Goal: Task Accomplishment & Management: Manage account settings

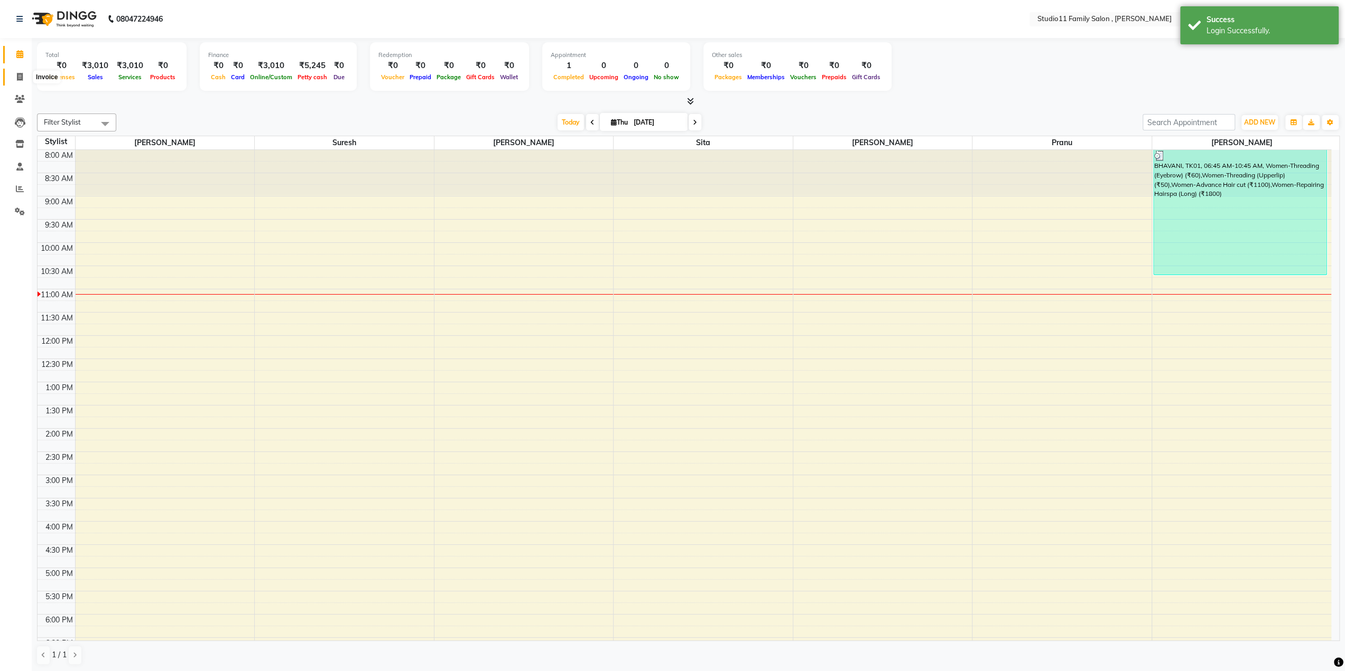
click at [17, 81] on span at bounding box center [20, 77] width 18 height 12
select select "service"
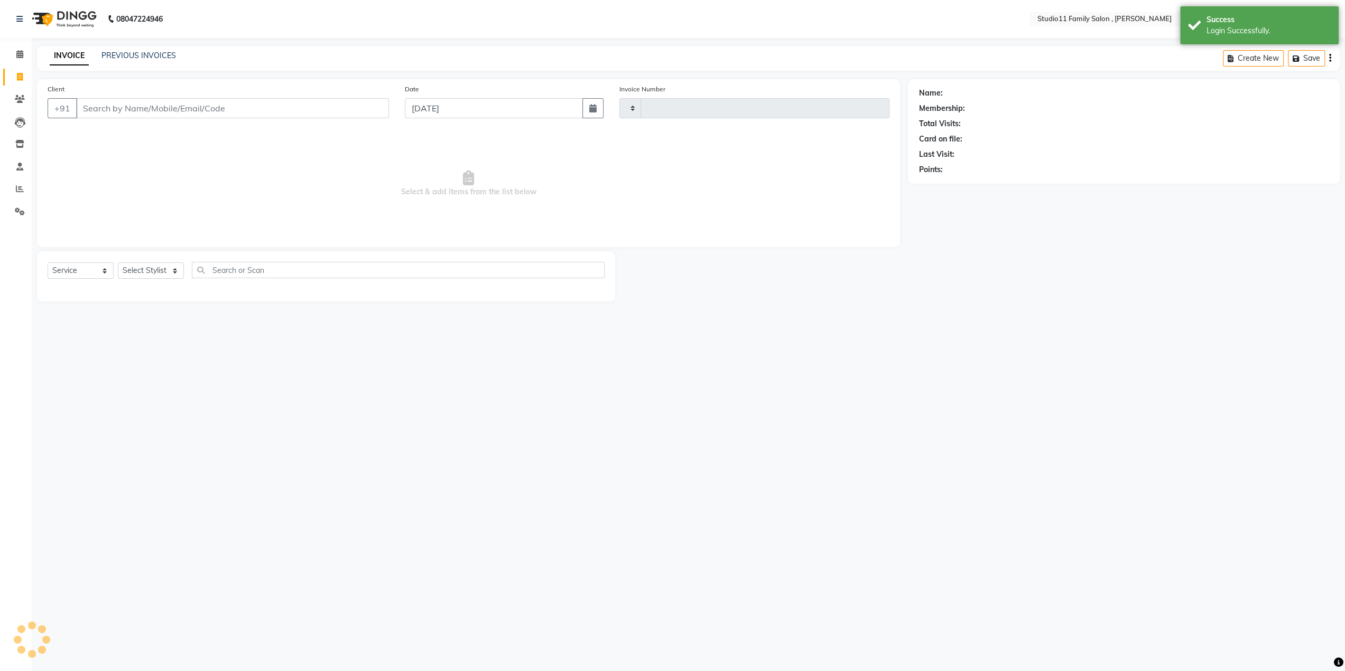
type input "1109"
select select "7303"
click at [149, 49] on div "INVOICE PREVIOUS INVOICES Create New Save" at bounding box center [692, 58] width 1310 height 25
click at [148, 54] on link "PREVIOUS INVOICES" at bounding box center [138, 56] width 74 height 10
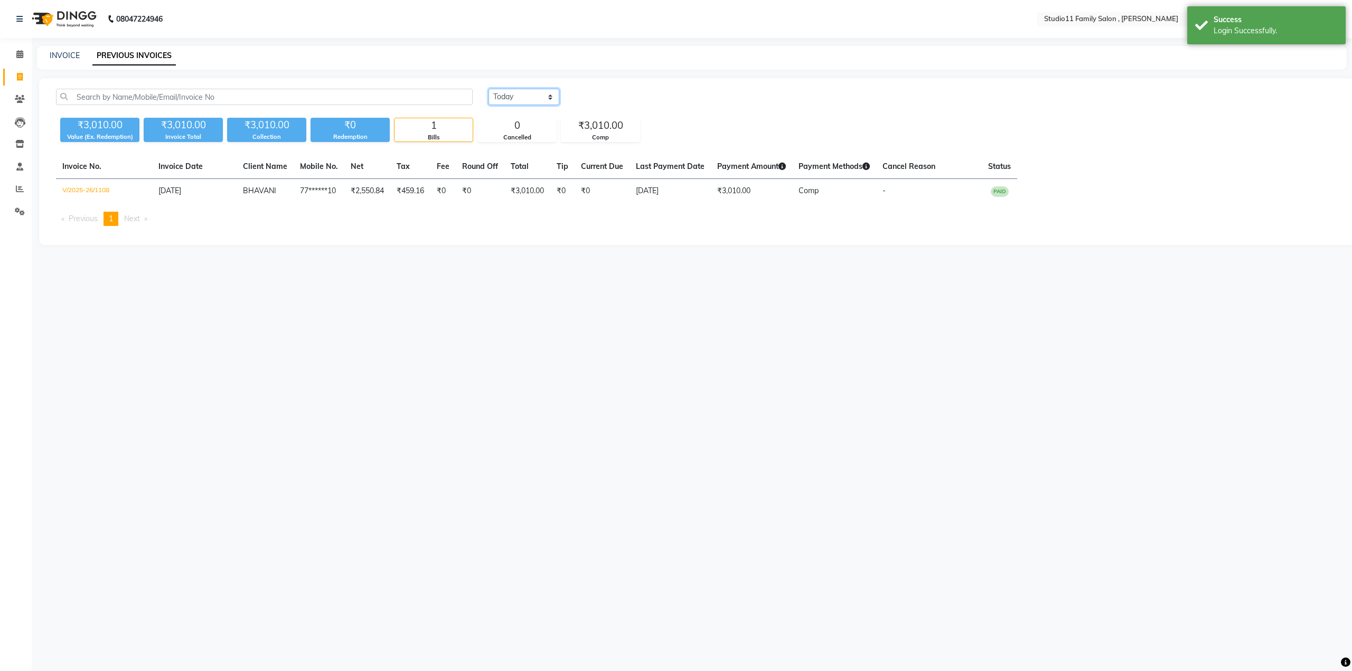
click at [535, 92] on select "Today Yesterday Custom Range" at bounding box center [524, 97] width 71 height 16
select select "yesterday"
click at [489, 89] on select "Today Yesterday Custom Range" at bounding box center [524, 97] width 71 height 16
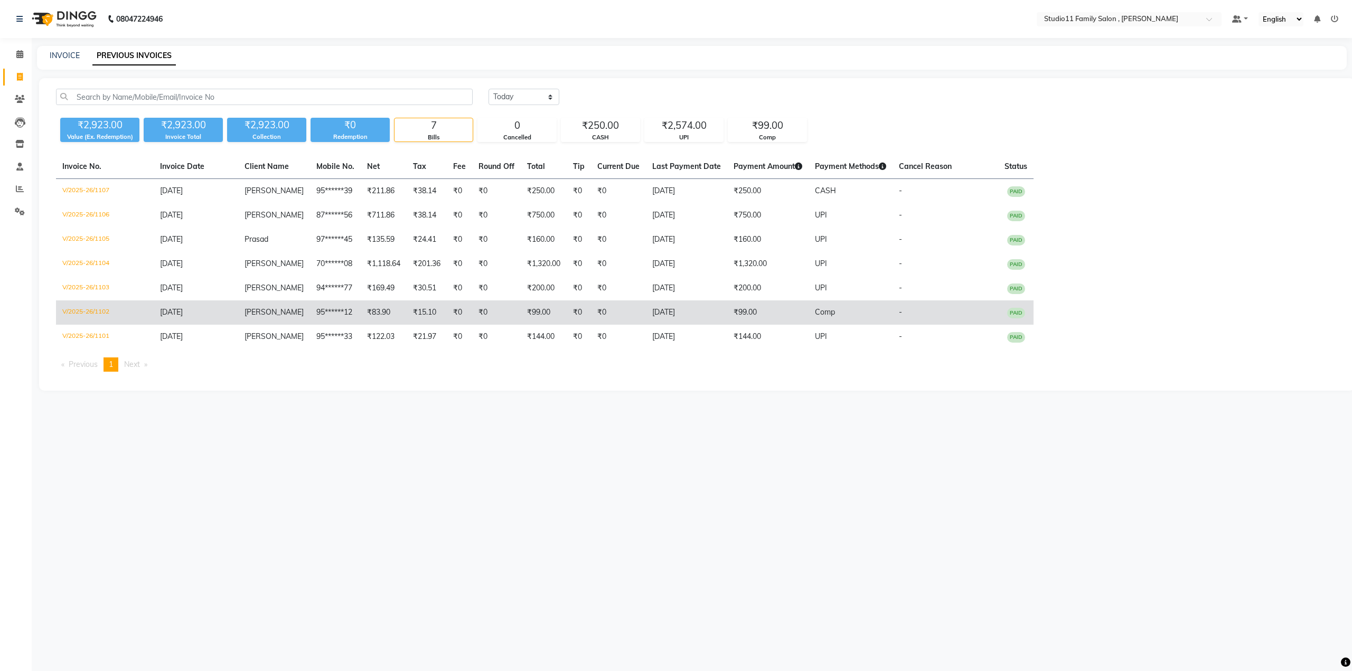
click at [374, 318] on td "₹83.90" at bounding box center [384, 313] width 46 height 24
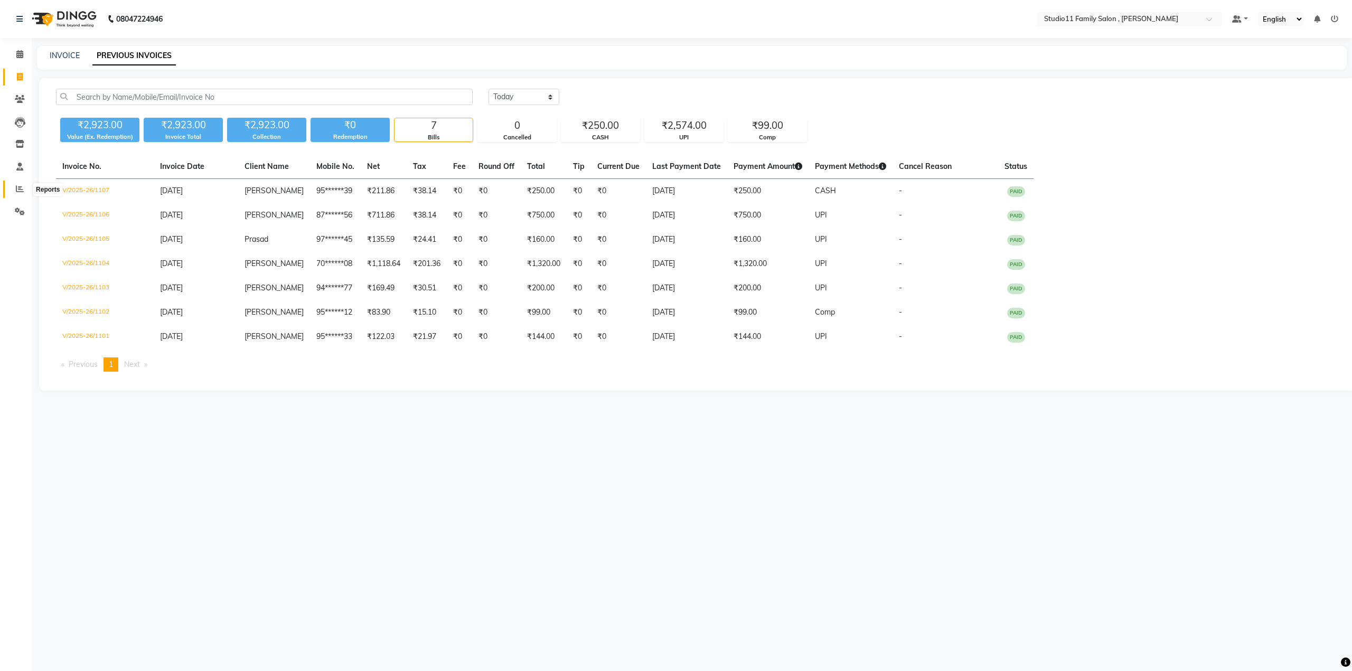
click at [15, 189] on span at bounding box center [20, 189] width 18 height 12
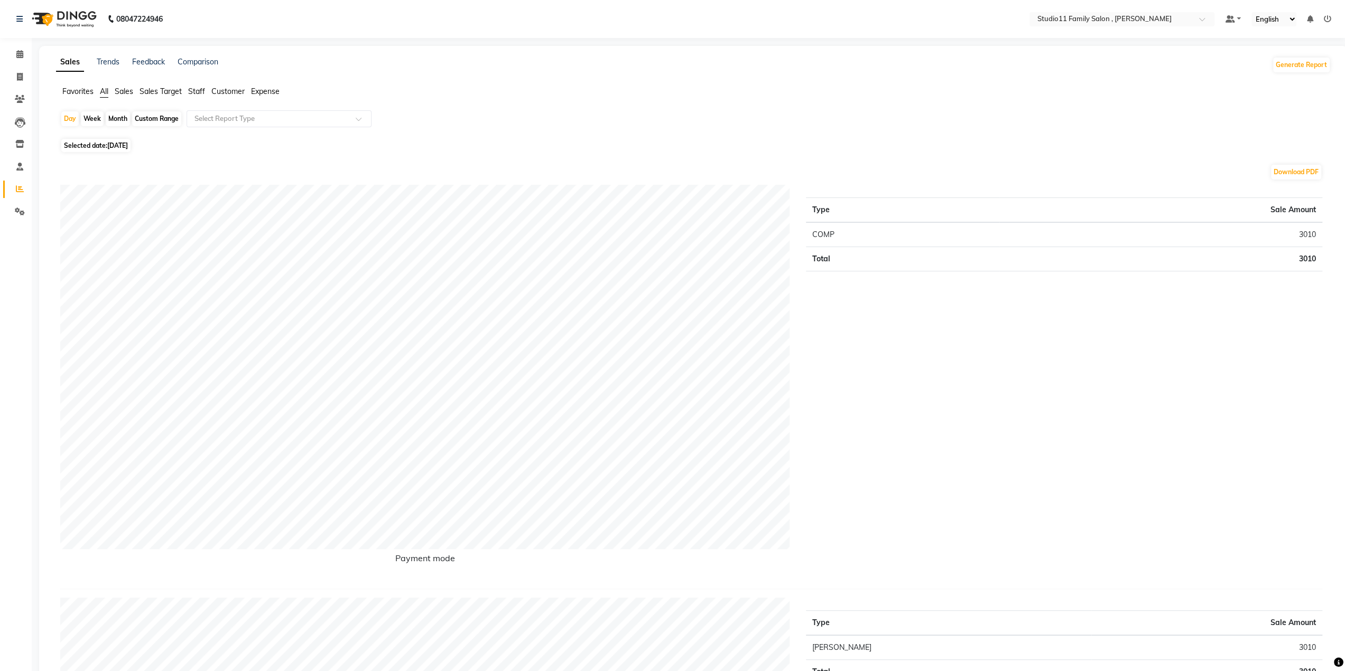
click at [162, 91] on span "Sales Target" at bounding box center [160, 92] width 42 height 10
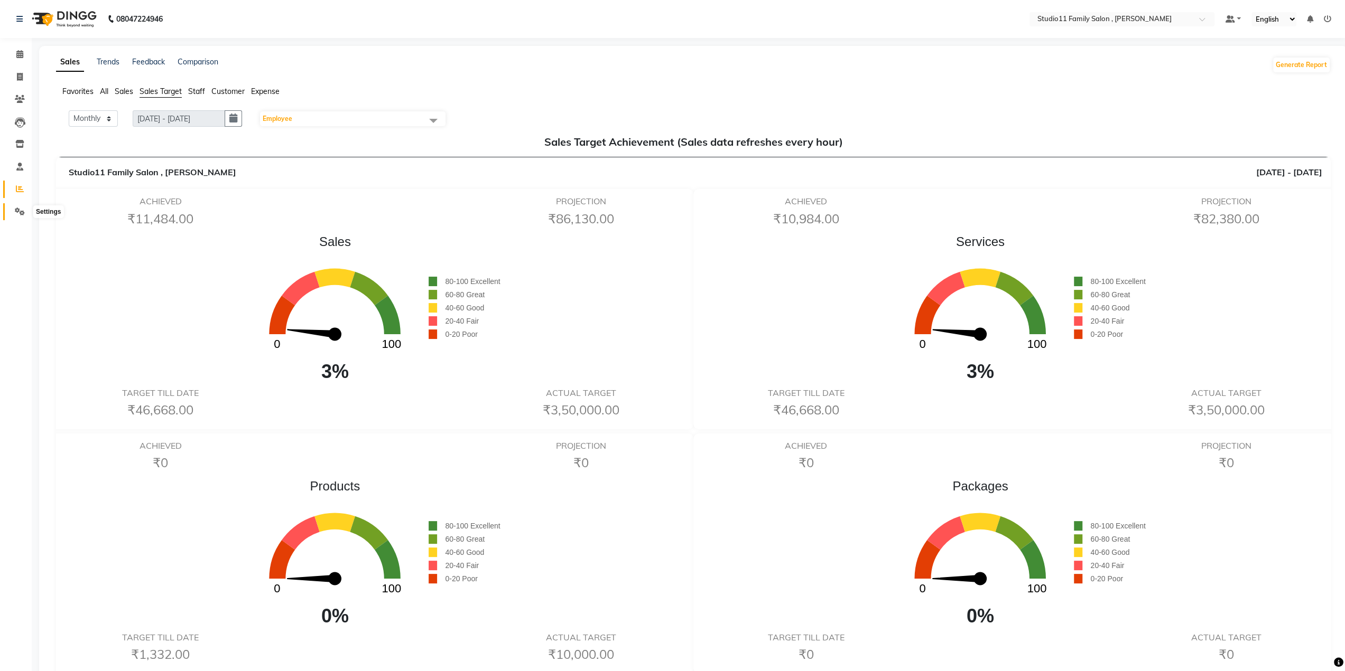
click at [18, 209] on icon at bounding box center [20, 212] width 10 height 8
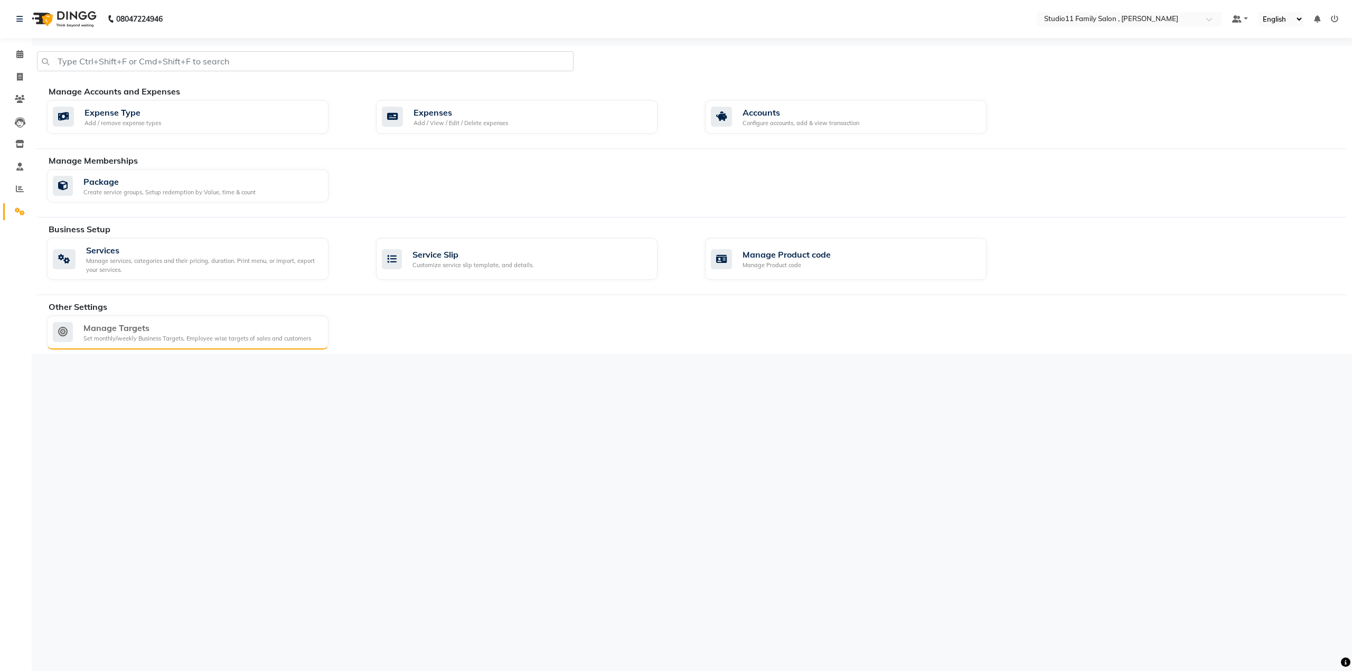
click at [195, 329] on div "Manage Targets" at bounding box center [197, 328] width 228 height 13
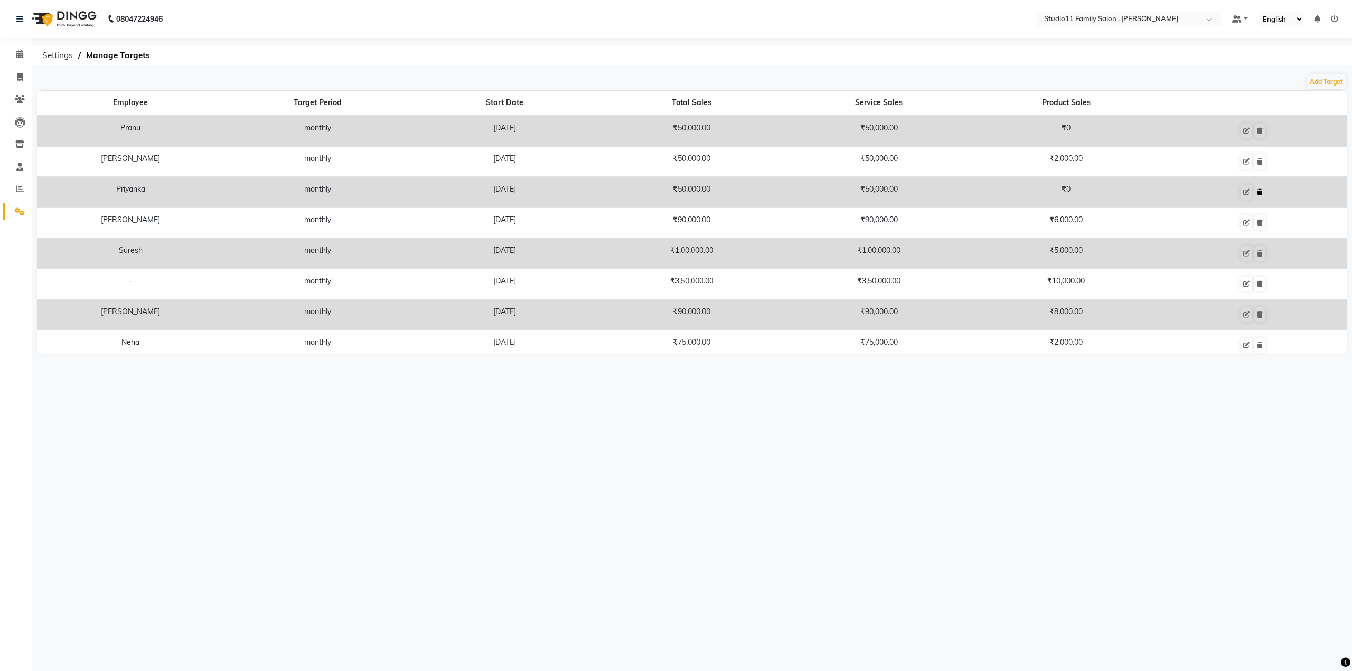
click at [1257, 194] on icon at bounding box center [1260, 192] width 6 height 6
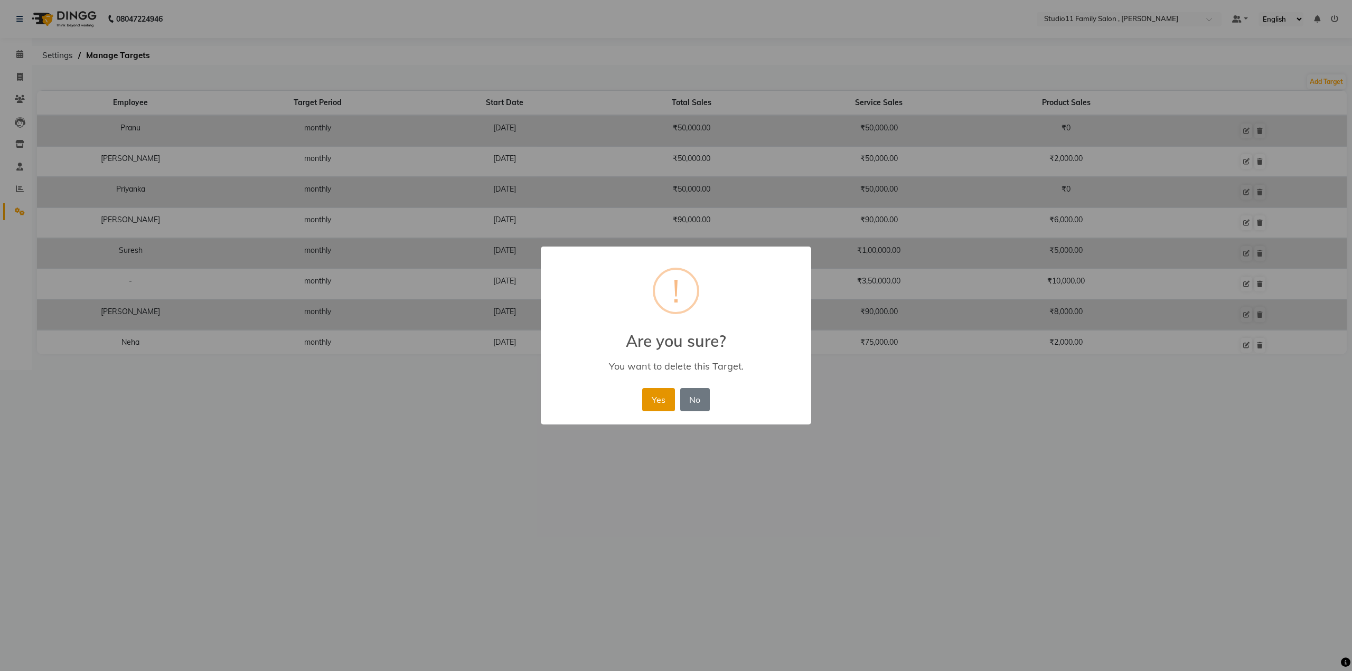
click at [663, 404] on button "Yes" at bounding box center [658, 399] width 32 height 23
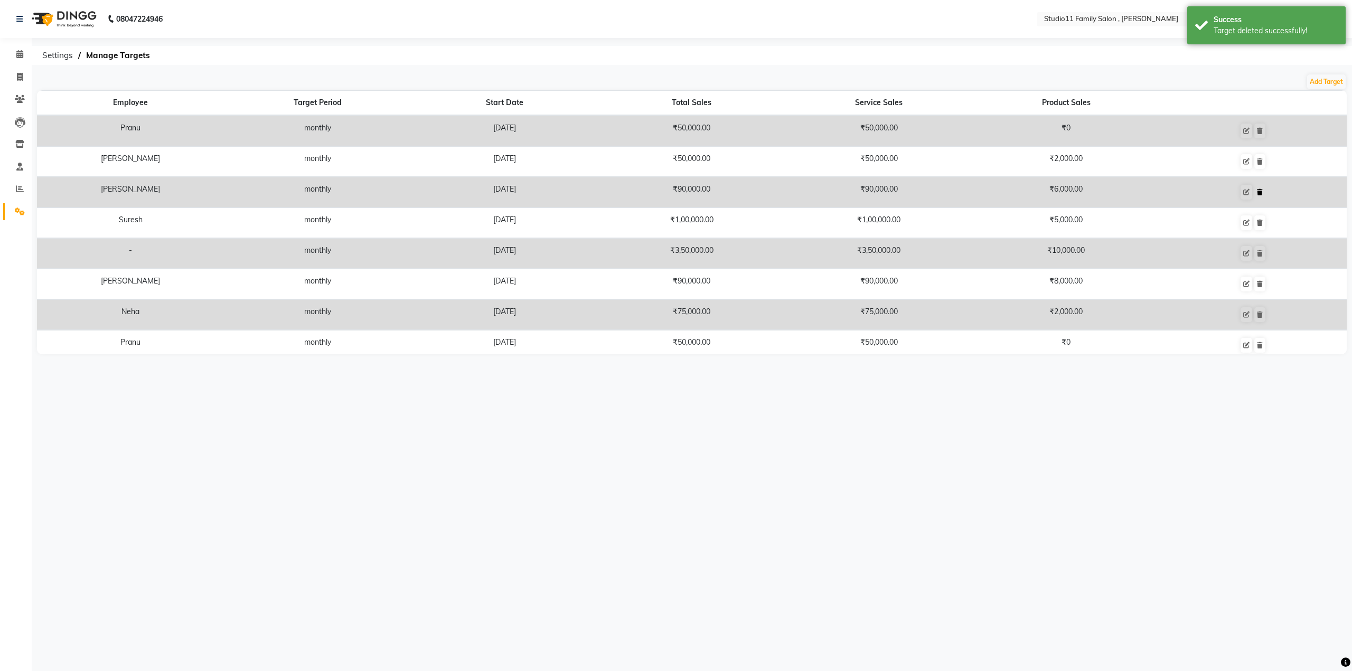
click at [1257, 190] on icon at bounding box center [1260, 192] width 6 height 6
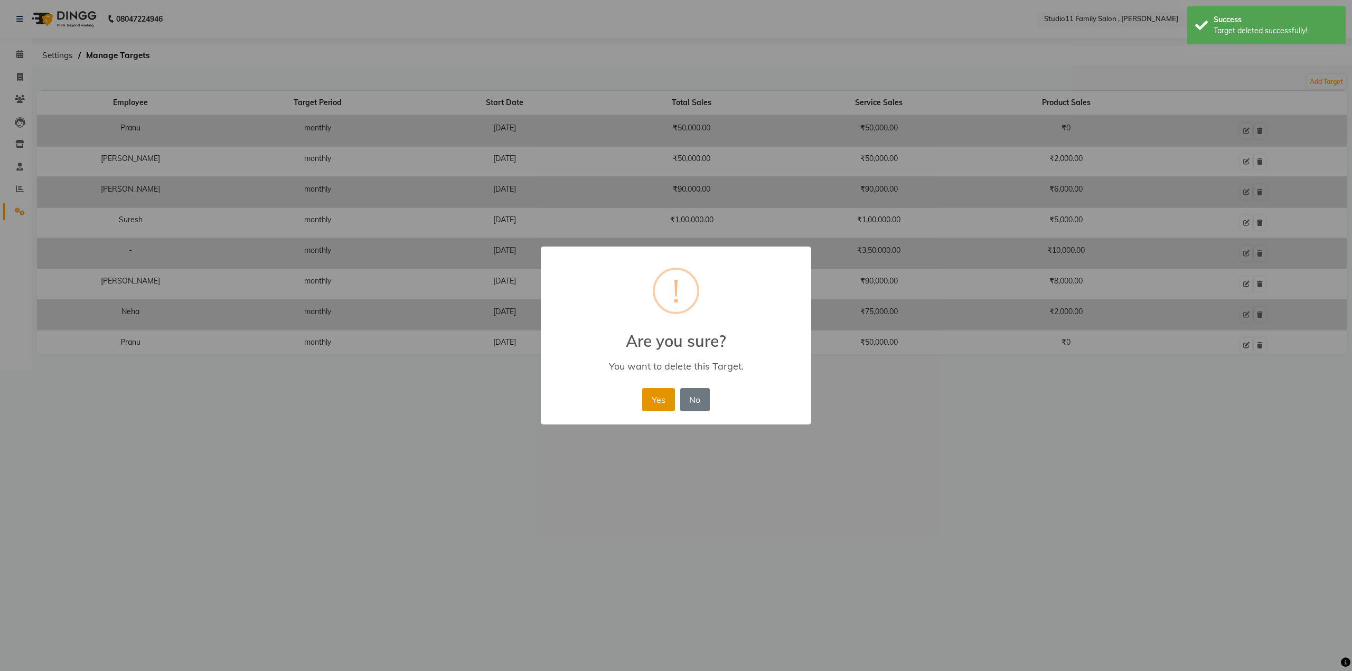
click at [671, 396] on button "Yes" at bounding box center [658, 399] width 32 height 23
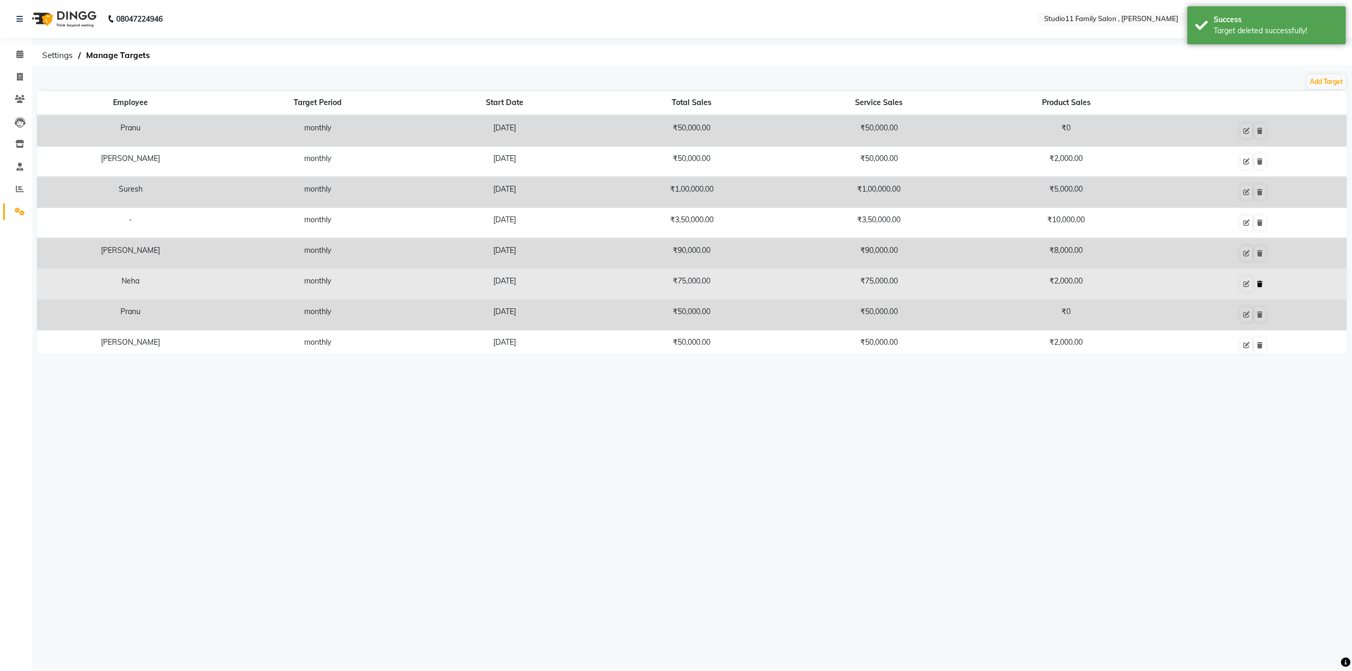
click at [1257, 281] on icon at bounding box center [1260, 284] width 6 height 6
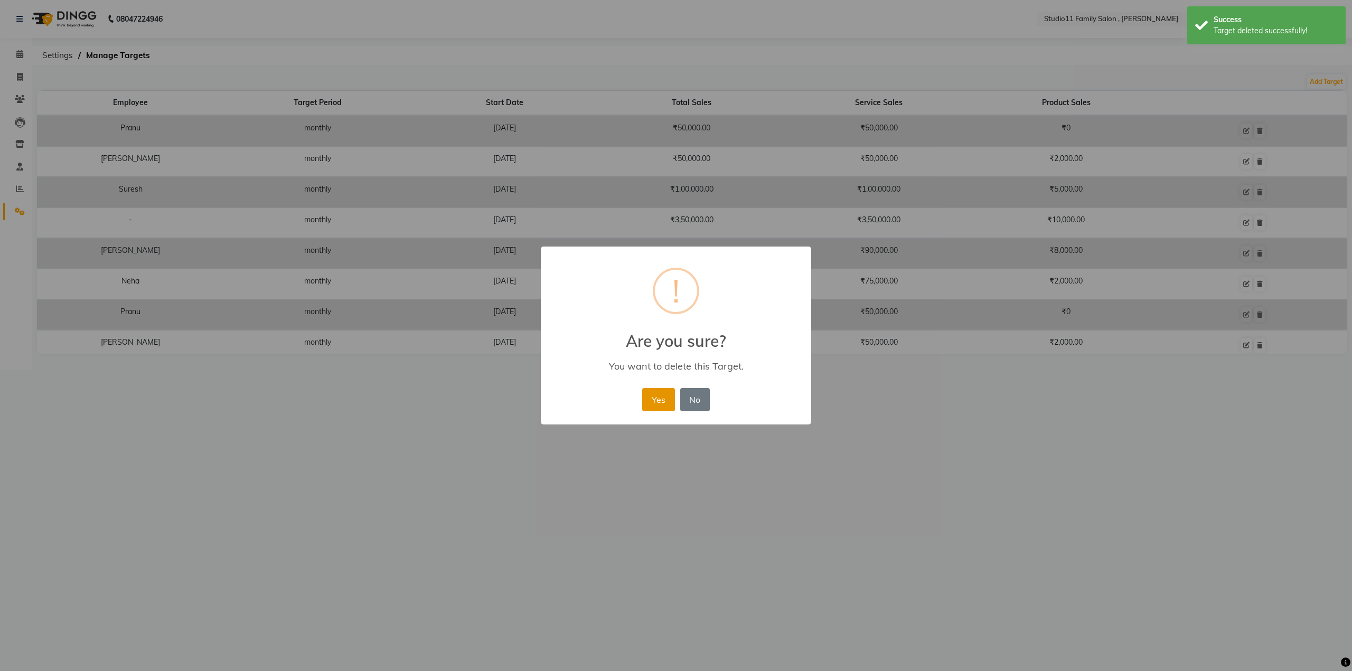
click at [653, 401] on button "Yes" at bounding box center [658, 399] width 32 height 23
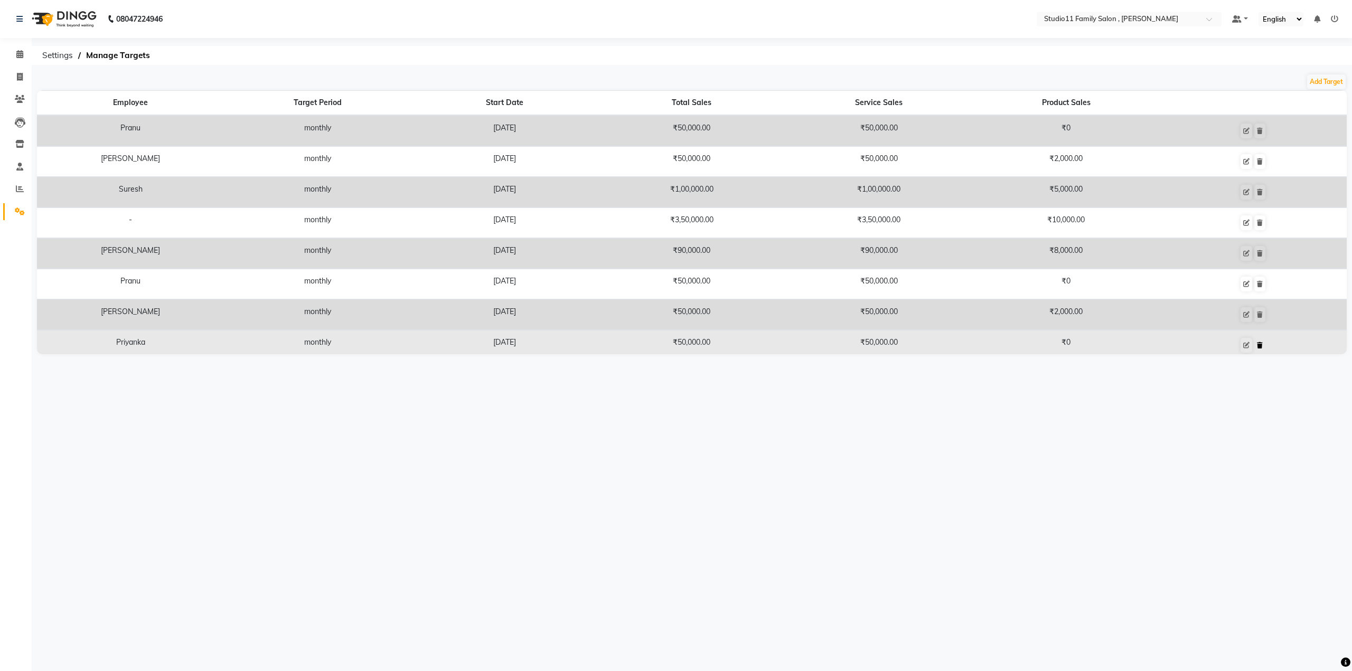
click at [1257, 343] on icon at bounding box center [1260, 345] width 6 height 6
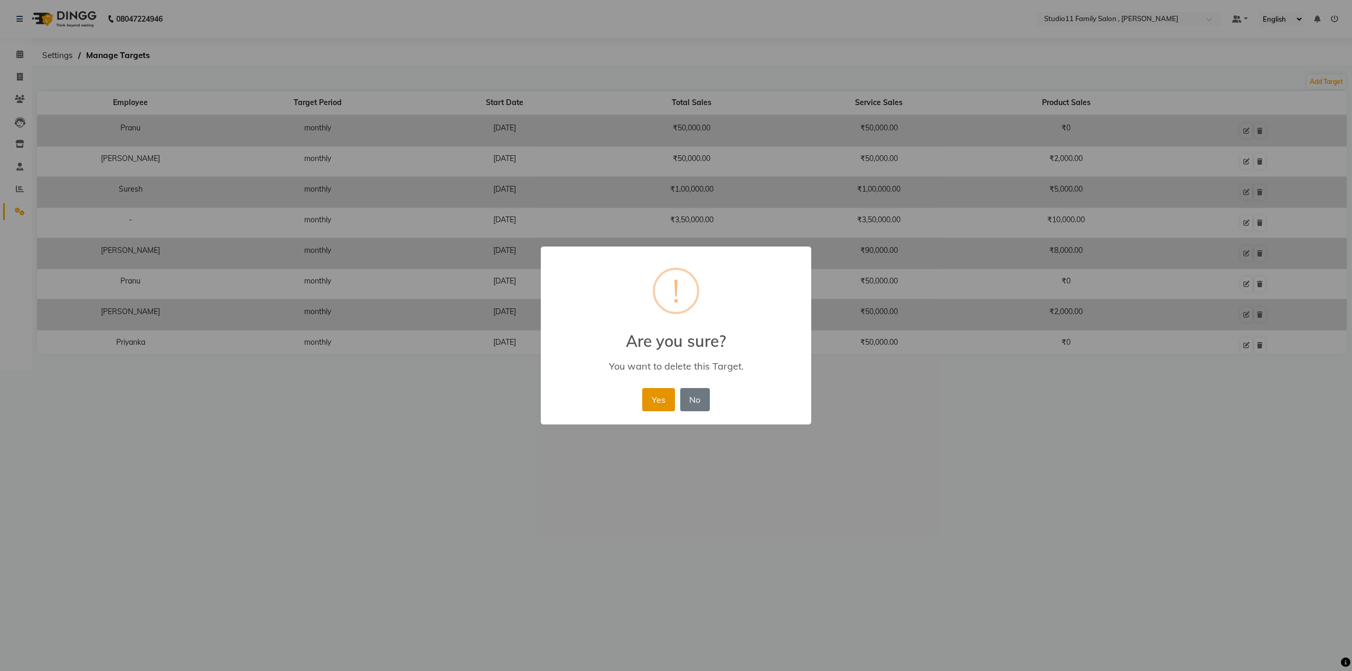
click at [659, 402] on button "Yes" at bounding box center [658, 399] width 32 height 23
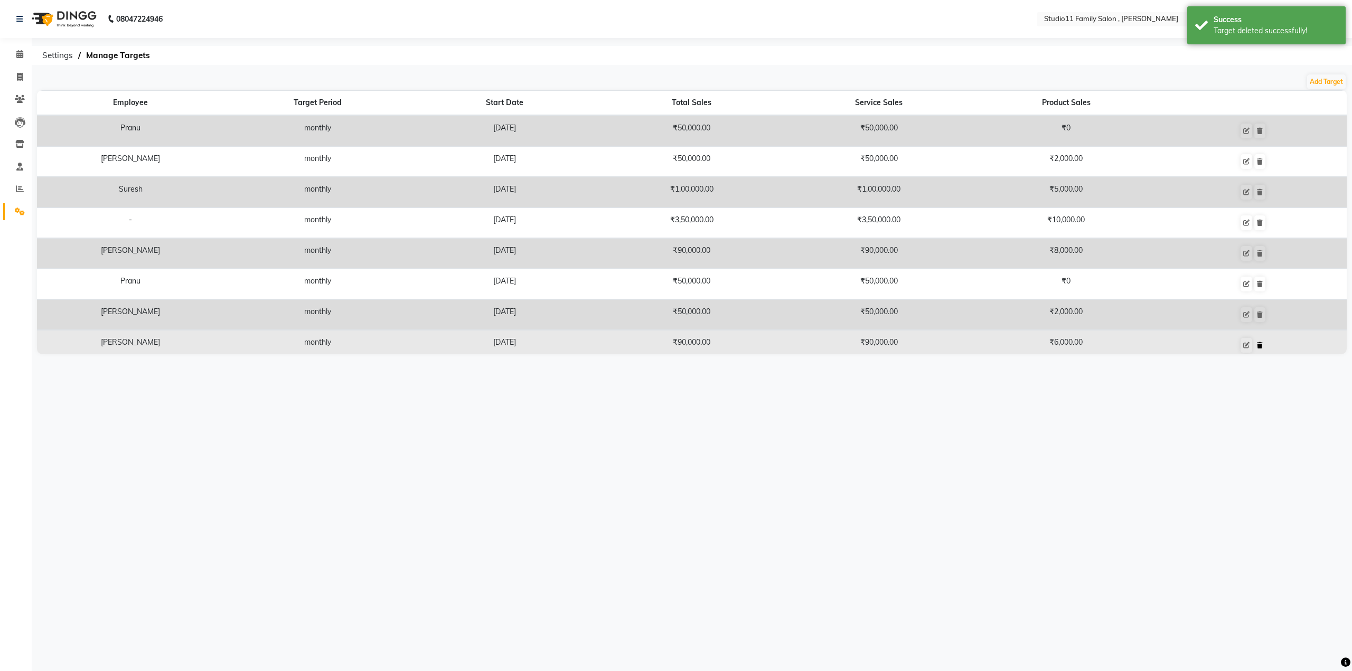
click at [1257, 345] on icon at bounding box center [1260, 345] width 6 height 6
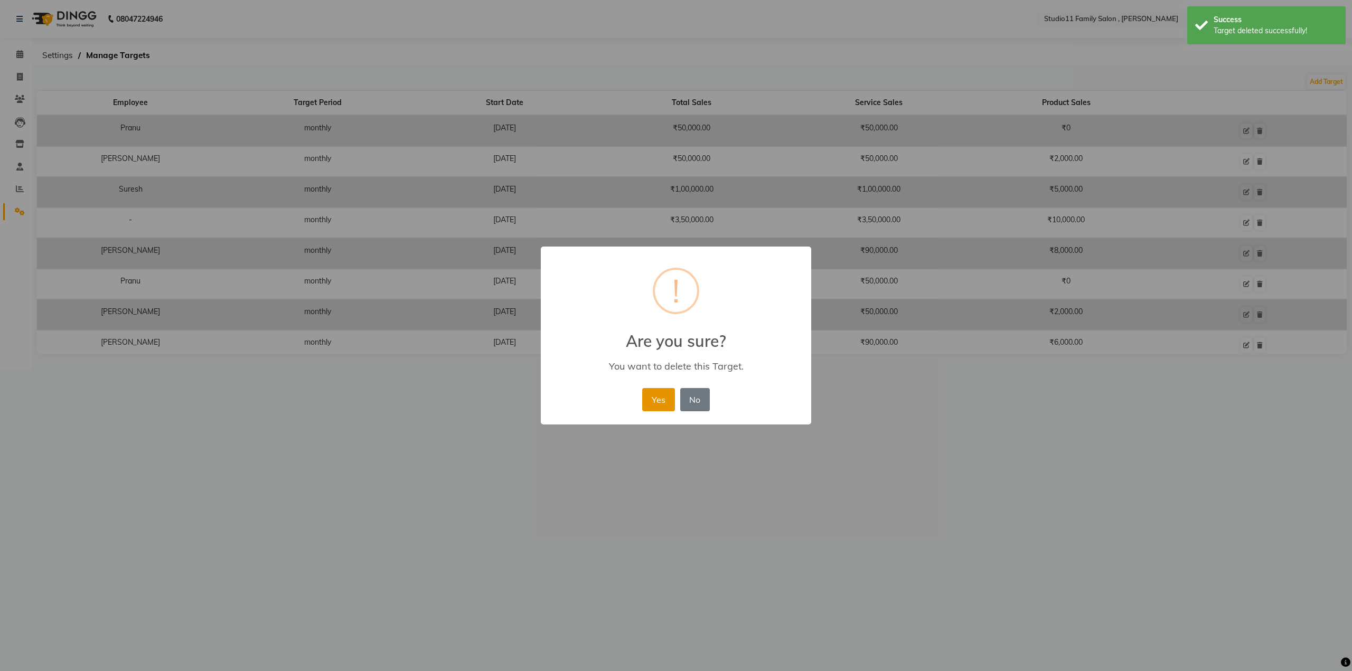
click at [653, 399] on button "Yes" at bounding box center [658, 399] width 32 height 23
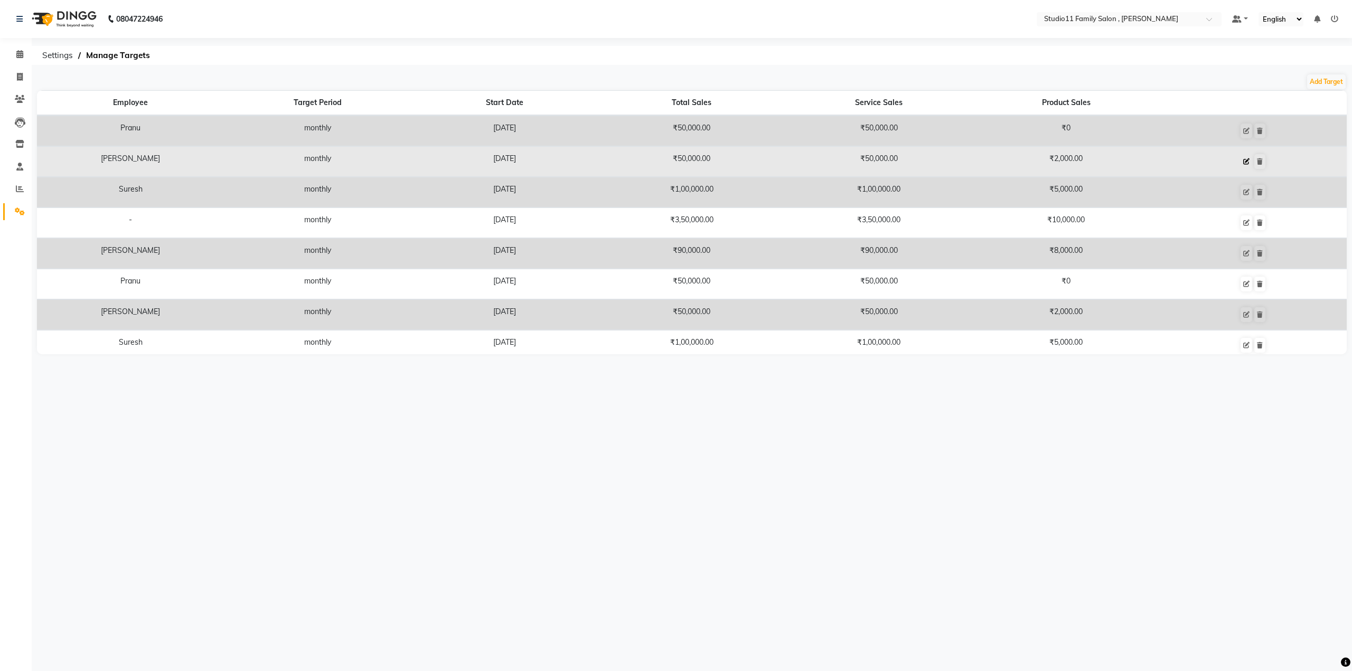
click at [1244, 162] on icon at bounding box center [1247, 161] width 6 height 6
select select "monthly"
select select "employee"
select select "62941"
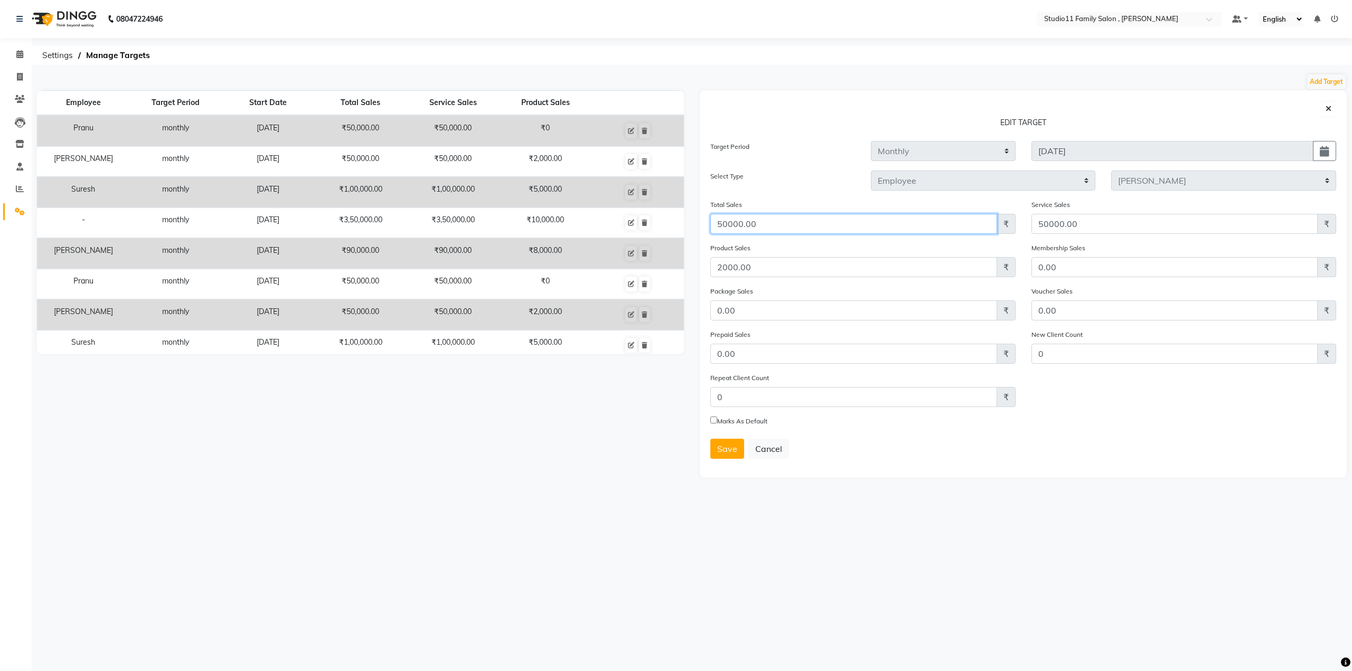
click at [720, 221] on input "50000.00" at bounding box center [854, 224] width 287 height 20
type input "70000.00"
click at [1040, 221] on input "50000.00" at bounding box center [1175, 224] width 287 height 20
click at [1044, 221] on input "50000.00" at bounding box center [1175, 224] width 287 height 20
type input "70000.00"
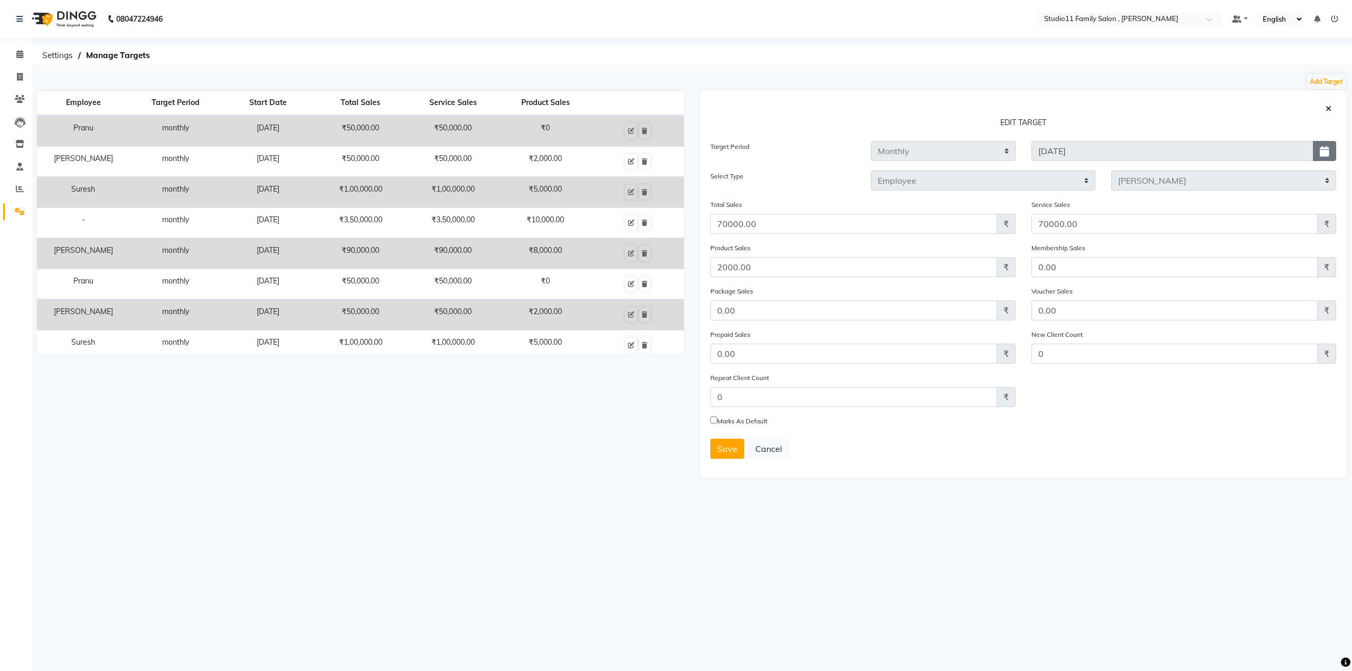
click at [1321, 152] on icon "button" at bounding box center [1325, 151] width 10 height 1
select select "9"
select select "2025"
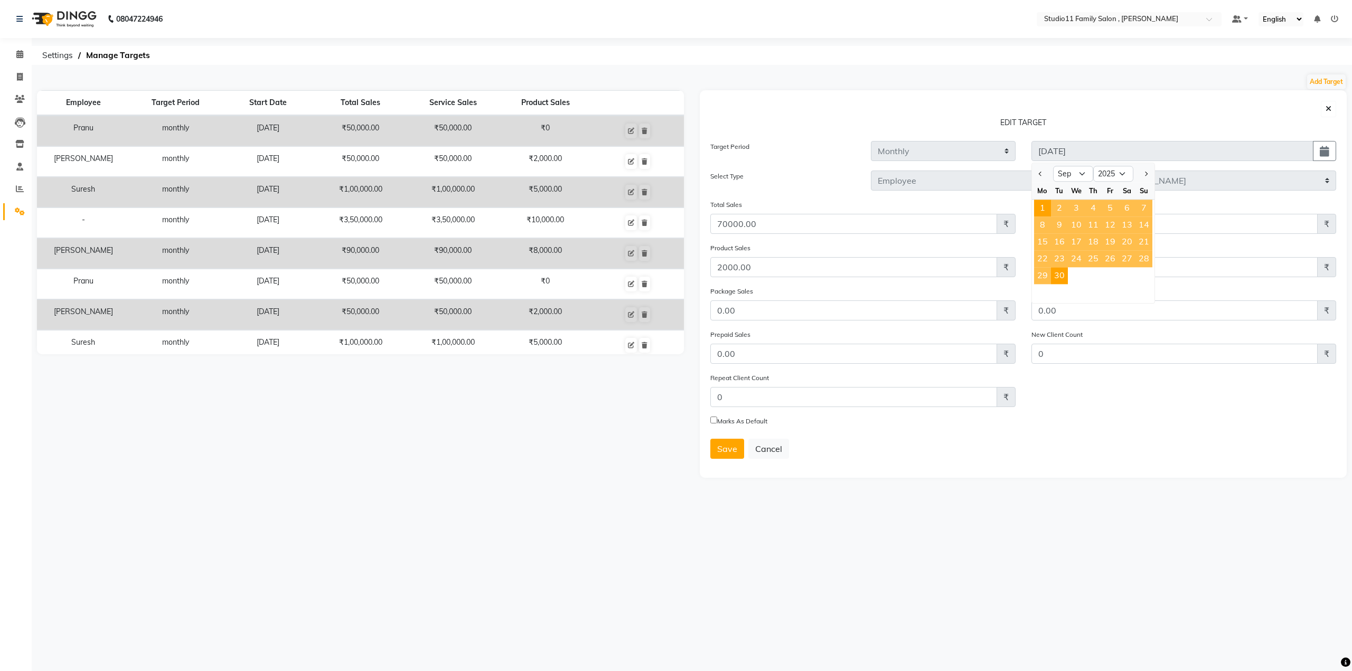
click at [1128, 494] on div "08047224946 Select Location × Studio11 Family Salon , Aditya Nagar Default Pane…" at bounding box center [676, 335] width 1352 height 671
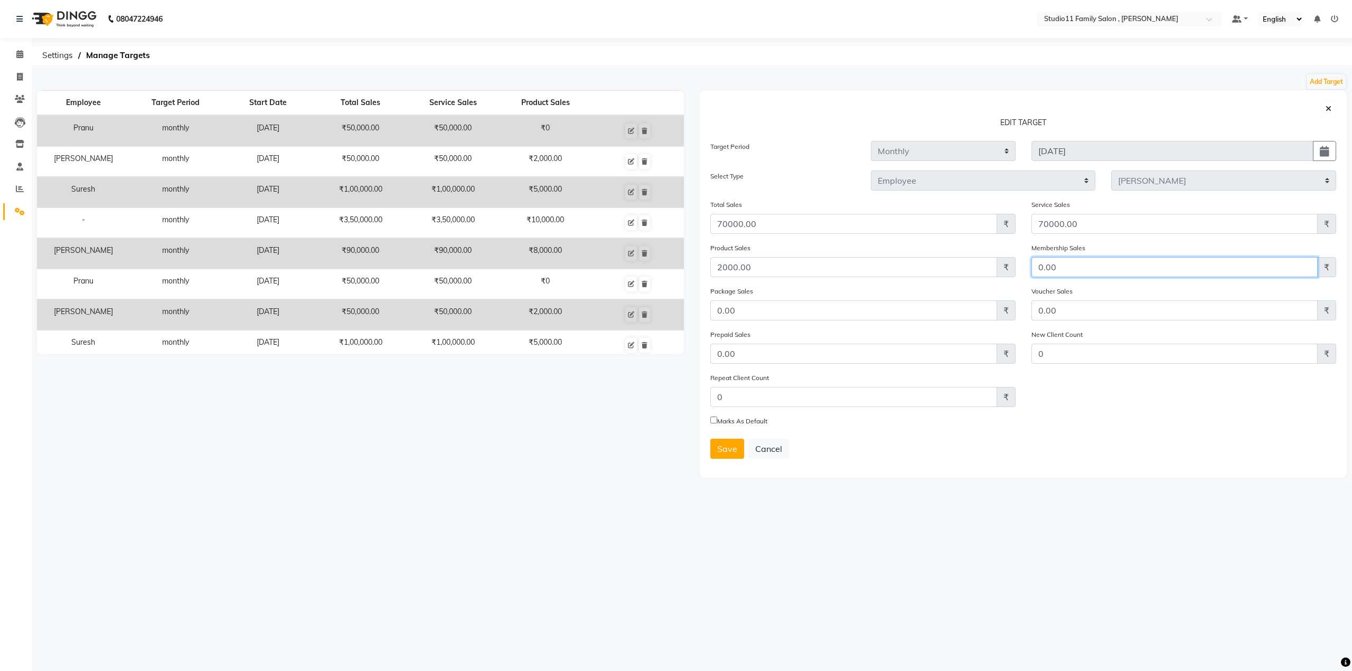
drag, startPoint x: 1089, startPoint y: 269, endPoint x: 976, endPoint y: 266, distance: 113.1
click at [976, 266] on div "Product Sales 2000.00 ₹ Membership Sales 0.00 ₹" at bounding box center [1024, 263] width 642 height 43
drag, startPoint x: 1079, startPoint y: 274, endPoint x: 1005, endPoint y: 278, distance: 73.6
click at [1005, 278] on div "Product Sales 2000.00 ₹ Membership Sales 3500 ₹" at bounding box center [1024, 263] width 642 height 43
type input "3500"
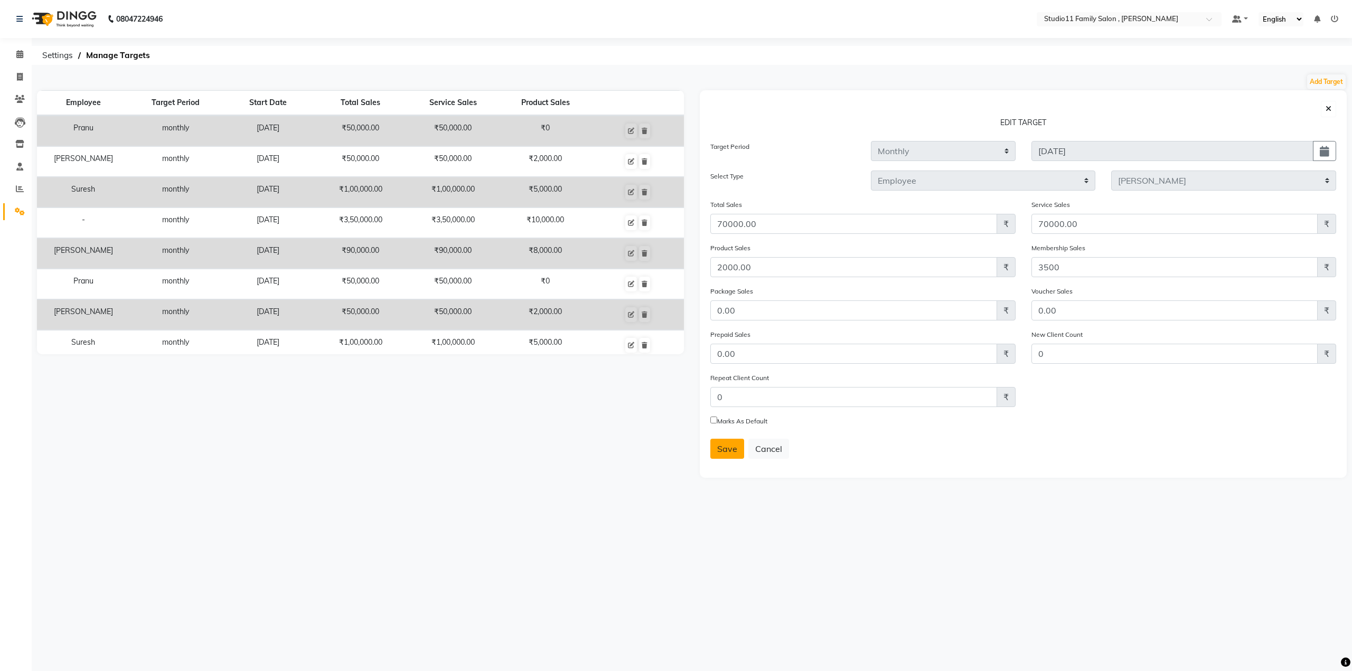
click at [720, 445] on span "Save" at bounding box center [727, 449] width 20 height 11
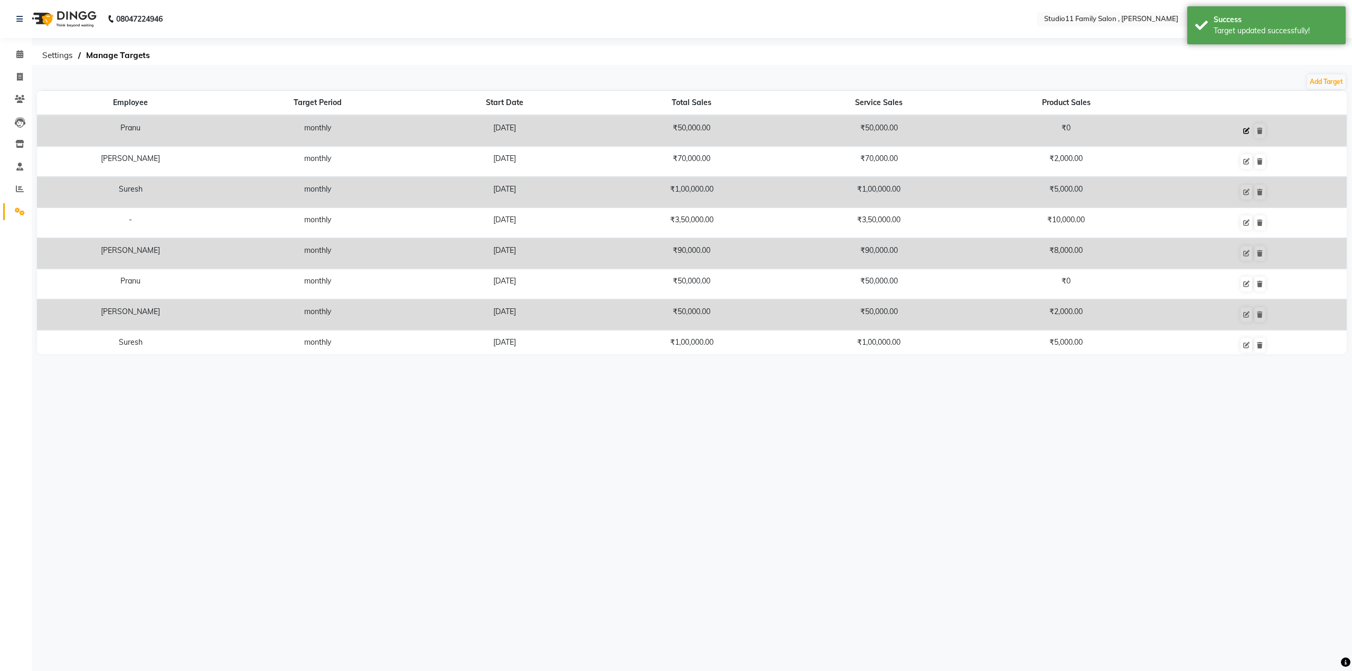
click at [1244, 130] on icon at bounding box center [1247, 131] width 6 height 6
select select "monthly"
select select "employee"
select select "82244"
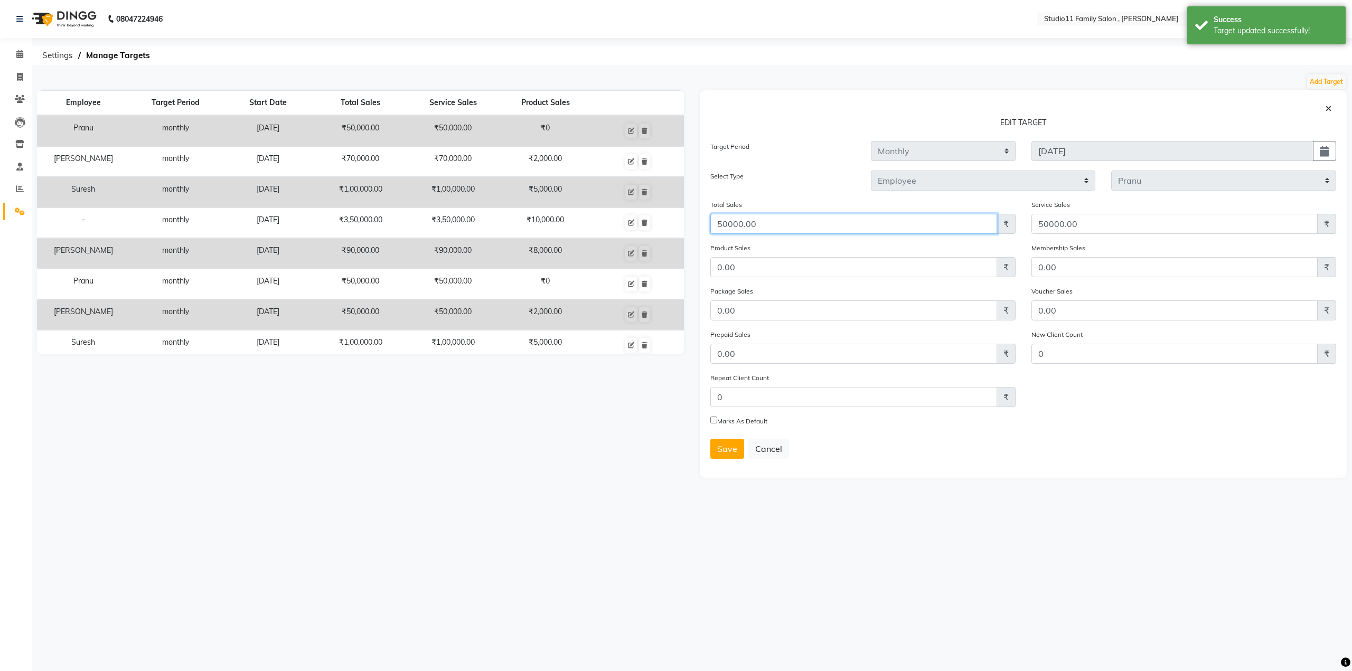
click at [723, 220] on input "50000.00" at bounding box center [854, 224] width 287 height 20
type input "60000.00"
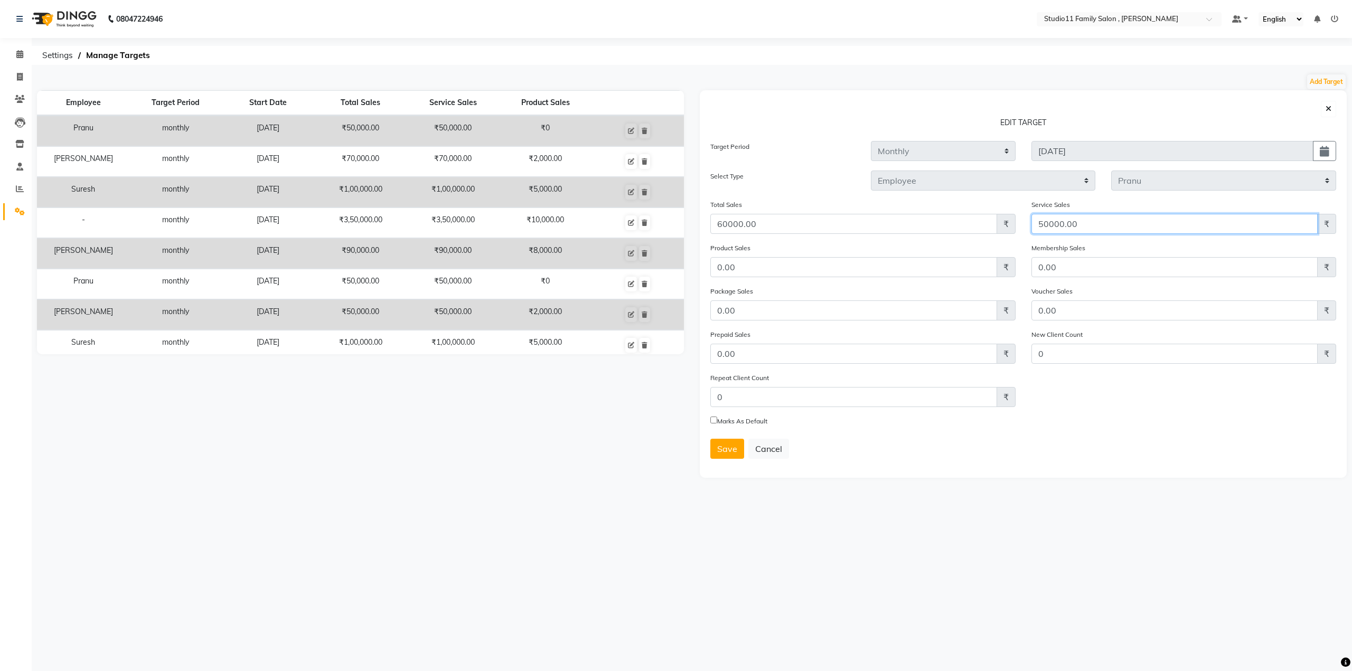
click at [1044, 223] on input "50000.00" at bounding box center [1175, 224] width 287 height 20
type input "60000.00"
drag, startPoint x: 1065, startPoint y: 267, endPoint x: 997, endPoint y: 273, distance: 67.9
click at [997, 273] on div "Product Sales 0.00 ₹ Membership Sales 0.00 ₹" at bounding box center [1024, 263] width 642 height 43
type input "3500"
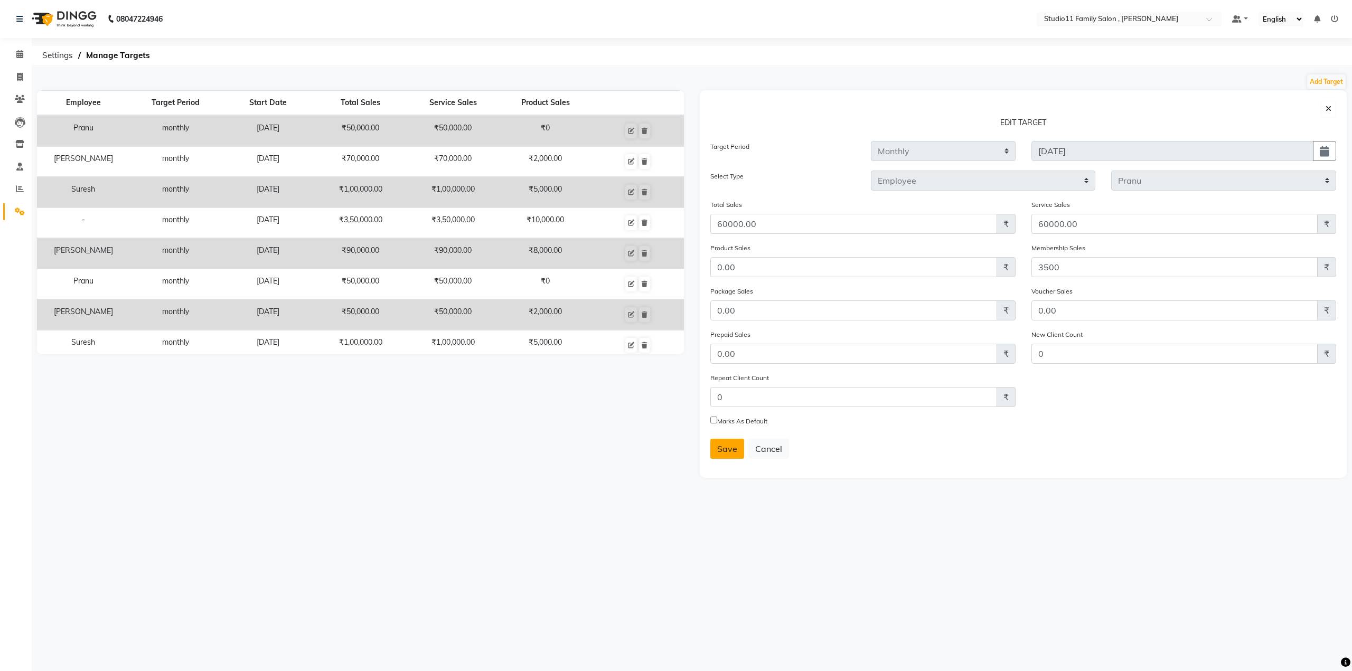
click at [725, 446] on span "Save" at bounding box center [727, 449] width 20 height 11
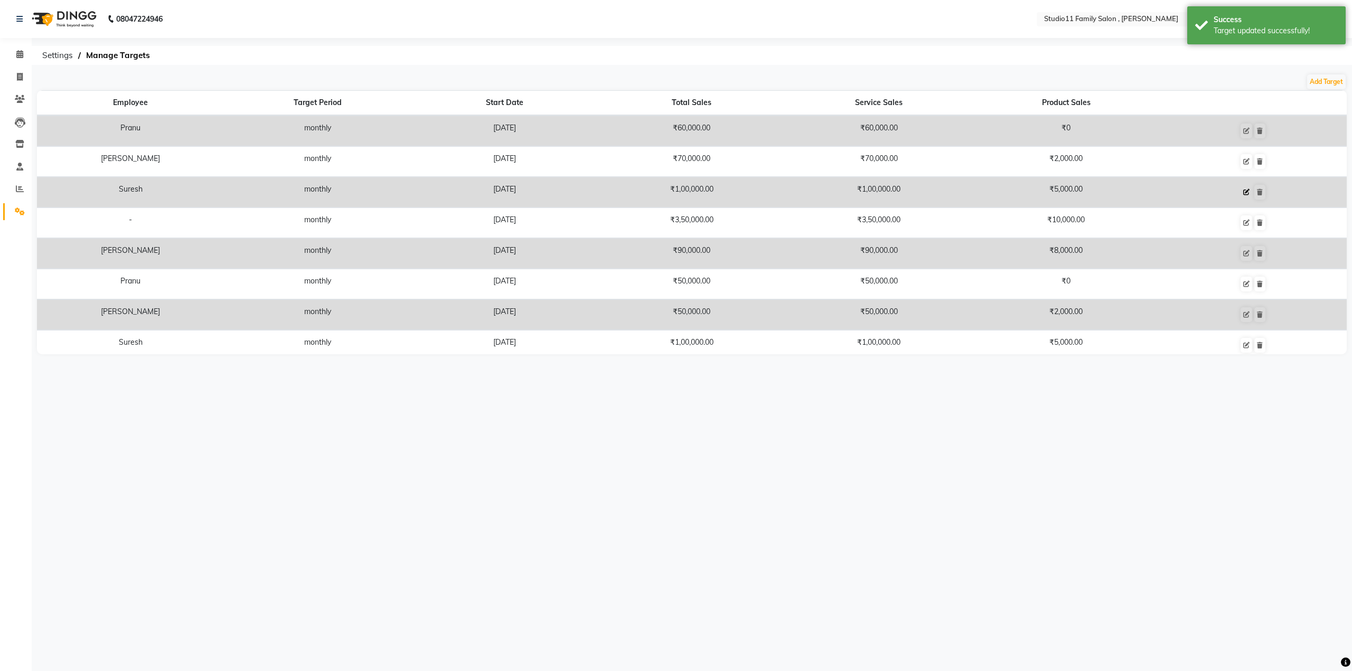
click at [1244, 191] on icon at bounding box center [1247, 192] width 6 height 6
select select "monthly"
select select "employee"
select select "62940"
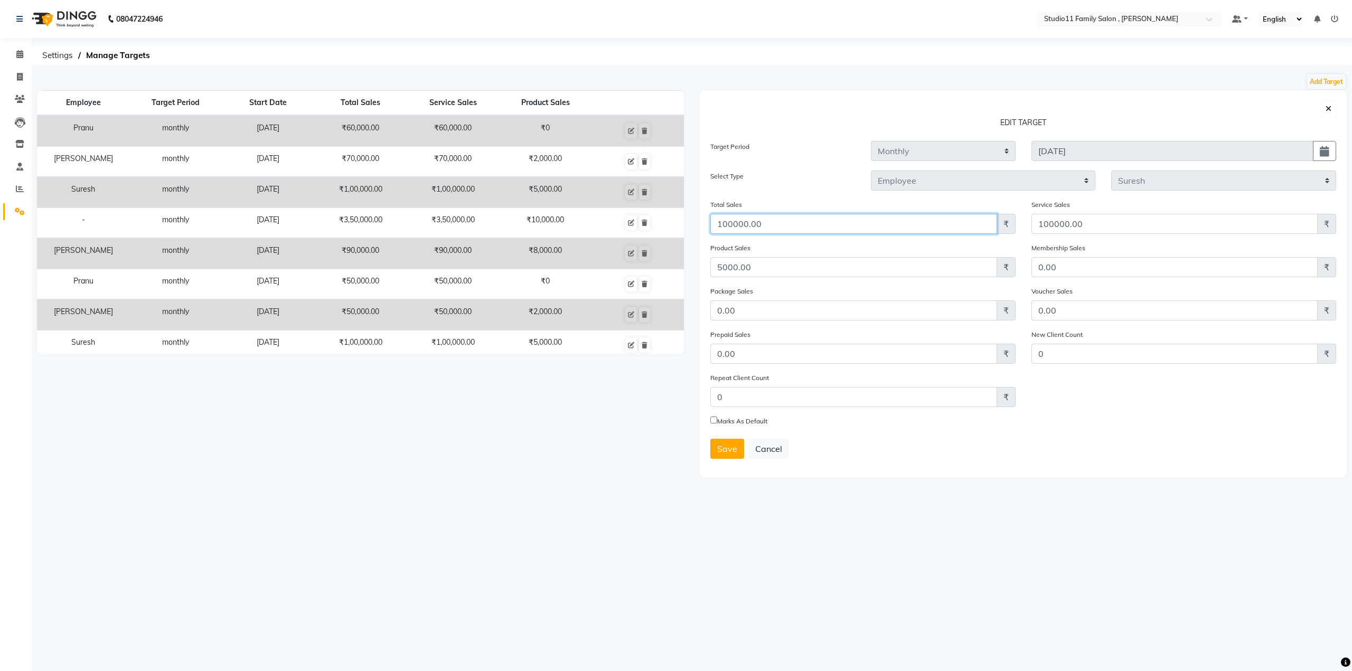
click at [726, 222] on input "100000.00" at bounding box center [854, 224] width 287 height 20
type input "120000.00"
click at [1052, 220] on input "100000.00" at bounding box center [1175, 224] width 287 height 20
type input "120000.00"
drag, startPoint x: 1034, startPoint y: 266, endPoint x: 985, endPoint y: 268, distance: 49.7
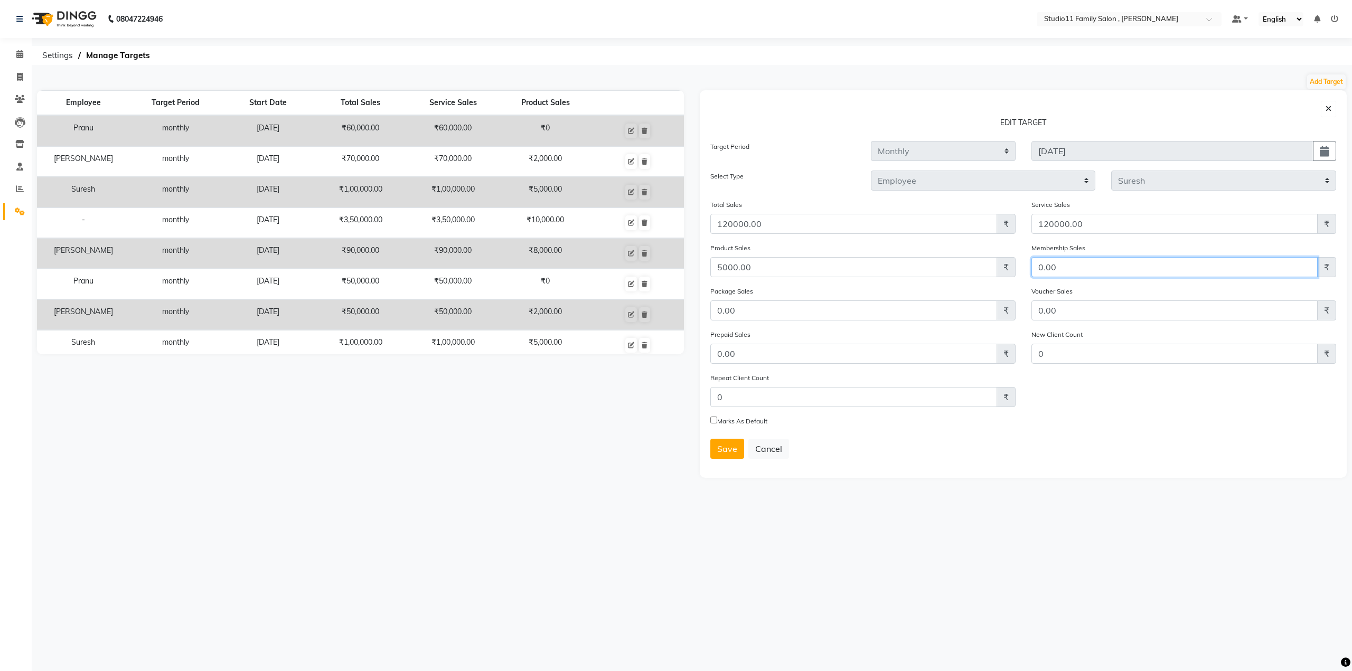
click at [985, 268] on div "Product Sales 5000.00 ₹ Membership Sales 0.00 ₹" at bounding box center [1024, 263] width 642 height 43
paste input "35"
type input "3500"
click at [734, 449] on span "Save" at bounding box center [727, 449] width 20 height 11
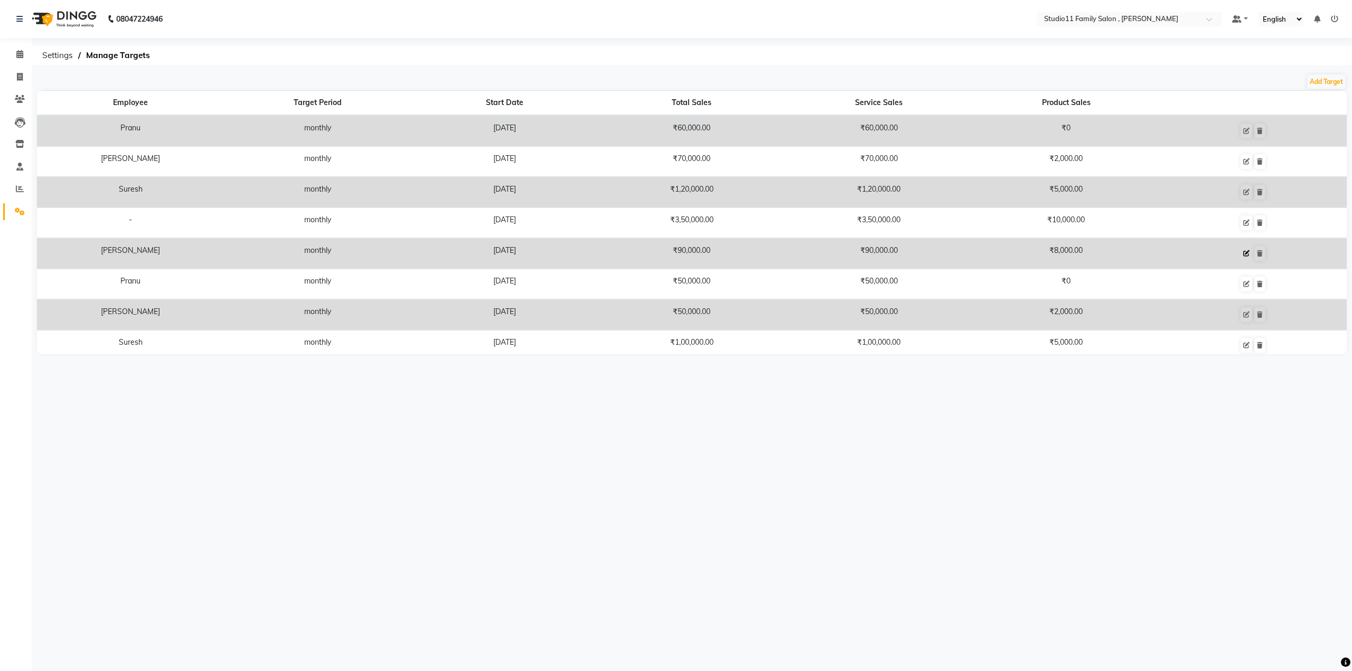
click at [1244, 253] on icon at bounding box center [1247, 253] width 6 height 6
select select "monthly"
select select "employee"
select select "85212"
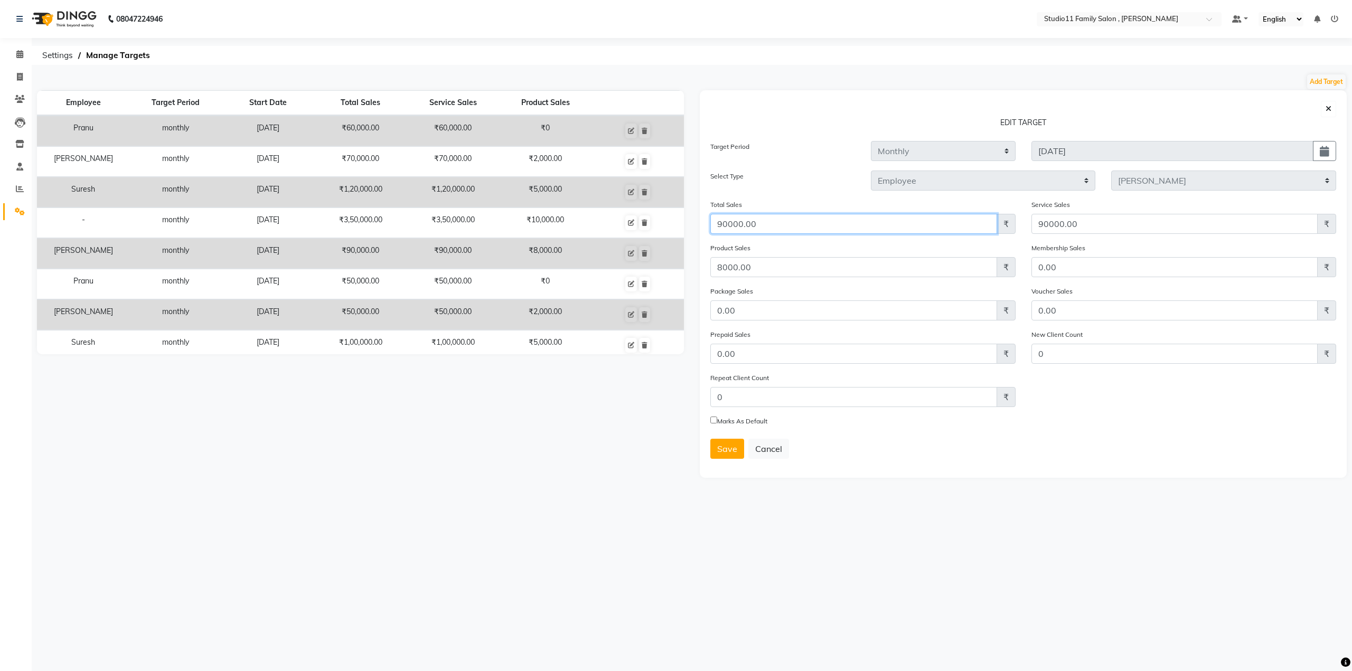
click at [722, 222] on input "90000.00" at bounding box center [854, 224] width 287 height 20
type input "80000.00"
click at [1043, 224] on input "90000.00" at bounding box center [1175, 224] width 287 height 20
type input "80000.00"
drag, startPoint x: 964, startPoint y: 265, endPoint x: 829, endPoint y: 265, distance: 134.2
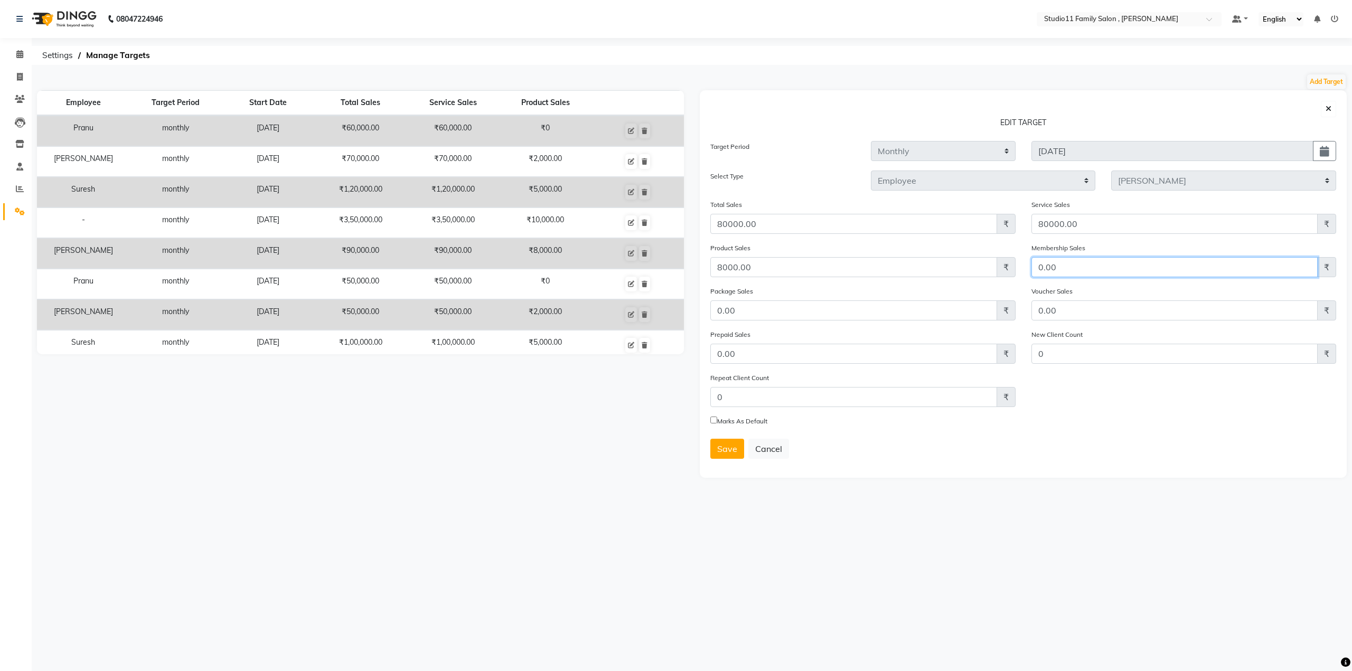
click at [829, 265] on div "Product Sales 8000.00 ₹ Membership Sales 0.00 ₹" at bounding box center [1024, 263] width 642 height 43
paste input "35"
type input "3500"
click at [722, 446] on span "Save" at bounding box center [727, 449] width 20 height 11
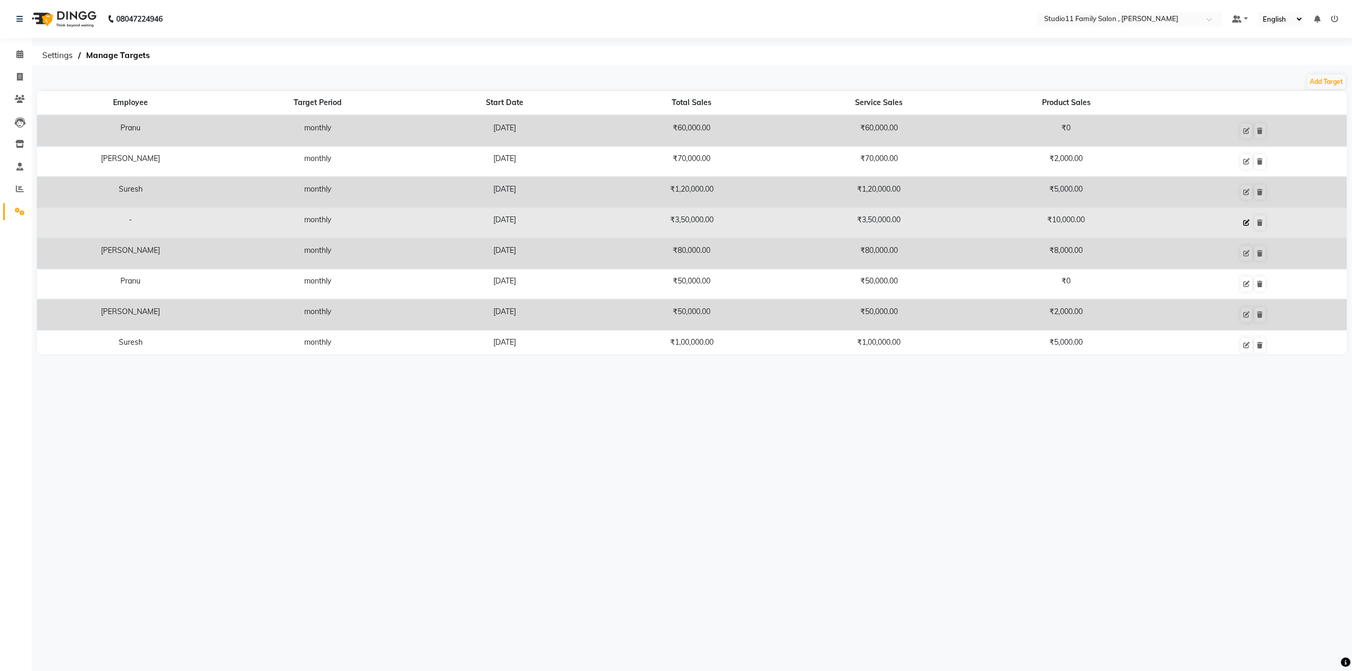
click at [1244, 223] on icon at bounding box center [1247, 223] width 6 height 6
select select "monthly"
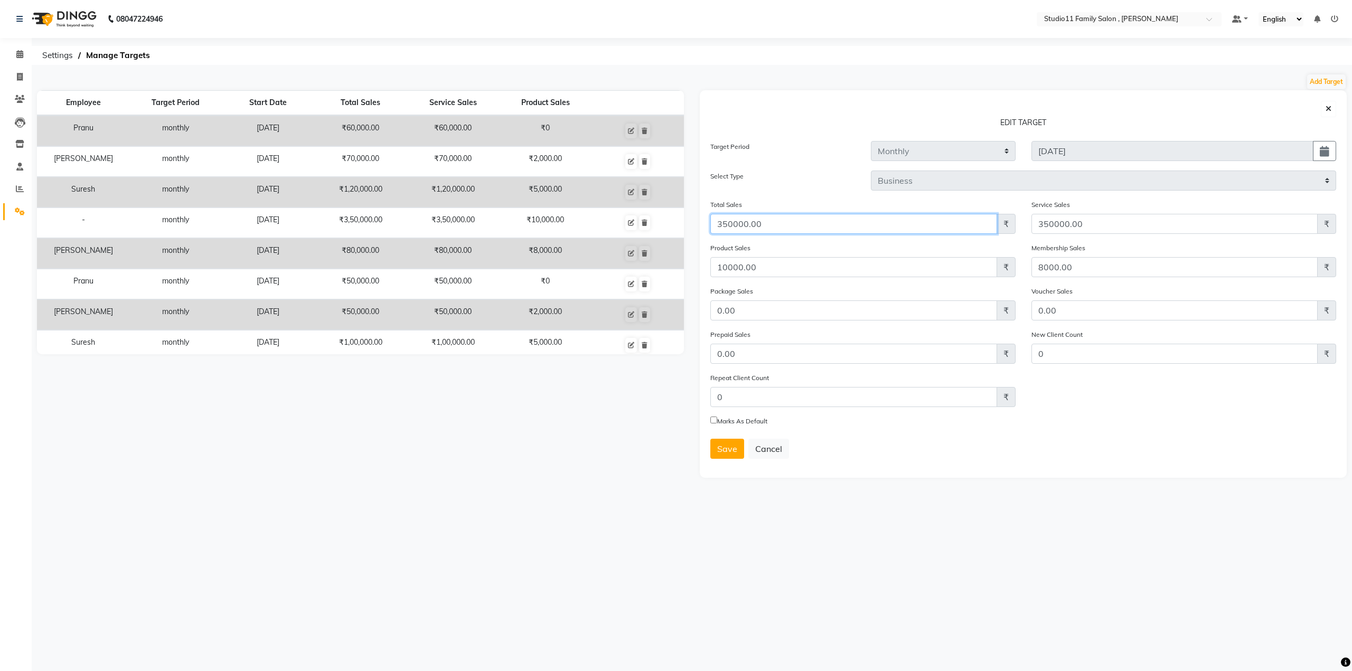
click at [725, 221] on input "350000.00" at bounding box center [854, 224] width 287 height 20
type input "330000.00"
click at [1048, 221] on input "350000.00" at bounding box center [1175, 224] width 287 height 20
type input "330000.00"
drag, startPoint x: 1087, startPoint y: 274, endPoint x: 1029, endPoint y: 268, distance: 58.5
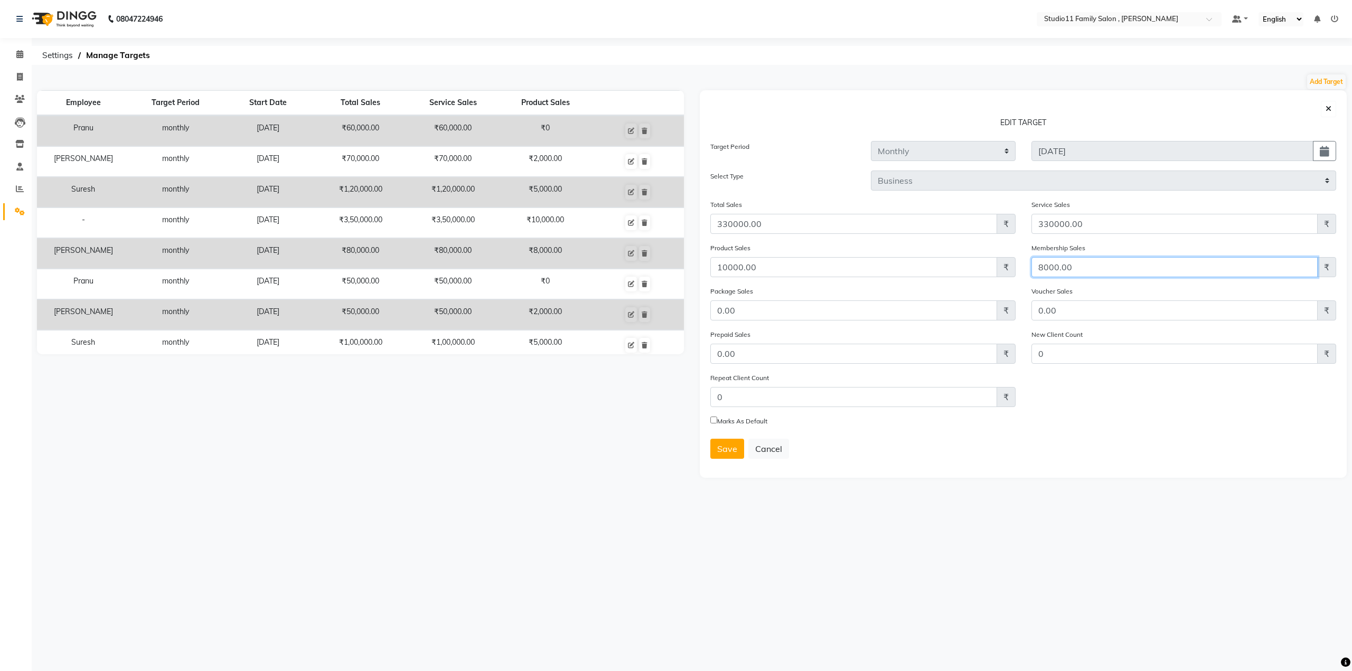
click at [1030, 268] on div "Membership Sales 8000.00 ₹" at bounding box center [1184, 263] width 321 height 43
type input "10000"
click at [731, 451] on span "Save" at bounding box center [727, 449] width 20 height 11
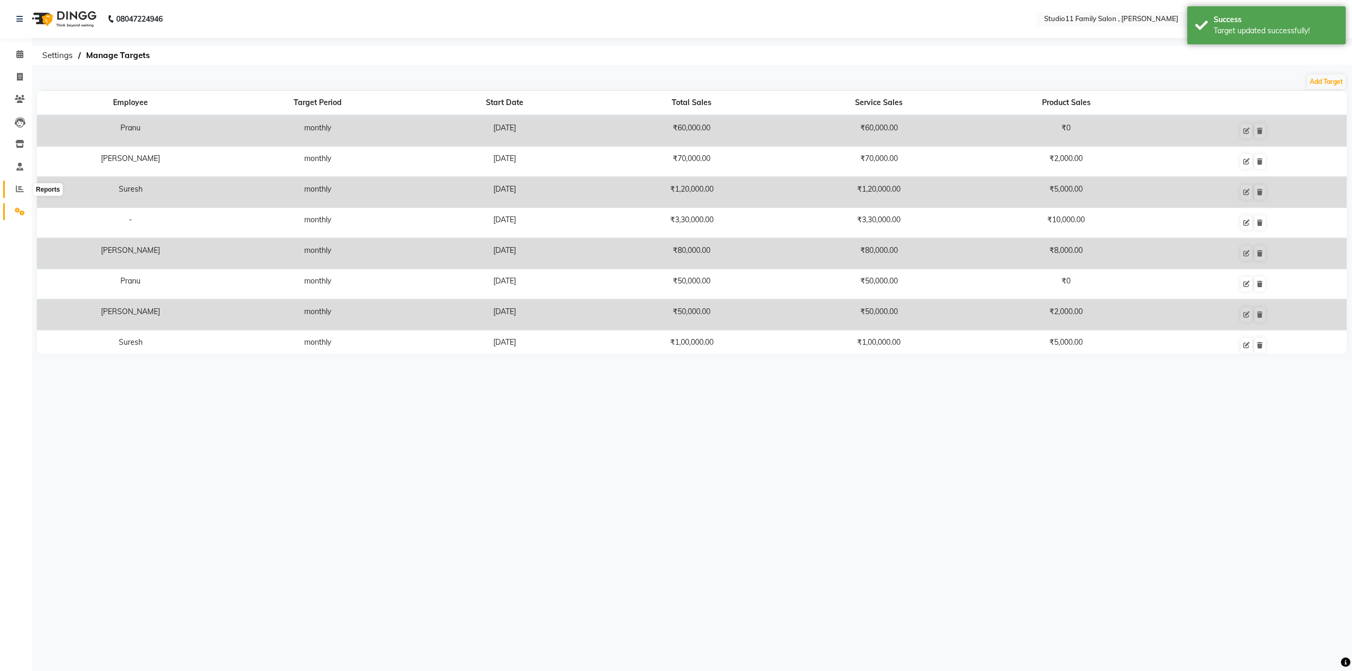
click at [17, 191] on icon at bounding box center [20, 189] width 8 height 8
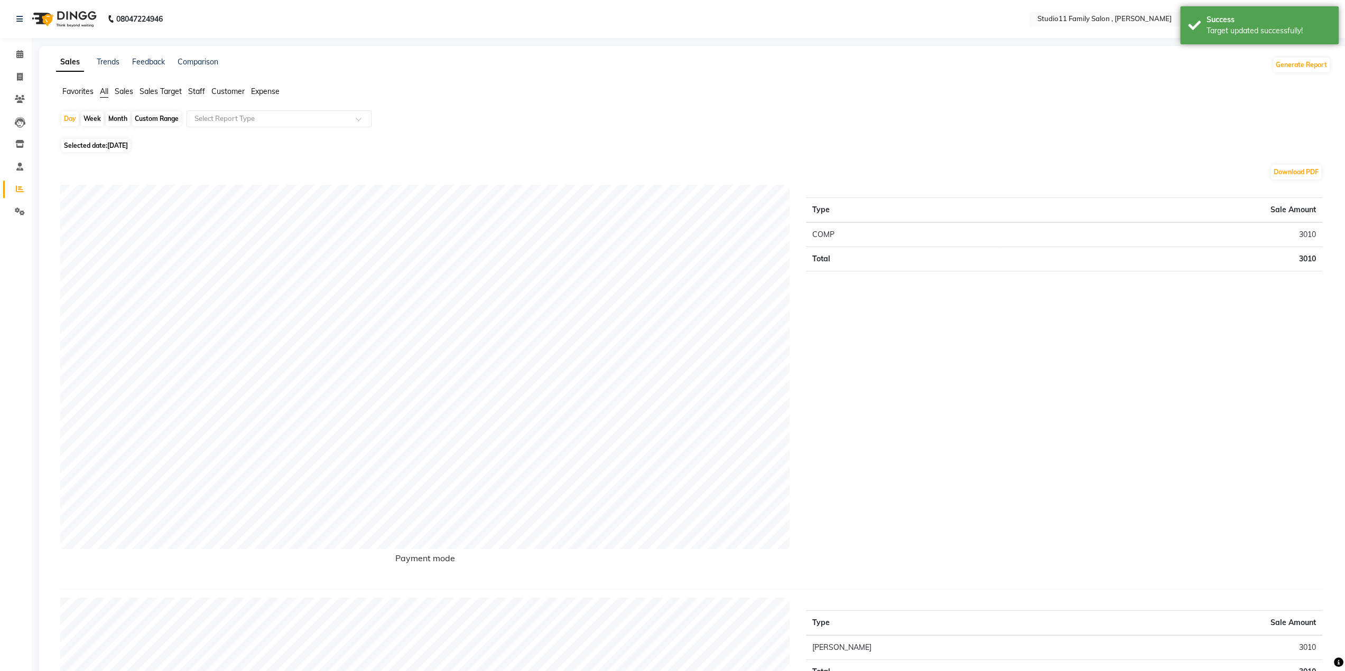
click at [162, 94] on span "Sales Target" at bounding box center [160, 92] width 42 height 10
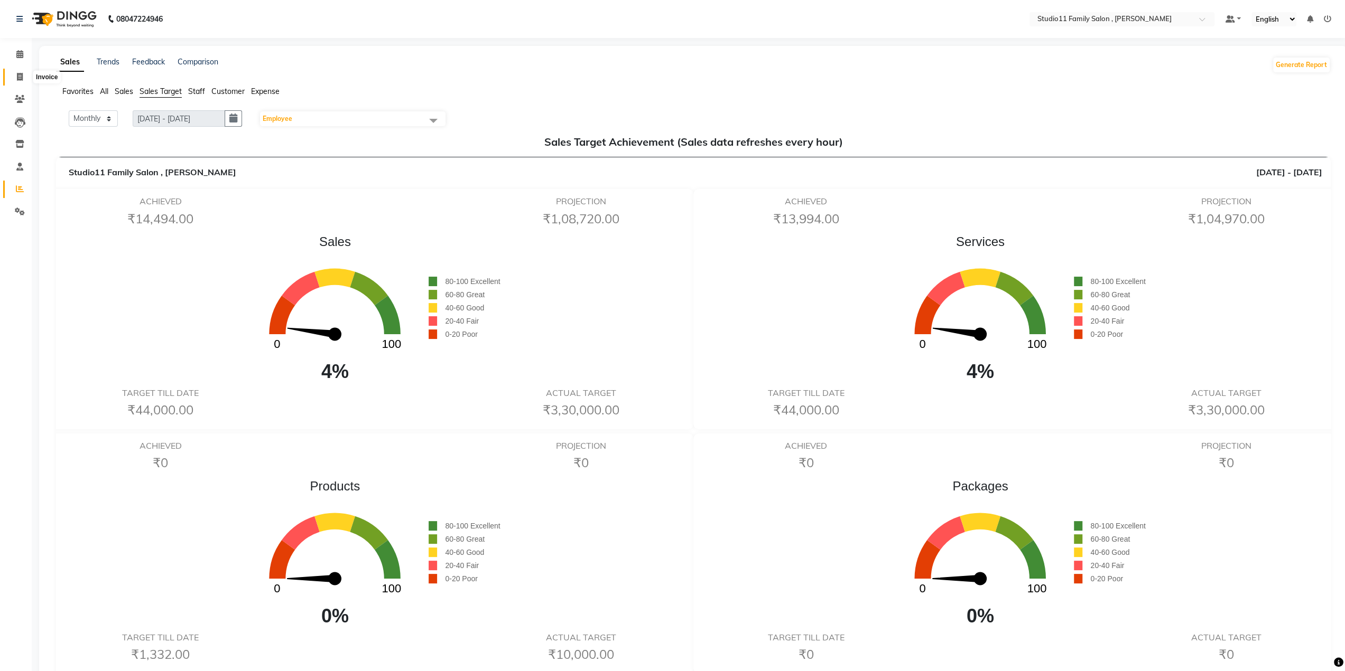
click at [24, 79] on span at bounding box center [20, 77] width 18 height 12
select select "7303"
select select "service"
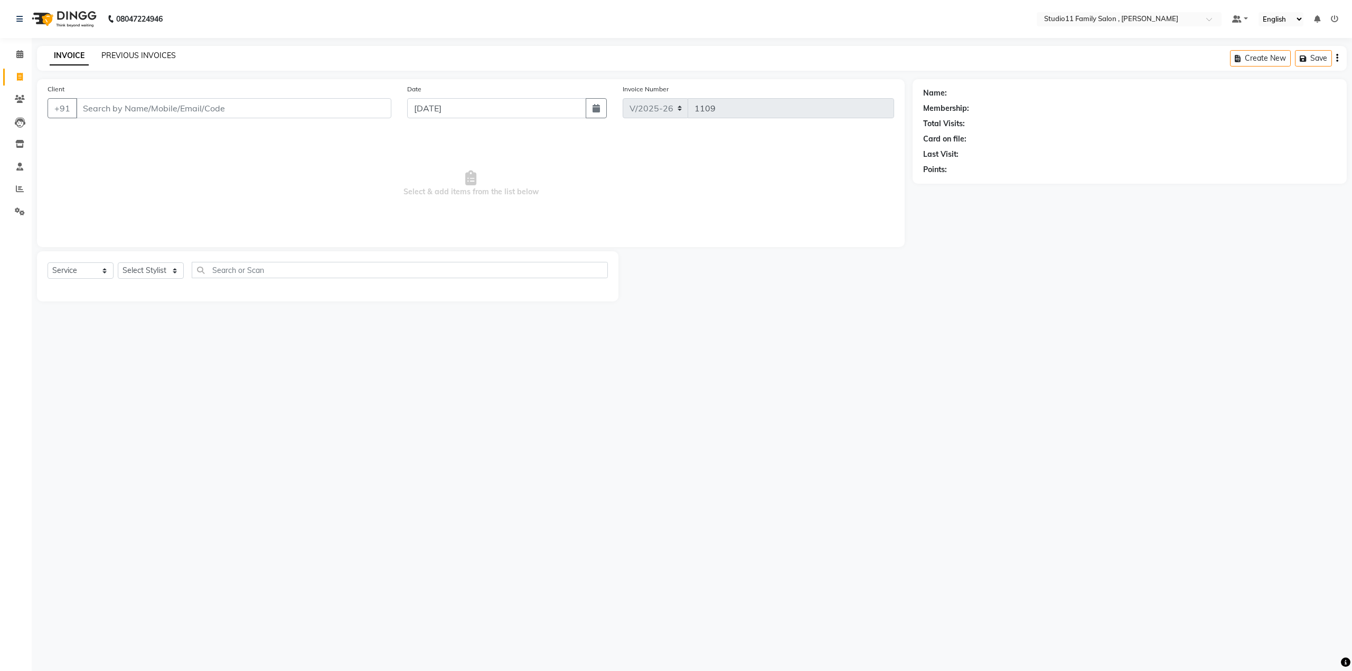
click at [134, 55] on link "PREVIOUS INVOICES" at bounding box center [138, 56] width 74 height 10
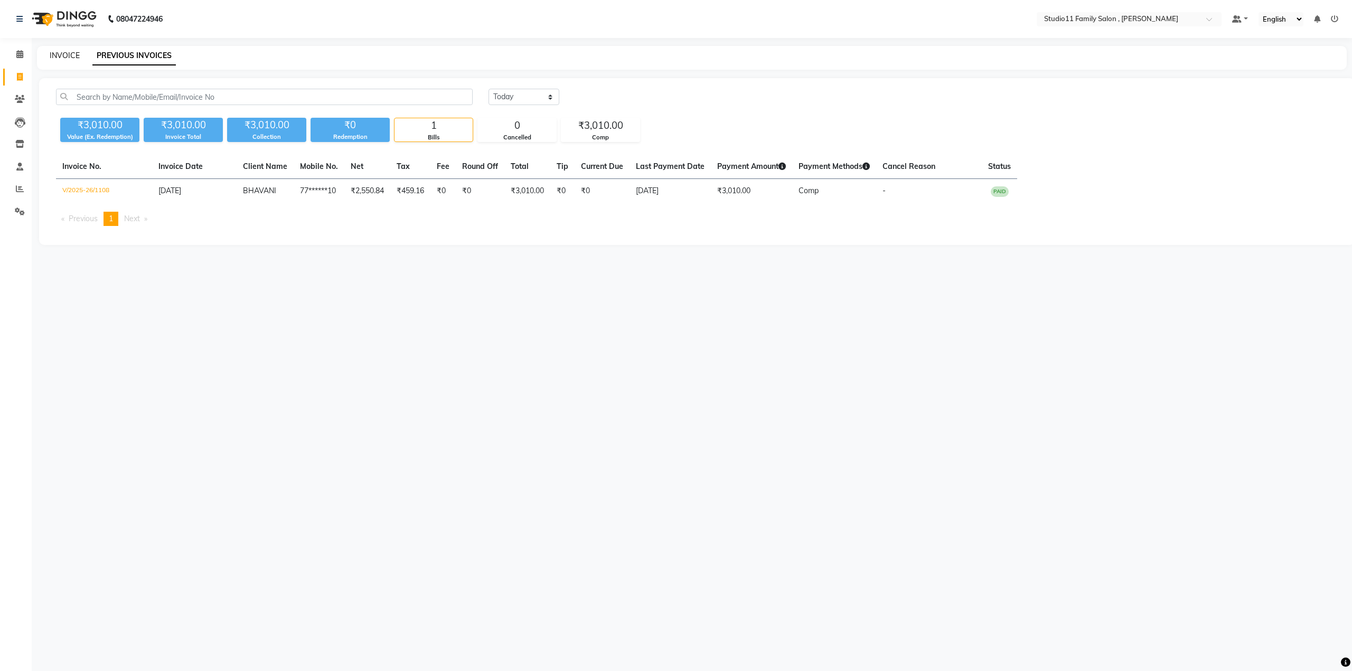
click at [59, 55] on link "INVOICE" at bounding box center [65, 56] width 30 height 10
select select "7303"
select select "service"
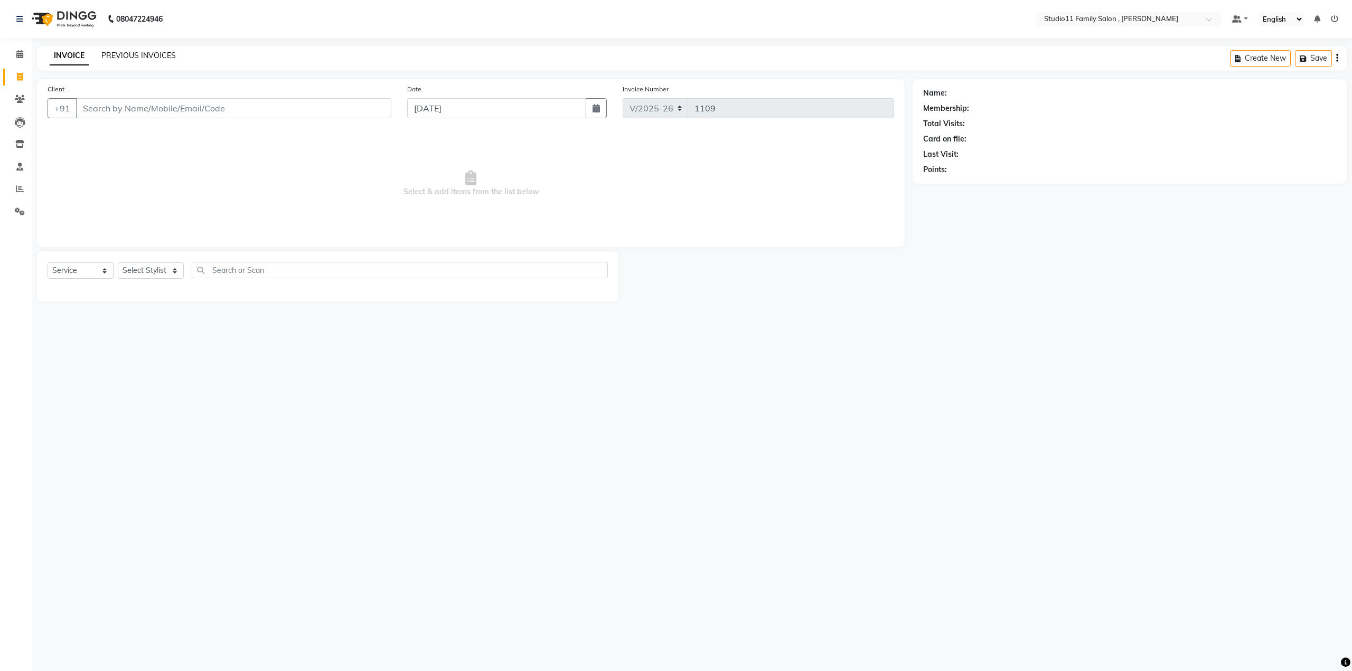
click at [143, 60] on link "PREVIOUS INVOICES" at bounding box center [138, 56] width 74 height 10
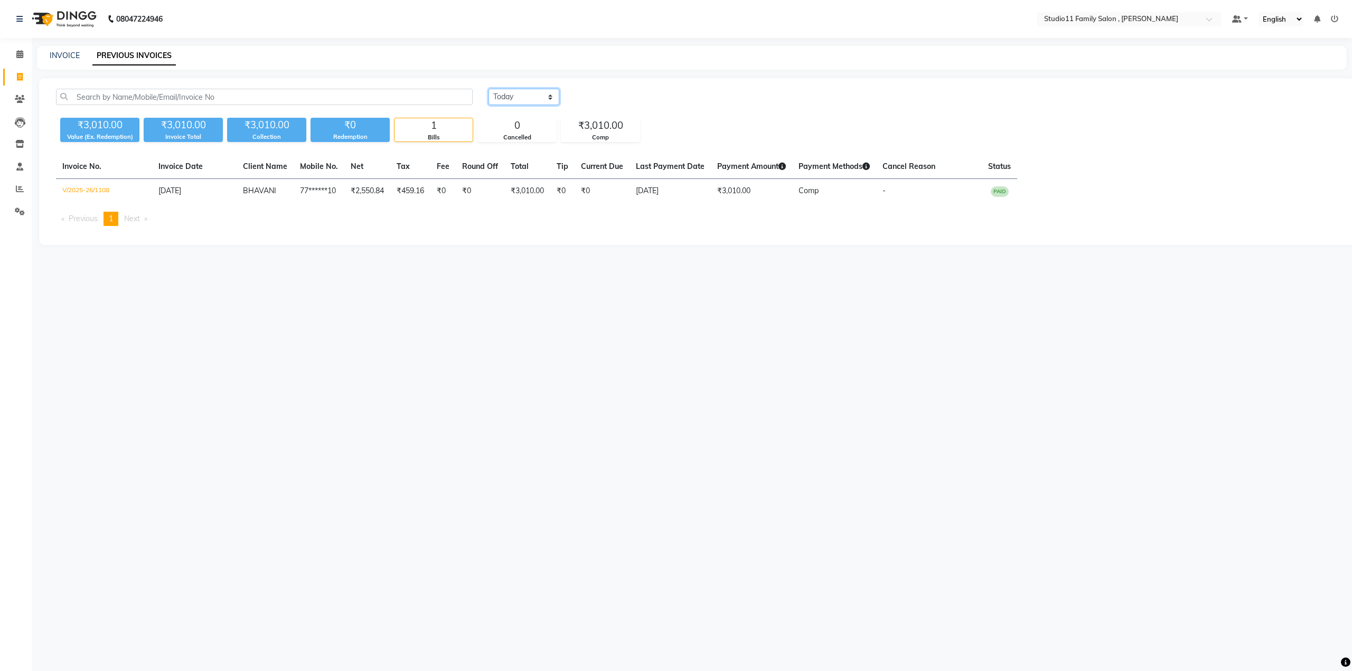
click at [509, 101] on select "Today Yesterday Custom Range" at bounding box center [524, 97] width 71 height 16
click at [489, 89] on select "Today Yesterday Custom Range" at bounding box center [524, 97] width 71 height 16
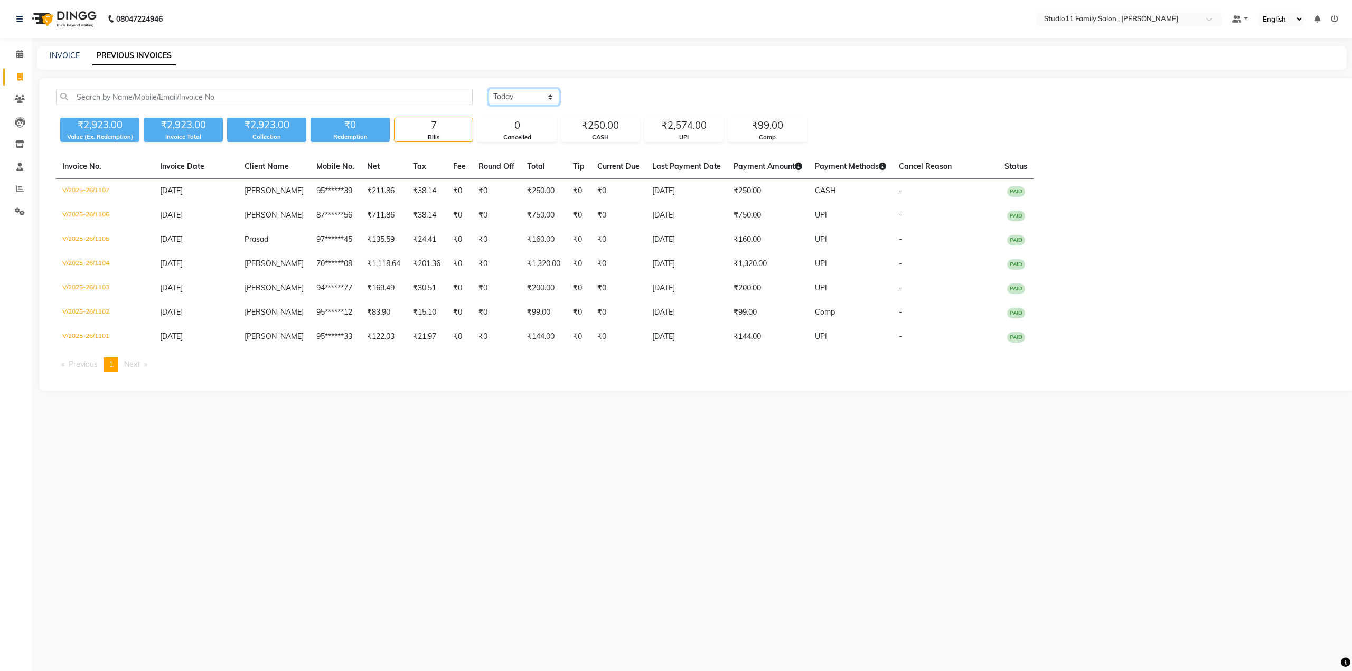
click at [515, 99] on select "Today Yesterday Custom Range" at bounding box center [524, 97] width 71 height 16
select select "today"
click at [489, 89] on select "Today Yesterday Custom Range" at bounding box center [524, 97] width 71 height 16
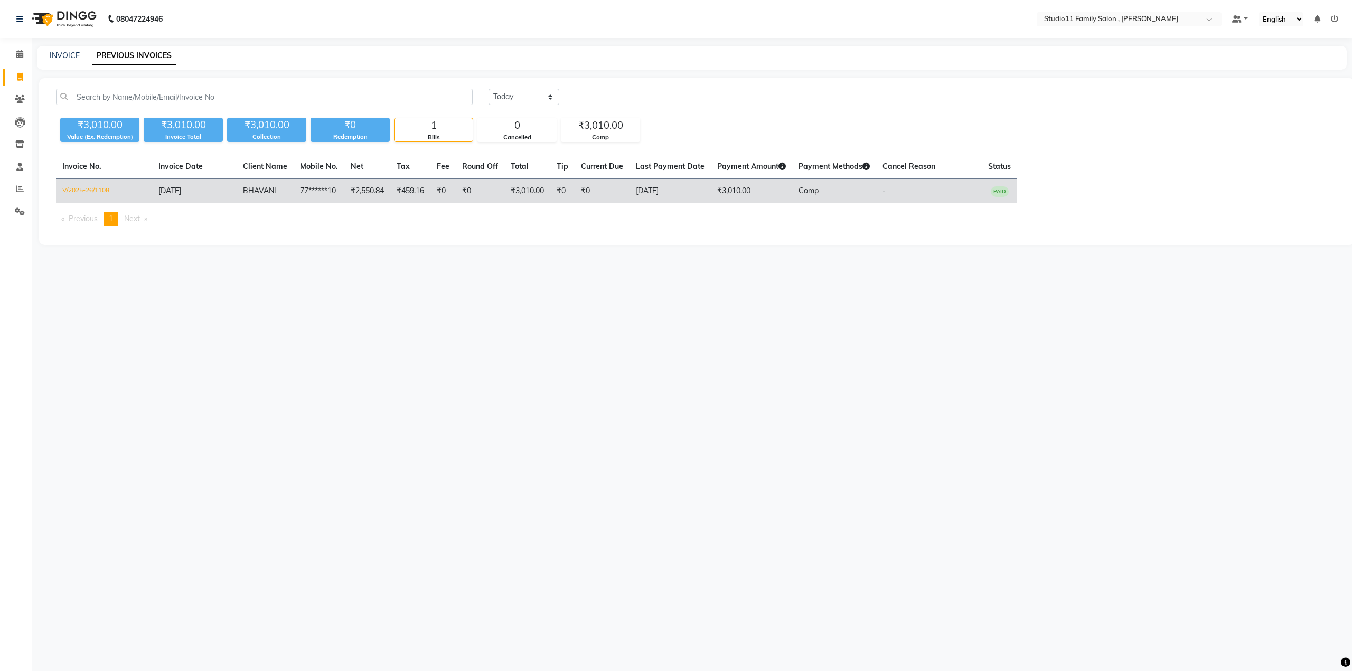
click at [336, 188] on td "77******10" at bounding box center [319, 191] width 51 height 25
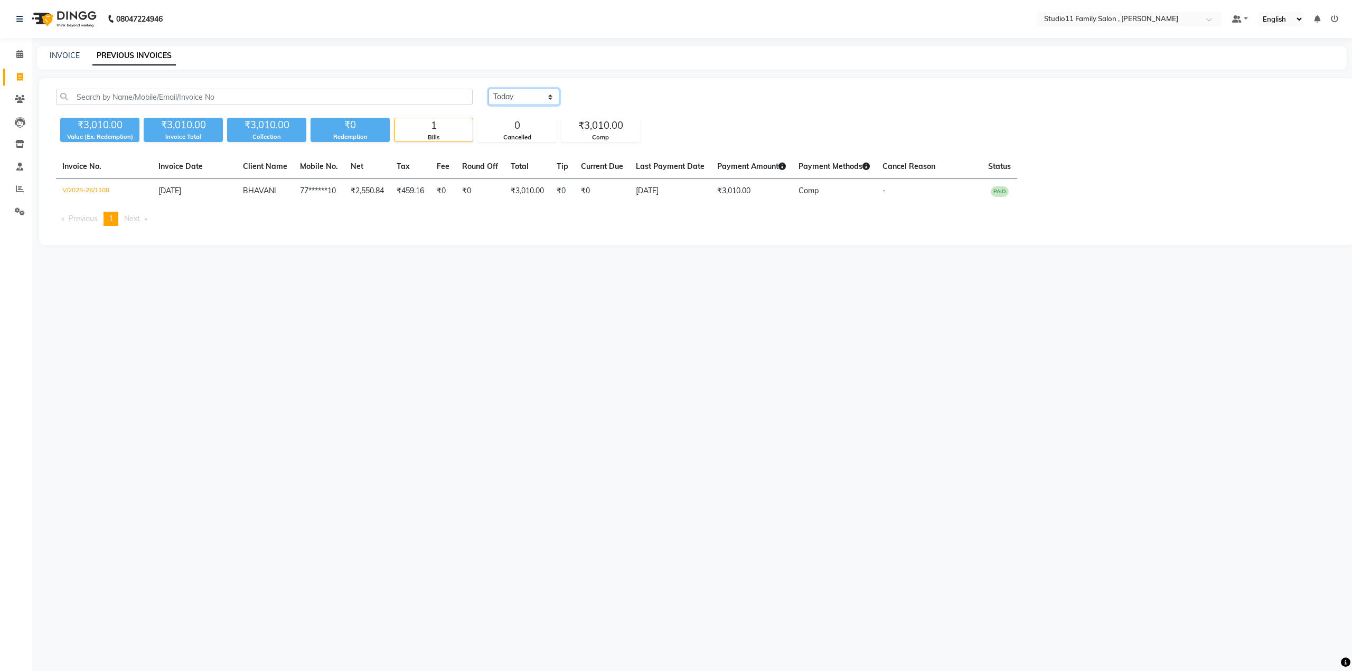
click at [512, 98] on select "Today Yesterday Custom Range" at bounding box center [524, 97] width 71 height 16
click at [598, 230] on div "Invoice No. Invoice Date Client Name Mobile No. Net Tax Fee Round Off Total Tip…" at bounding box center [697, 195] width 1295 height 80
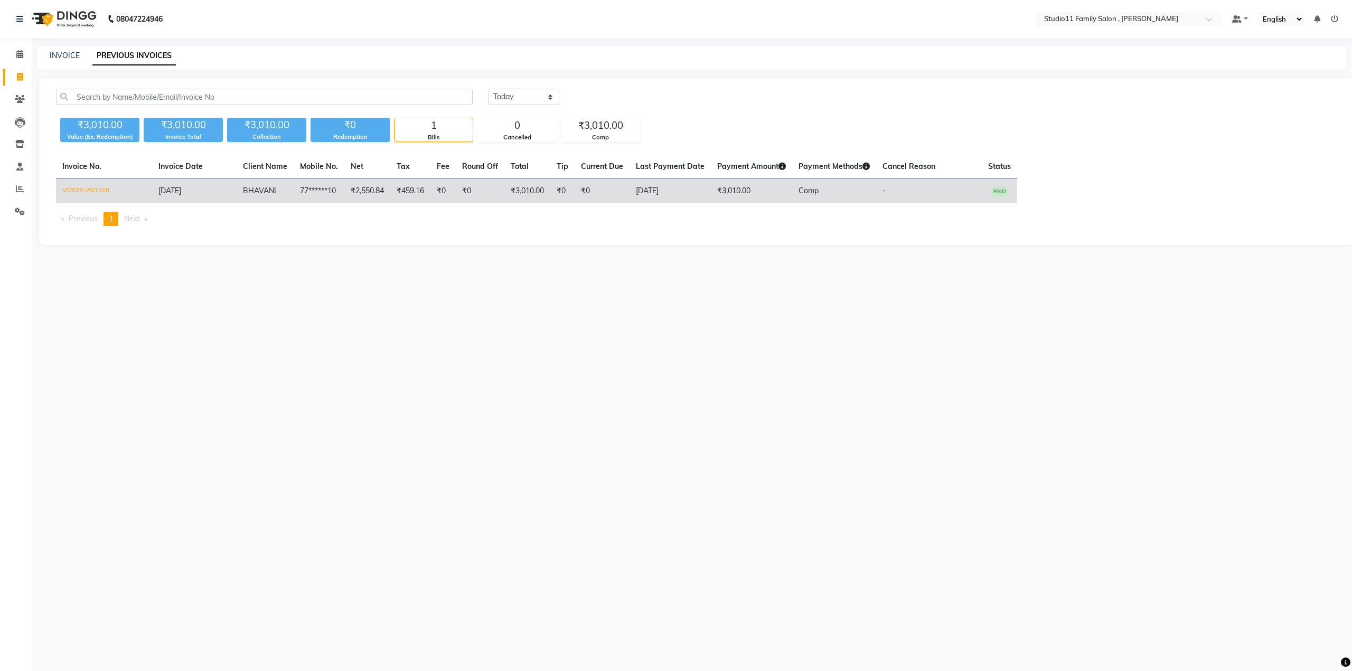
click at [543, 186] on td "₹3,010.00" at bounding box center [528, 191] width 46 height 25
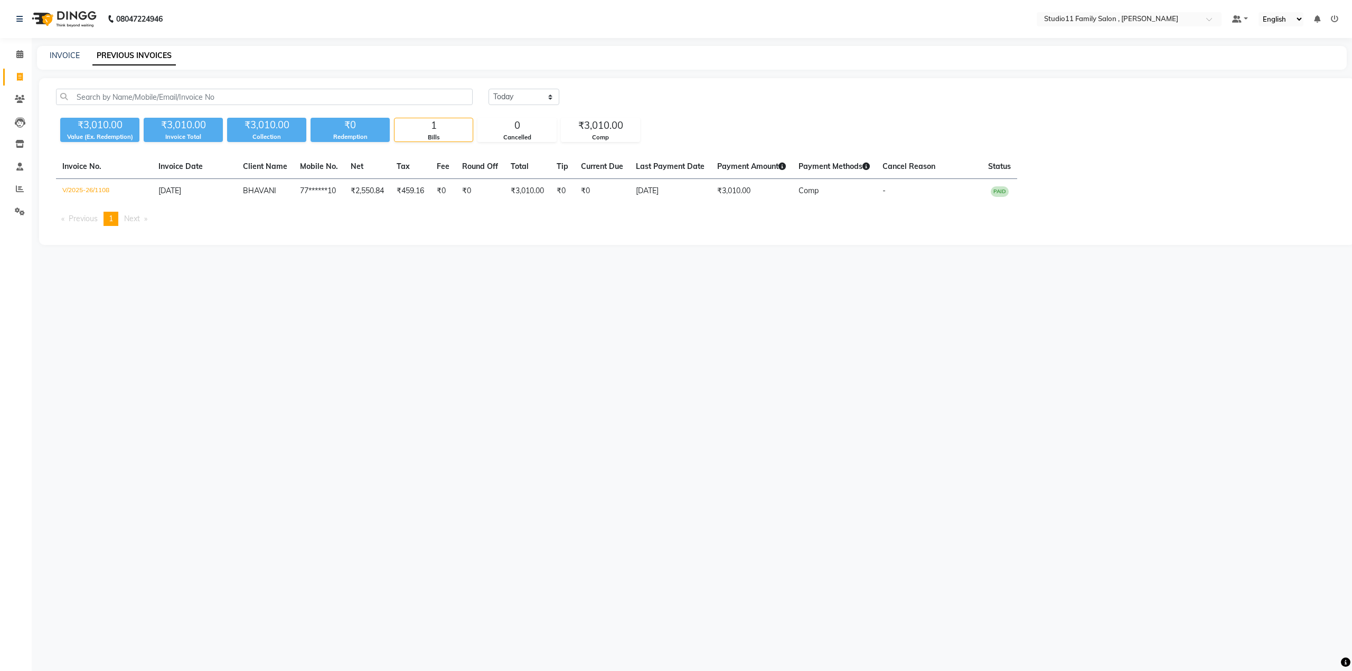
click at [303, 14] on nav "08047224946 Select Location × Studio11 Family Salon , Aditya Nagar Default Pane…" at bounding box center [676, 19] width 1352 height 38
click at [410, 268] on div "08047224946 Select Location × Studio11 Family Salon , Aditya Nagar Default Pane…" at bounding box center [676, 335] width 1352 height 671
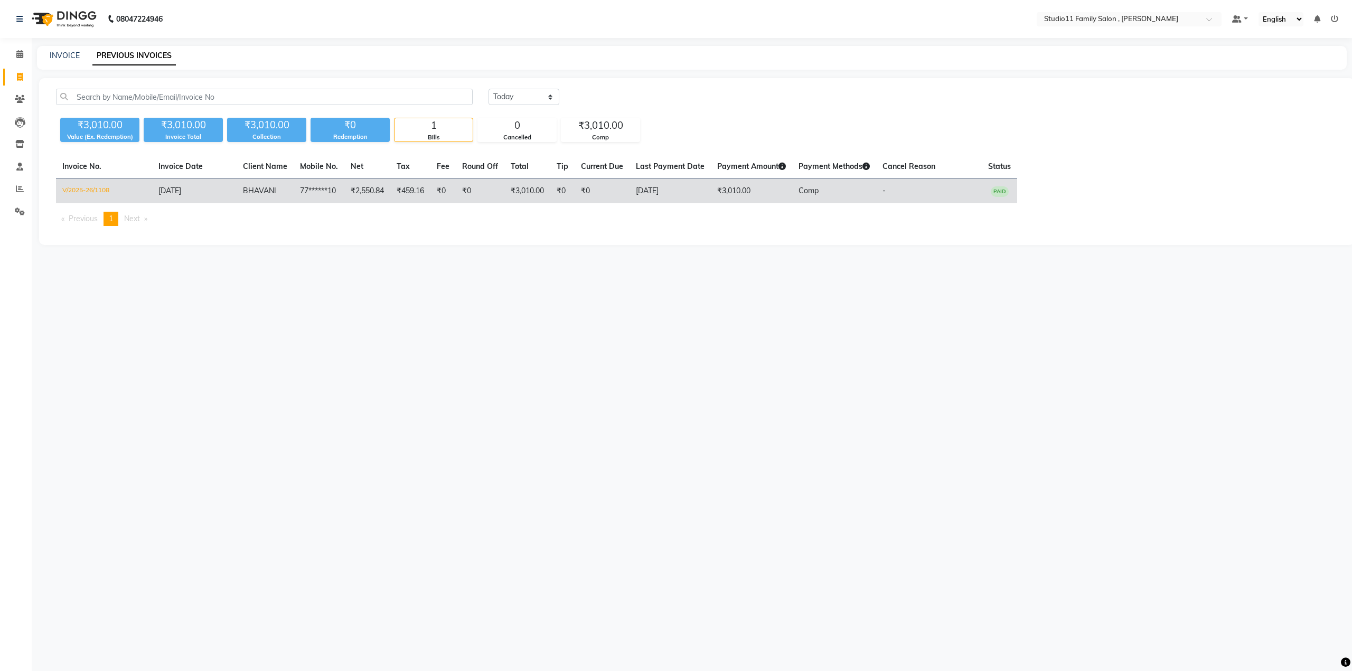
click at [342, 202] on td "77******10" at bounding box center [319, 191] width 51 height 25
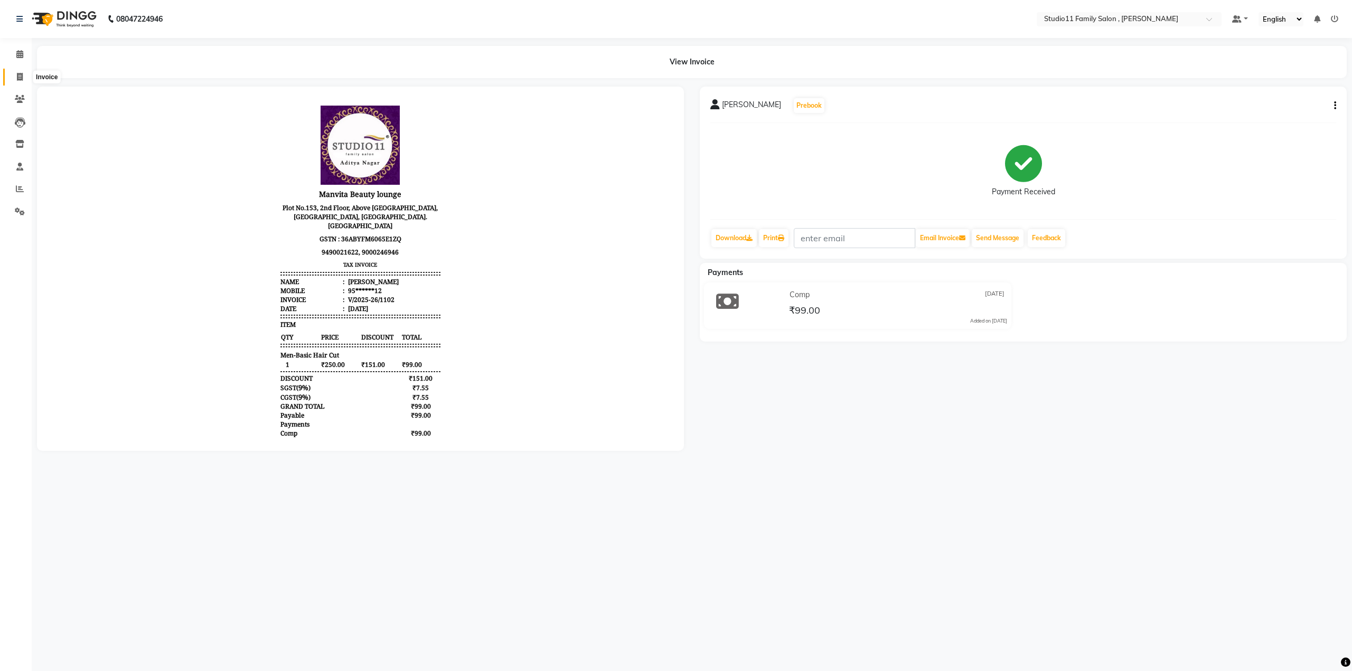
click at [22, 76] on icon at bounding box center [20, 77] width 6 height 8
select select "service"
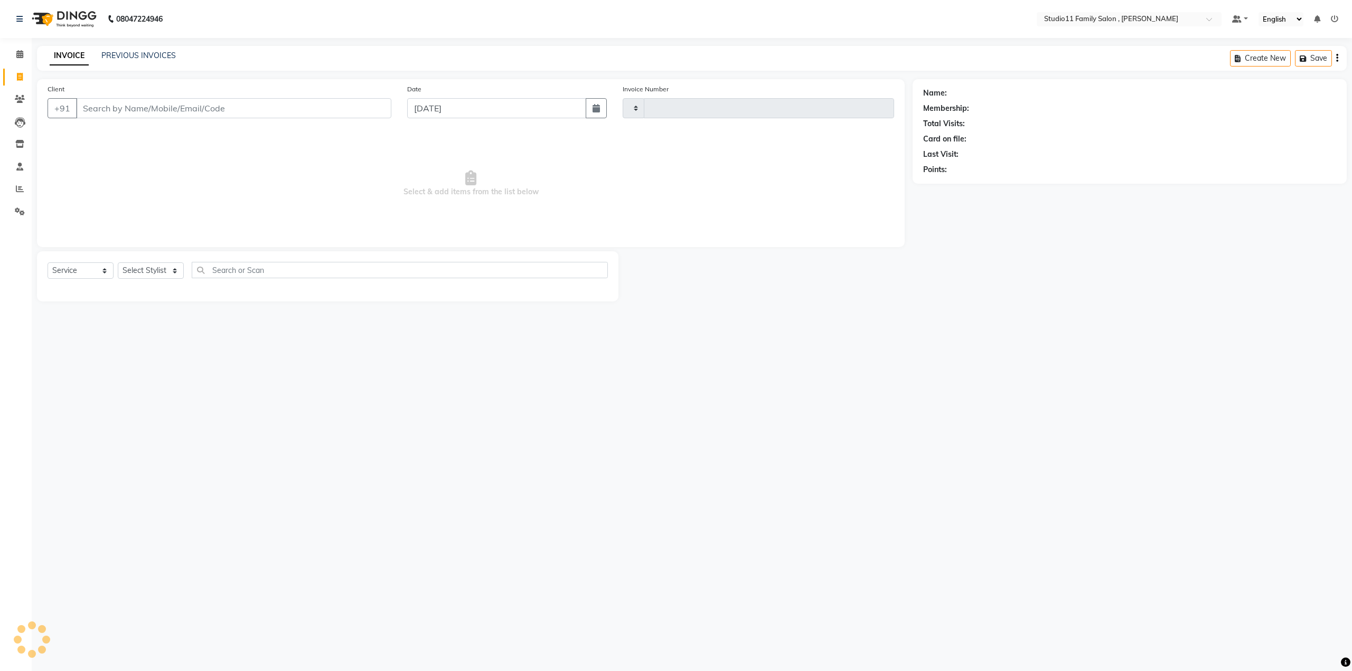
type input "1109"
select select "7303"
click at [126, 57] on link "PREVIOUS INVOICES" at bounding box center [138, 56] width 74 height 10
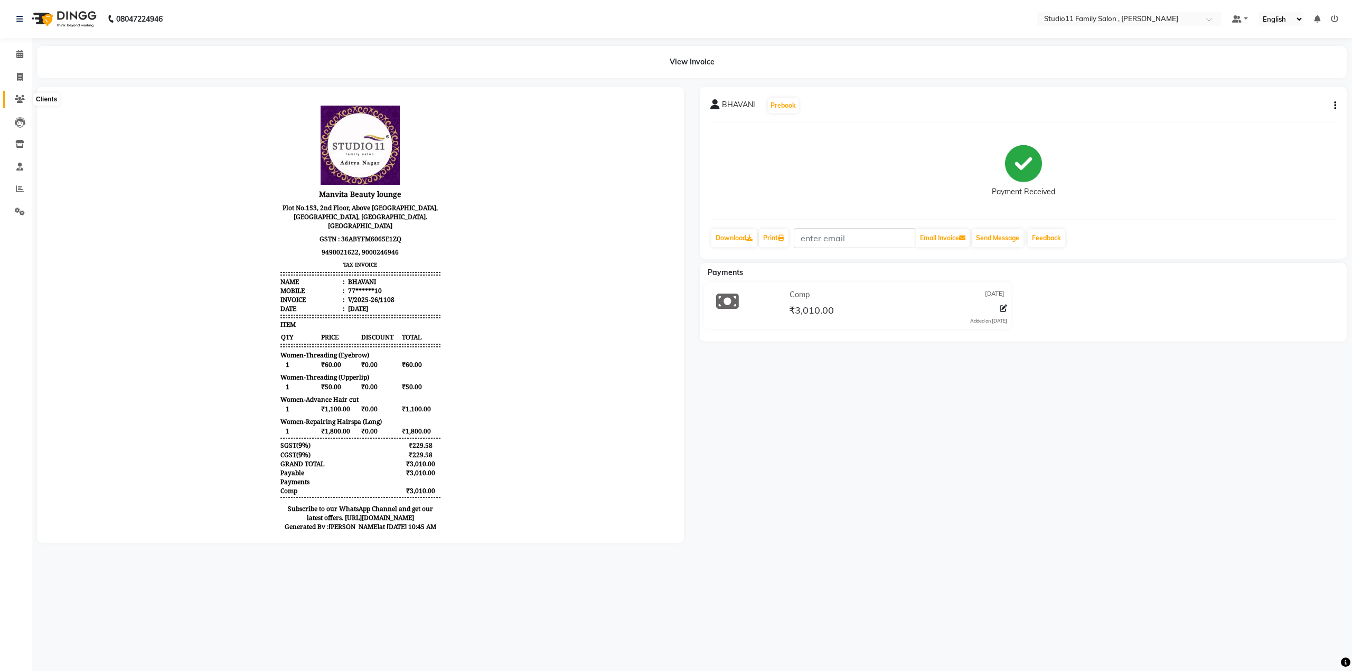
click at [21, 101] on icon at bounding box center [20, 99] width 10 height 8
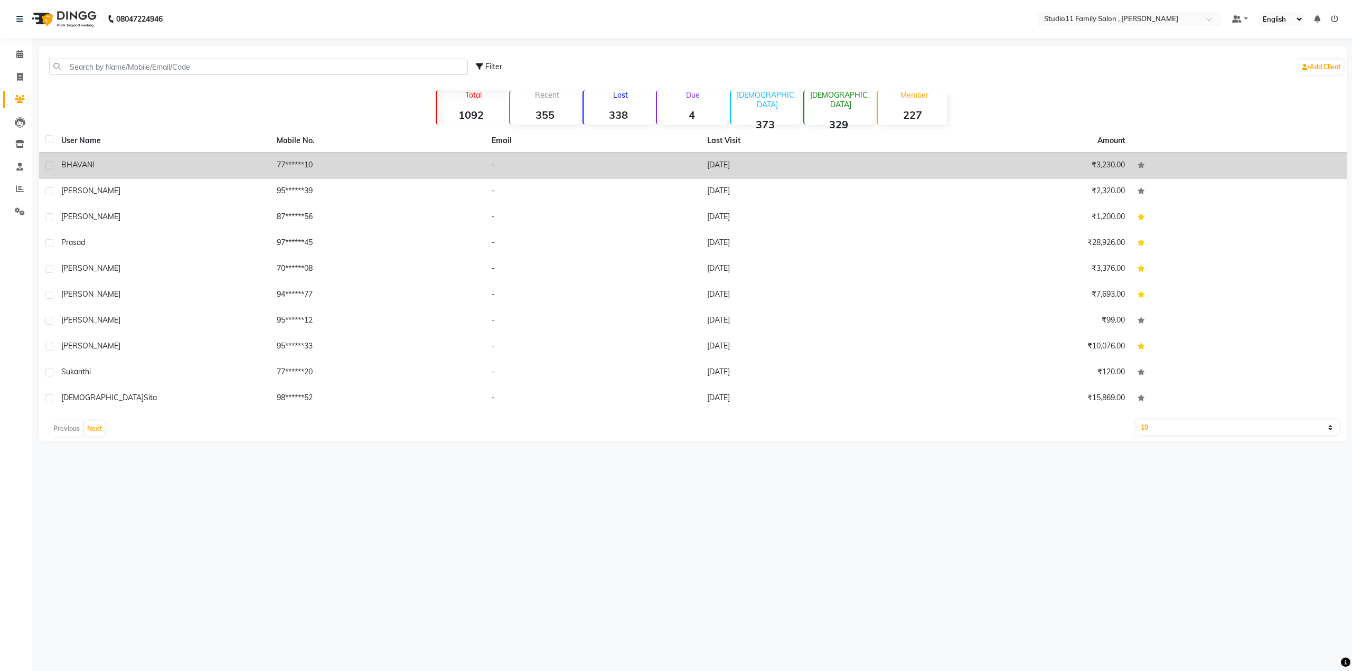
click at [77, 161] on span "BHAVANI" at bounding box center [77, 165] width 33 height 10
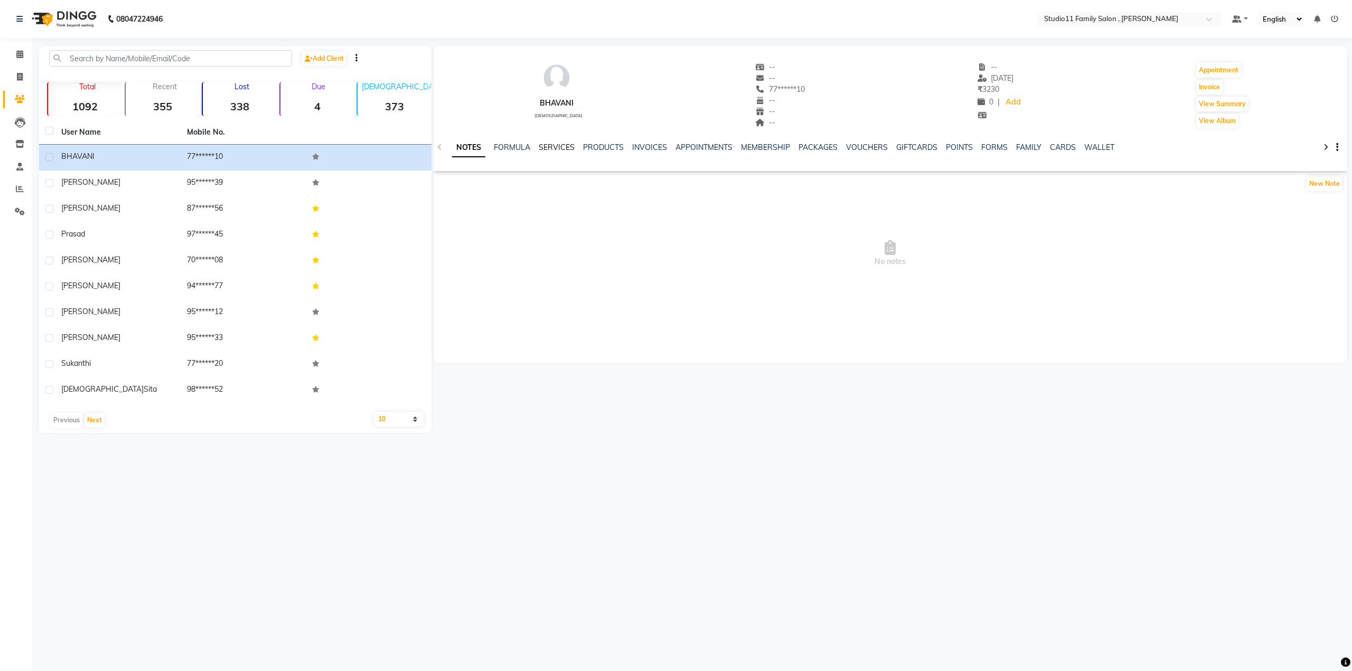
click at [549, 146] on link "SERVICES" at bounding box center [557, 148] width 36 height 10
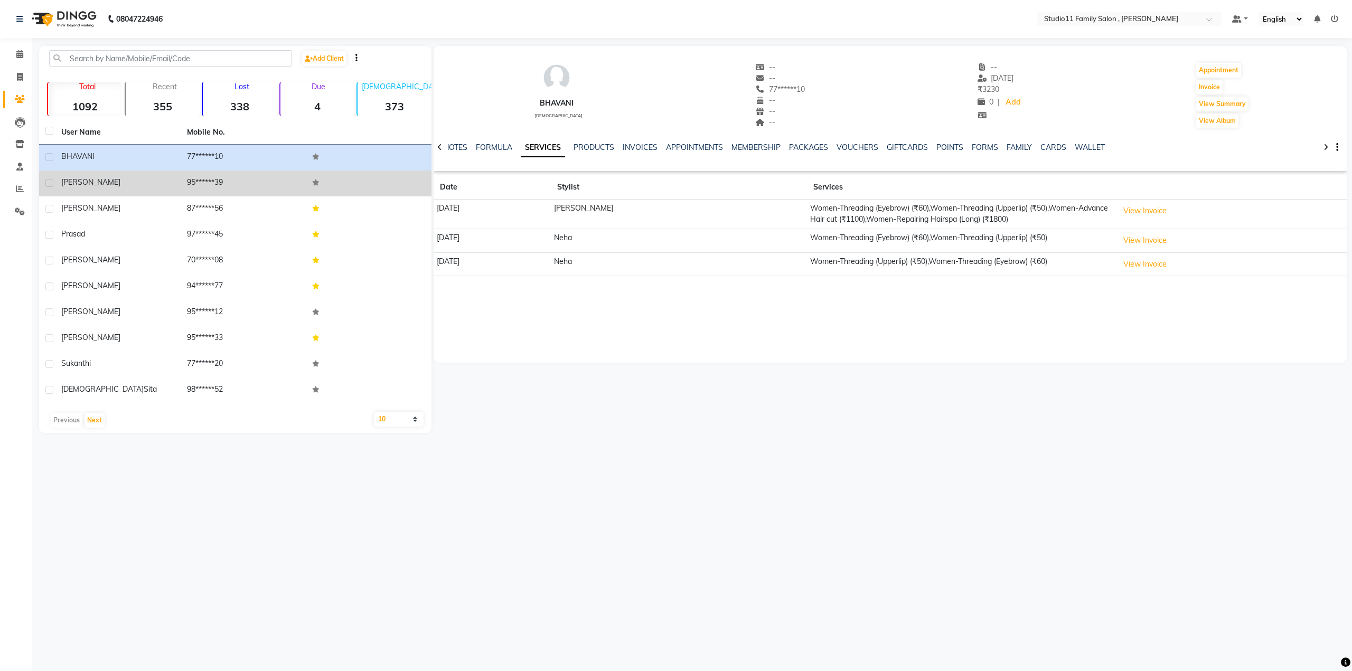
click at [74, 180] on span "[PERSON_NAME]" at bounding box center [90, 183] width 59 height 10
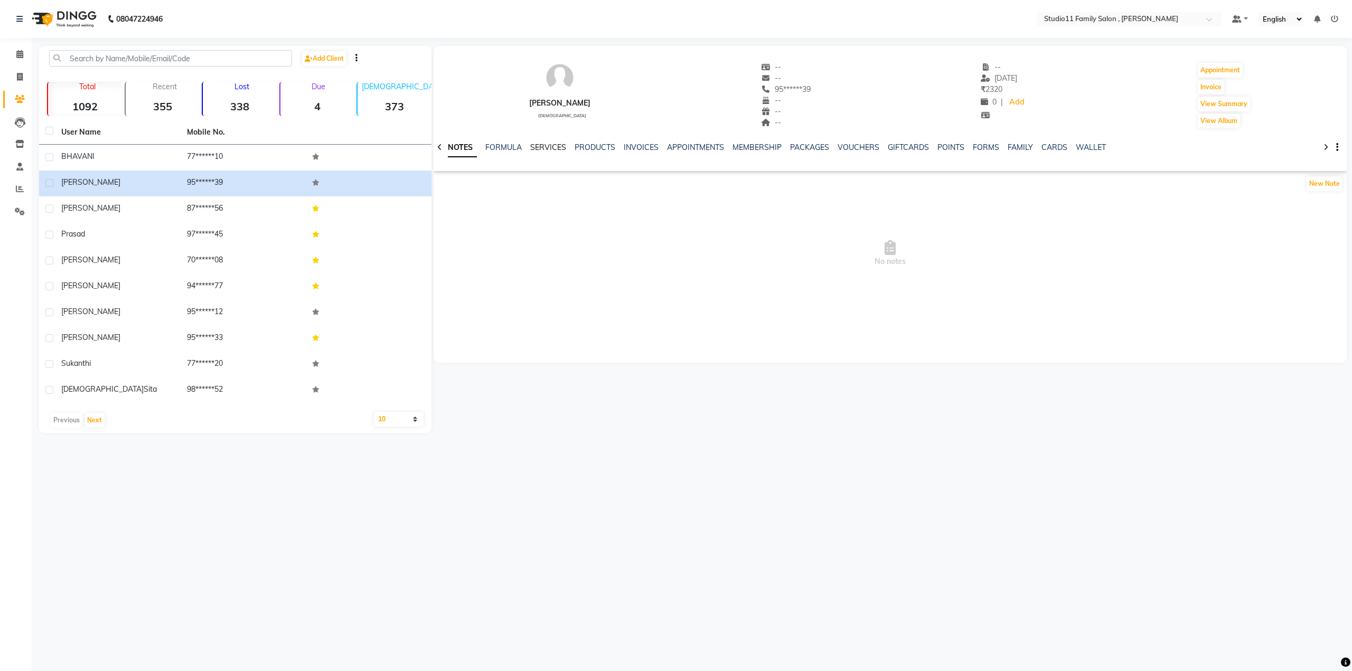
click at [541, 148] on link "SERVICES" at bounding box center [548, 148] width 36 height 10
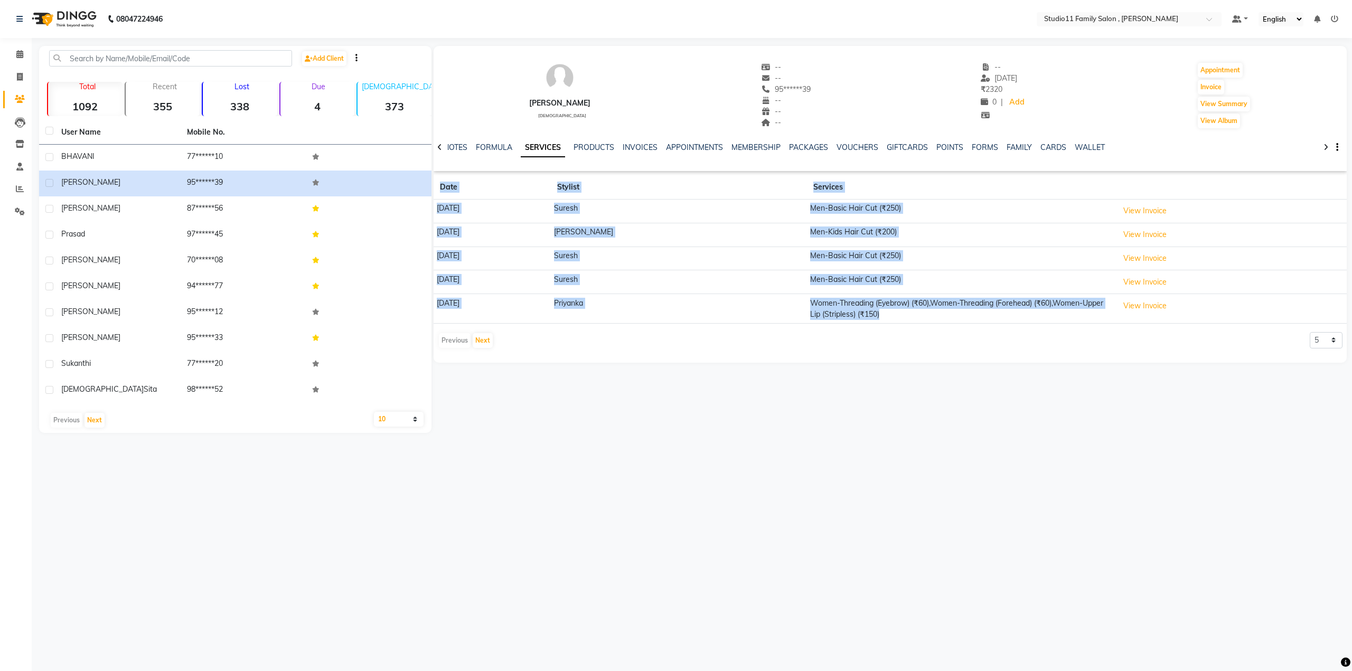
drag, startPoint x: 876, startPoint y: 316, endPoint x: 432, endPoint y: 174, distance: 466.6
click at [432, 174] on app-client-details "Rohith male -- -- 95******39 -- -- -- -- 03-09-2025 ₹ 2320 0 | Add Appointment …" at bounding box center [890, 204] width 916 height 317
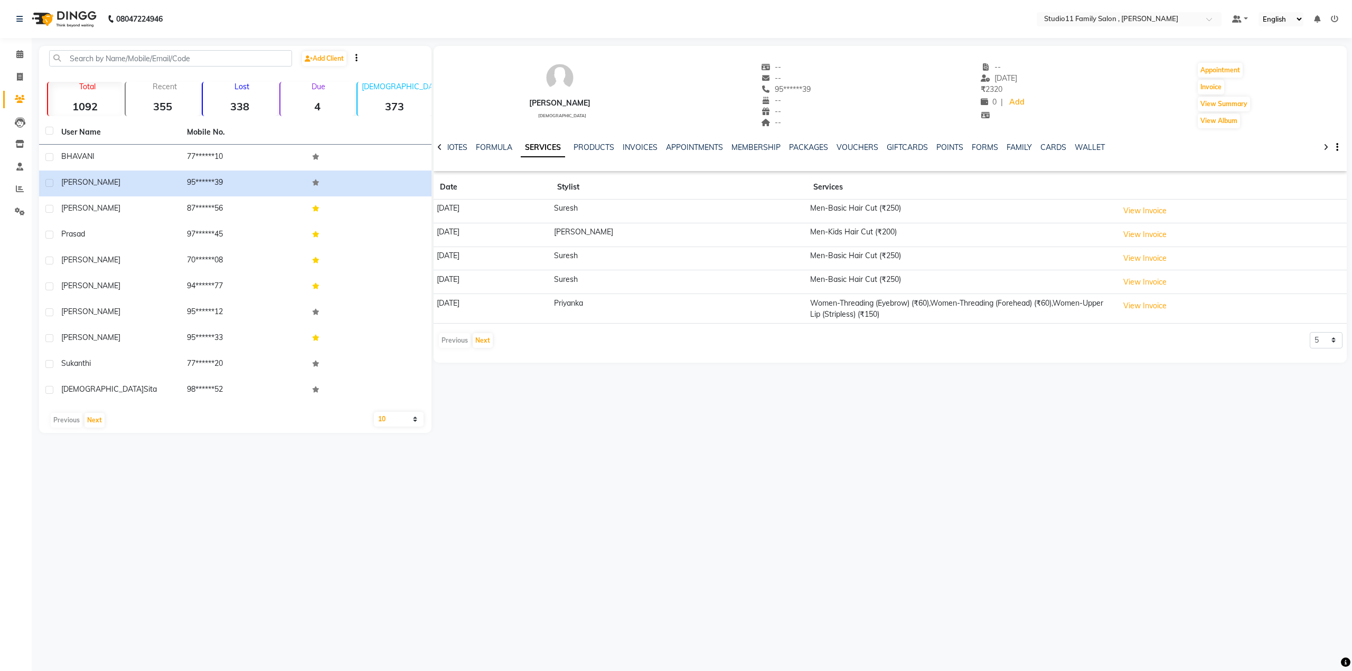
click at [946, 360] on div "Rohith male -- -- 95******39 -- -- -- -- 03-09-2025 ₹ 2320 0 | Add Appointment …" at bounding box center [890, 204] width 913 height 317
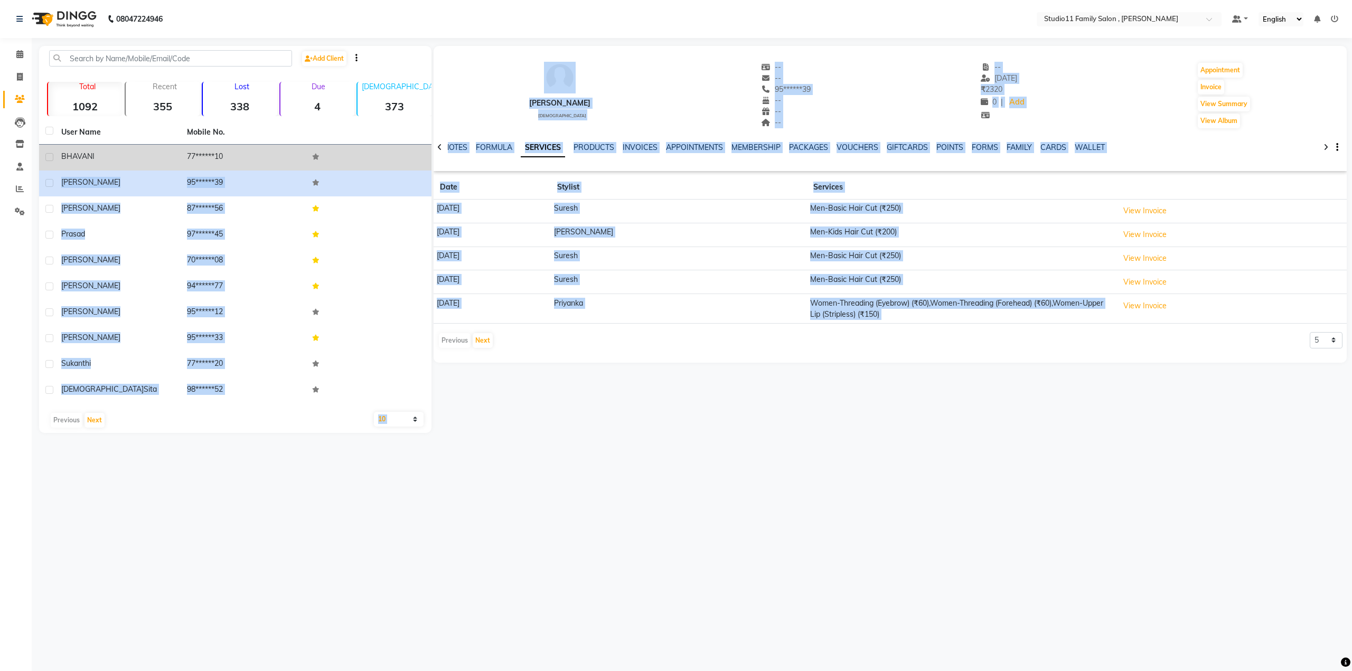
drag, startPoint x: 1182, startPoint y: 323, endPoint x: 399, endPoint y: 158, distance: 800.1
click at [399, 158] on div "Add Client Total 1092 Recent 355 Lost 338 Due 4 Male 373 Female 329 Member 227 …" at bounding box center [693, 239] width 1308 height 387
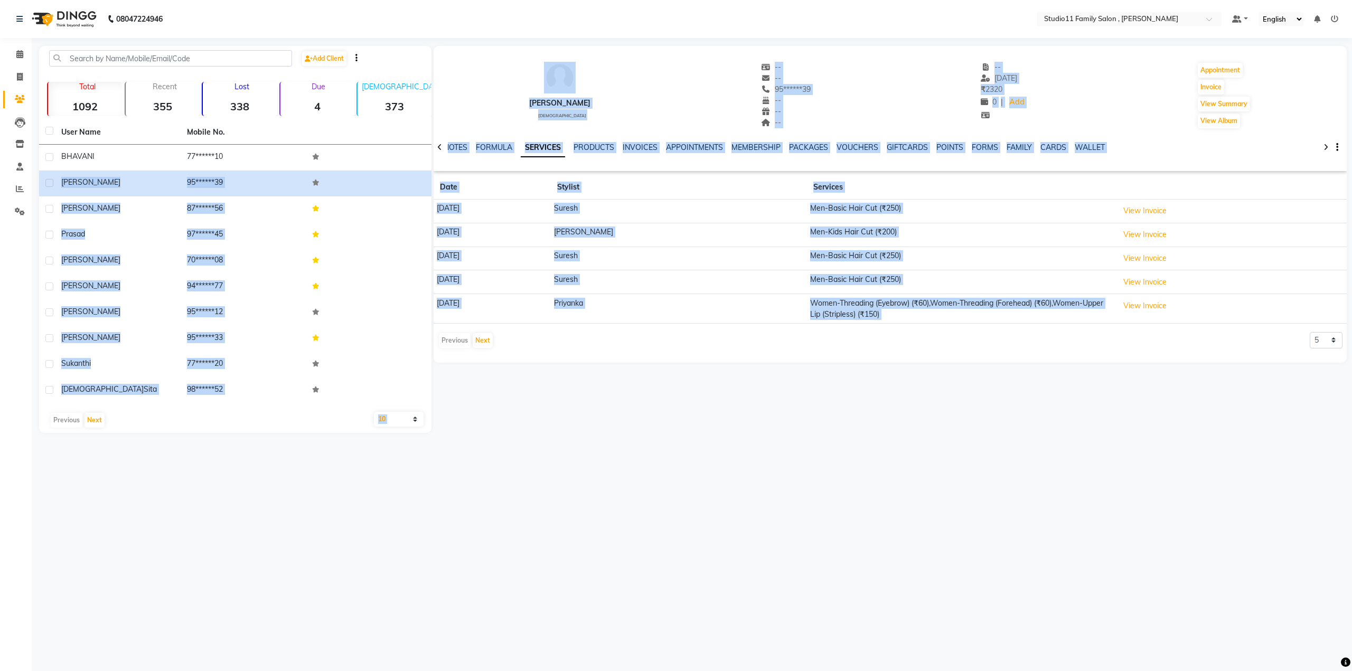
click at [703, 351] on div "Rohith male -- -- 95******39 -- -- -- -- 03-09-2025 ₹ 2320 0 | Add Appointment …" at bounding box center [890, 204] width 913 height 317
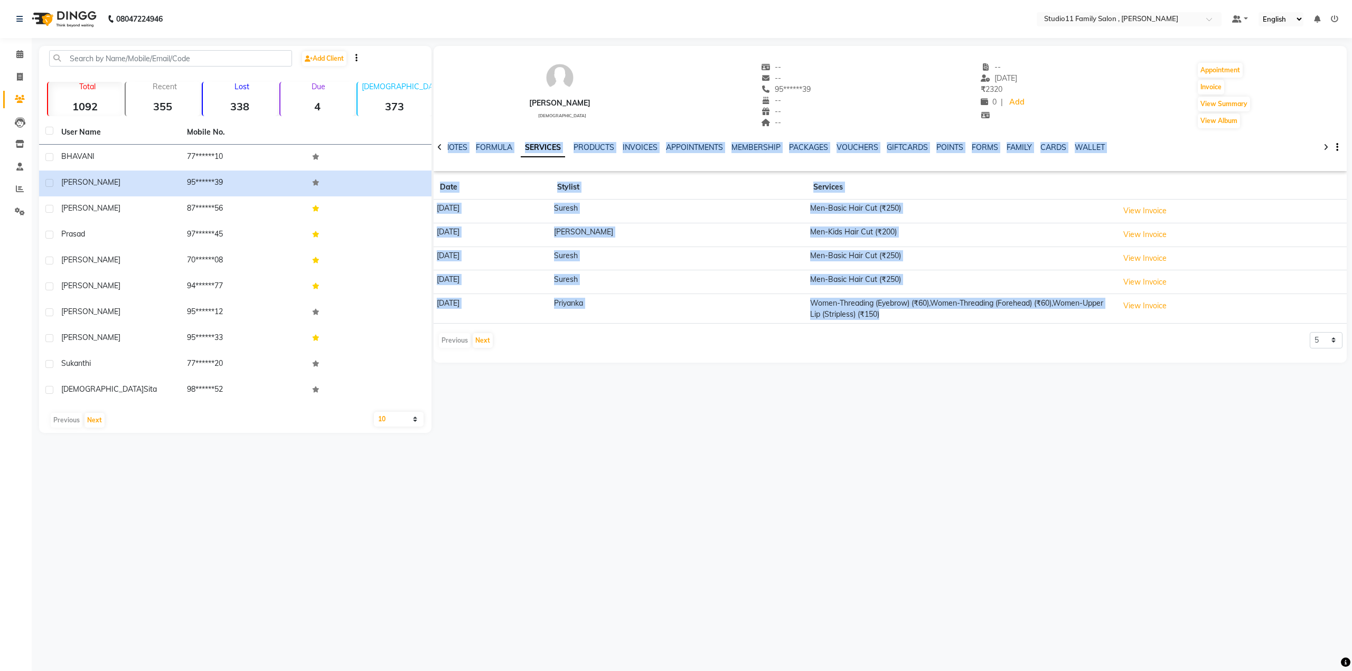
drag, startPoint x: 819, startPoint y: 300, endPoint x: 441, endPoint y: 154, distance: 406.1
click at [441, 154] on div "Rohith male -- -- 95******39 -- -- -- -- 03-09-2025 ₹ 2320 0 | Add Appointment …" at bounding box center [890, 199] width 913 height 307
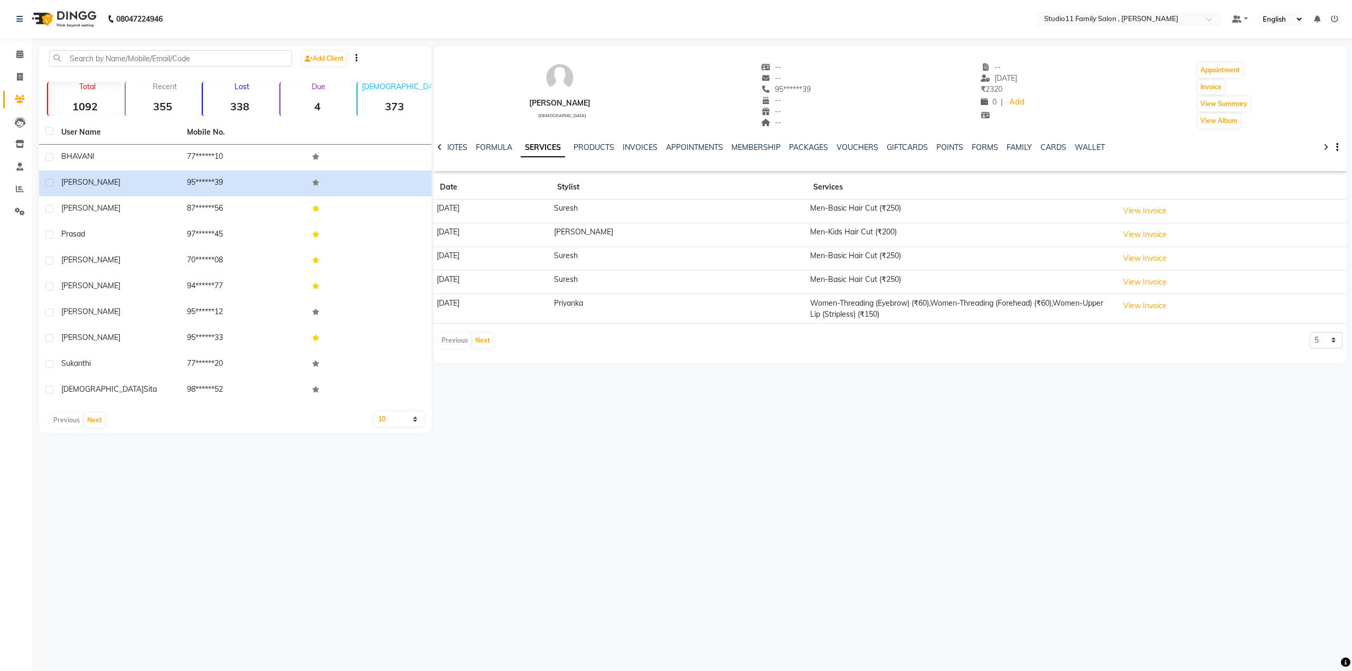
click at [758, 362] on div "Rohith male -- -- 95******39 -- -- -- -- 03-09-2025 ₹ 2320 0 | Add Appointment …" at bounding box center [890, 204] width 913 height 317
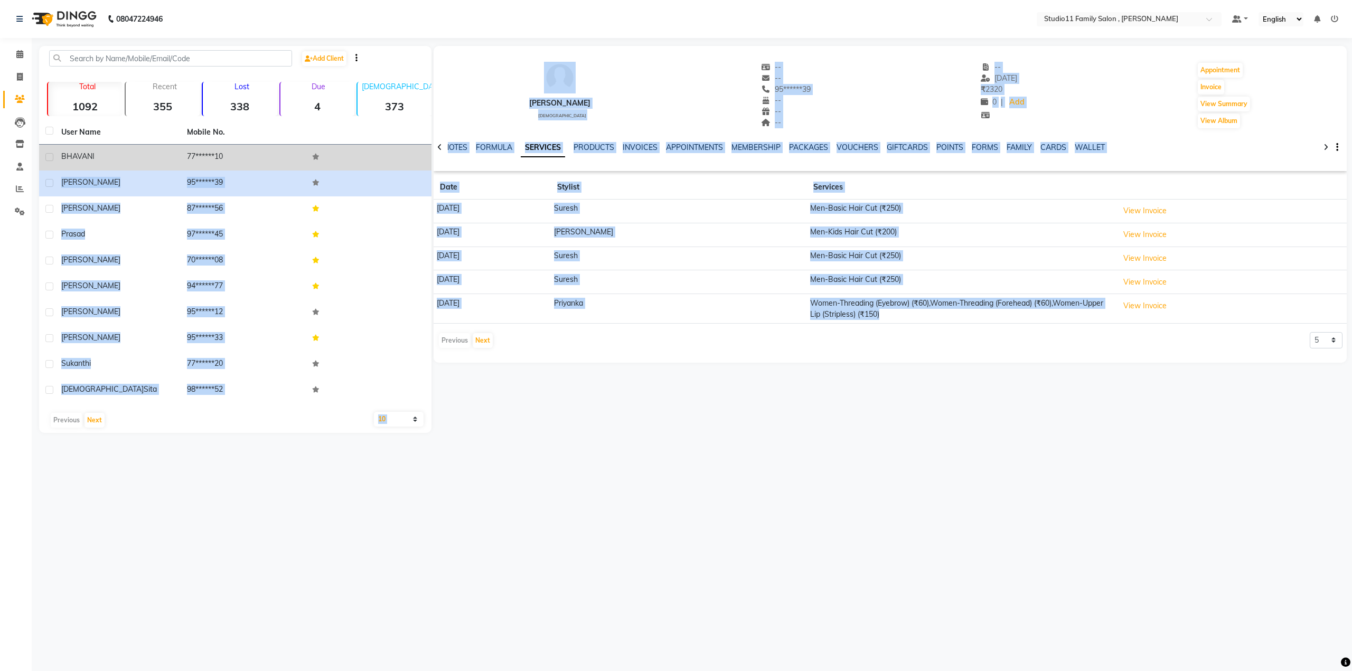
drag, startPoint x: 897, startPoint y: 318, endPoint x: 422, endPoint y: 148, distance: 504.6
click at [422, 148] on div "Add Client Total 1092 Recent 355 Lost 338 Due 4 Male 373 Female 329 Member 227 …" at bounding box center [693, 239] width 1308 height 387
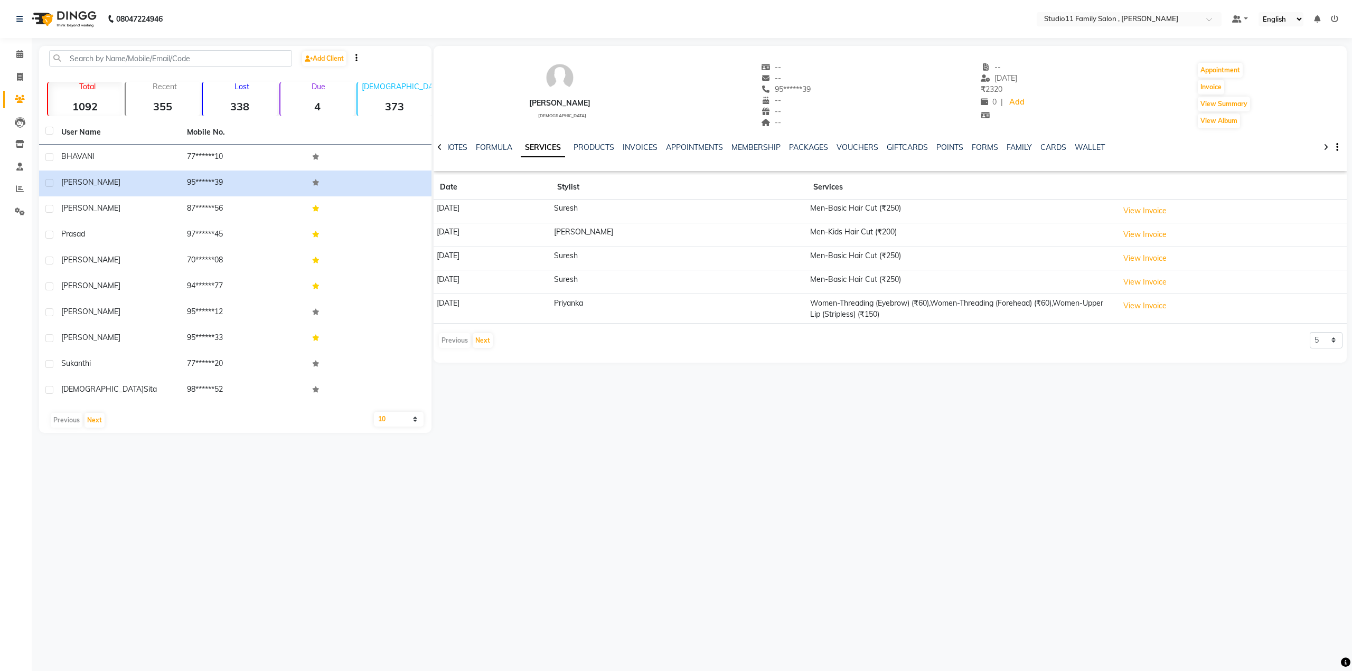
click at [685, 356] on div "Rohith male -- -- 95******39 -- -- -- -- 03-09-2025 ₹ 2320 0 | Add Appointment …" at bounding box center [890, 204] width 913 height 317
click at [17, 74] on icon at bounding box center [20, 77] width 6 height 8
select select "7303"
select select "service"
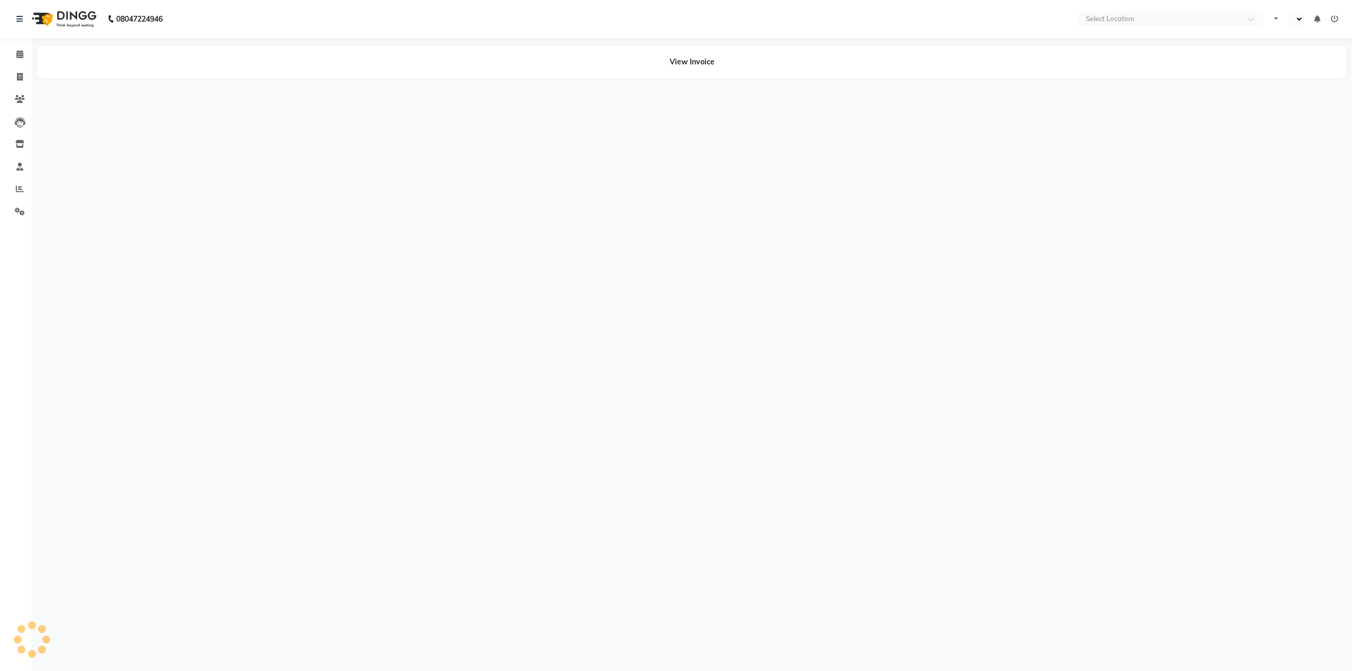
select select "en"
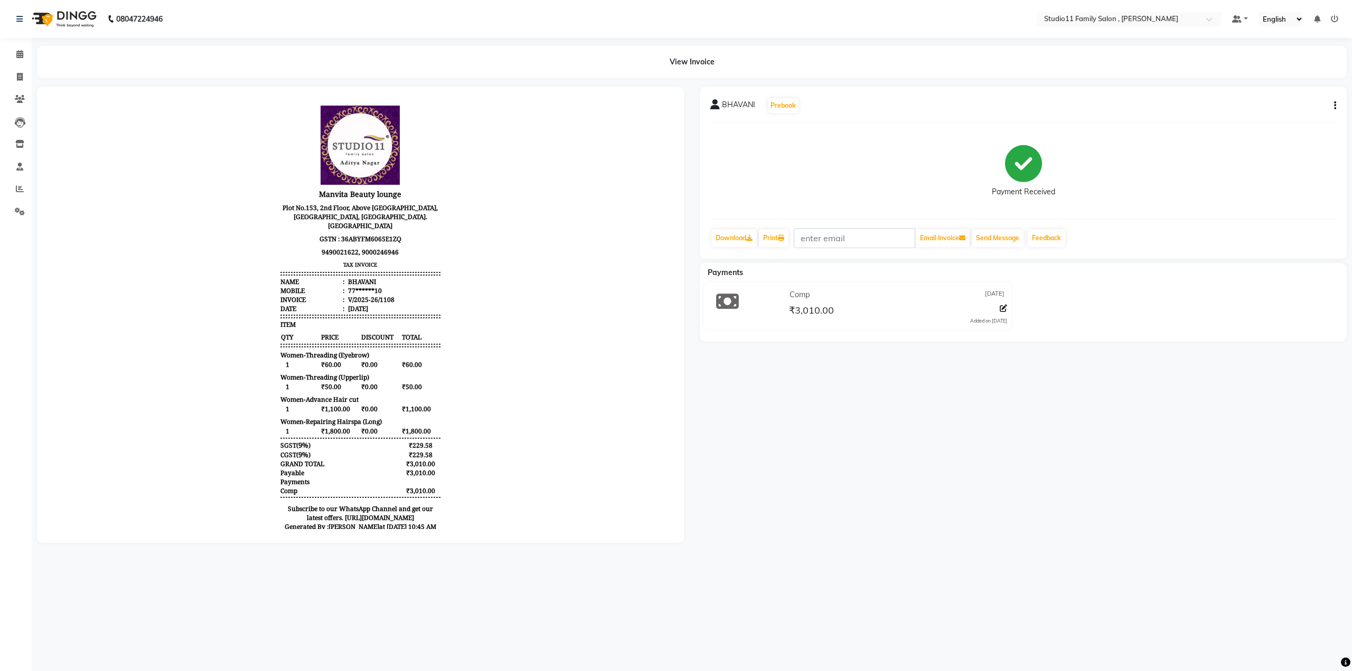
click at [1337, 104] on div "BHAVANI Prebook Payment Received Download Print Email Invoice Send Message Feed…" at bounding box center [1023, 173] width 647 height 172
click at [1335, 106] on icon "button" at bounding box center [1336, 106] width 2 height 1
click at [1285, 109] on div "Edit Item Staff" at bounding box center [1282, 112] width 72 height 13
select select "85212"
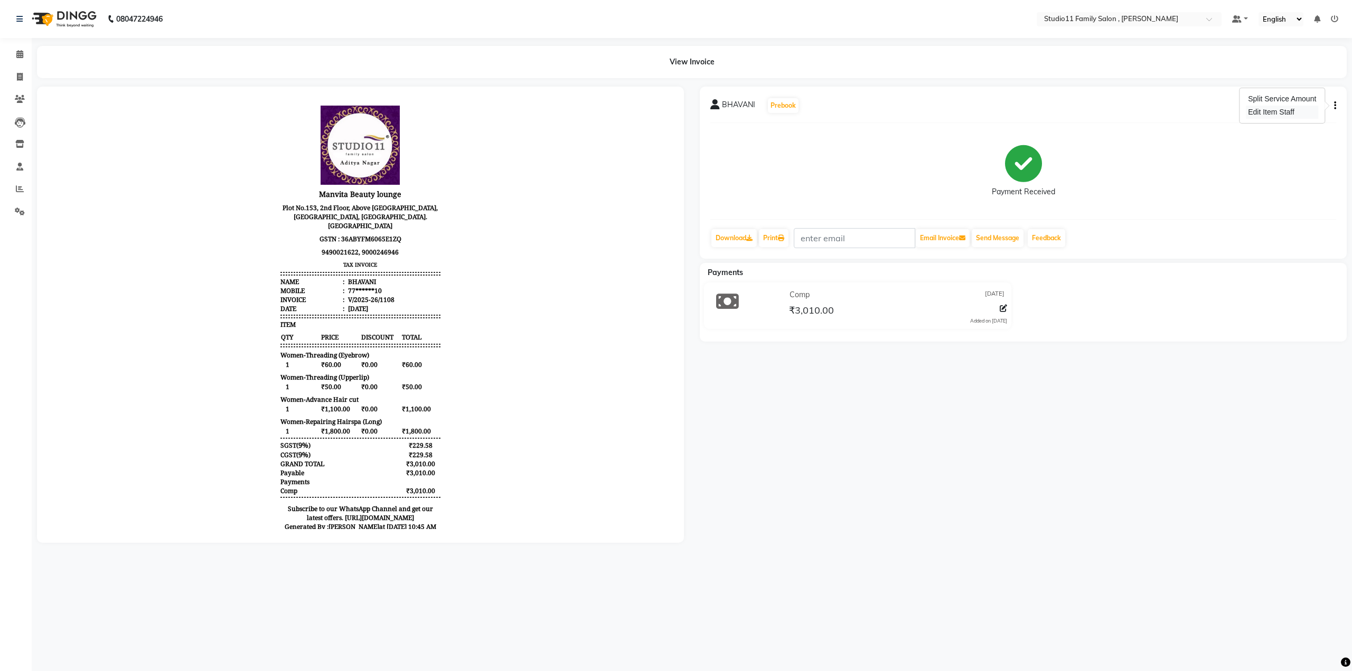
select select "85212"
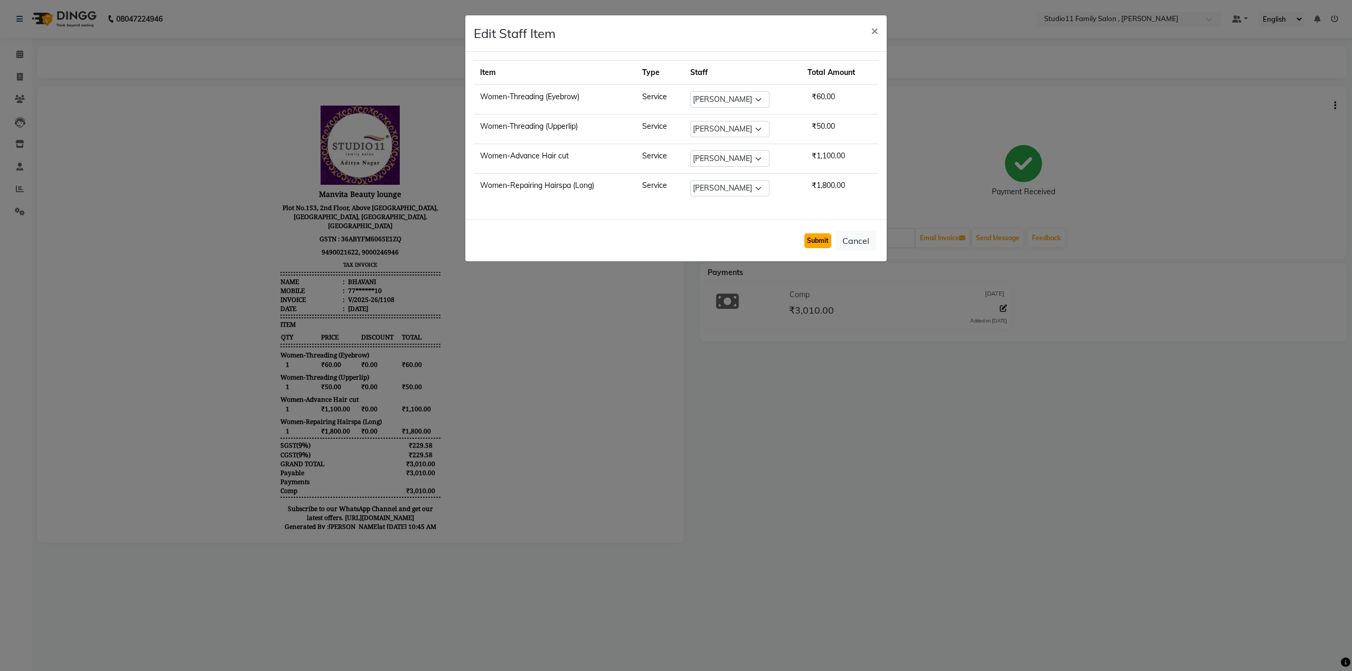
click at [816, 236] on button "Submit" at bounding box center [818, 241] width 27 height 15
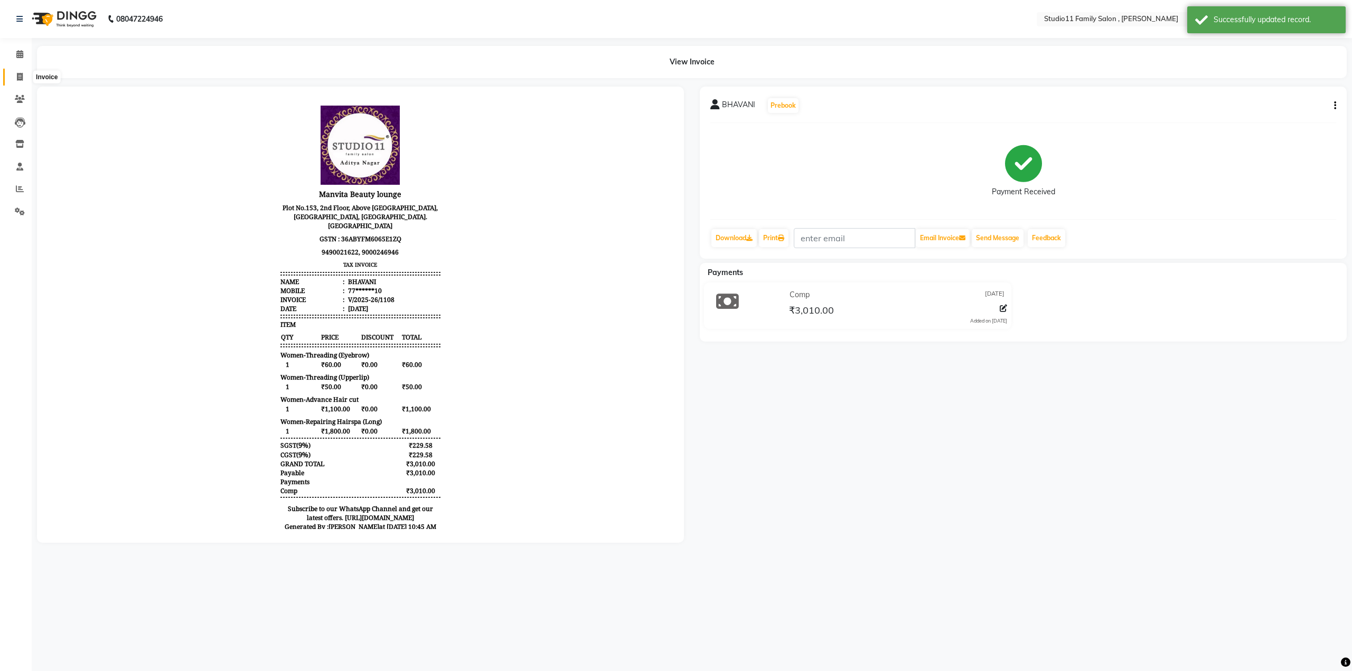
click at [19, 73] on icon at bounding box center [20, 77] width 6 height 8
select select "7303"
select select "service"
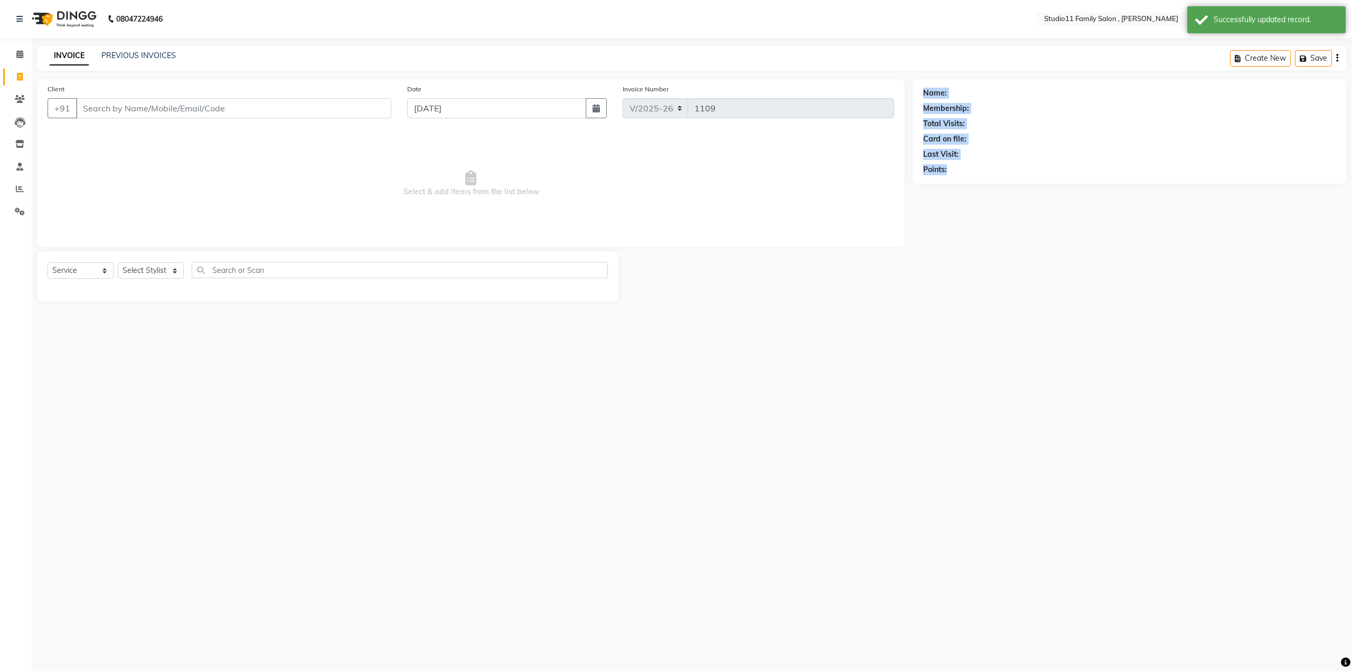
drag, startPoint x: 962, startPoint y: 167, endPoint x: 923, endPoint y: 89, distance: 87.2
click at [923, 89] on div "Name: Membership: Total Visits: Card on file: Last Visit: Points:" at bounding box center [1130, 131] width 434 height 105
click at [642, 171] on span "Select & add items from the list below" at bounding box center [471, 184] width 847 height 106
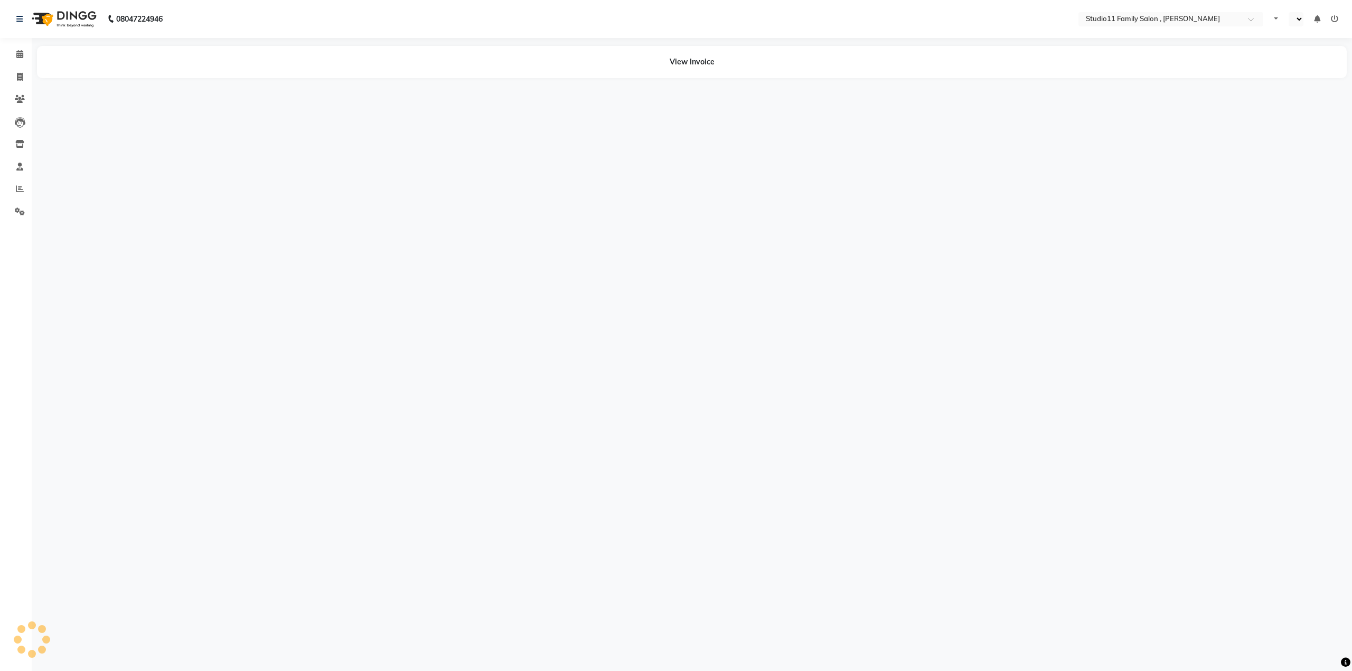
select select "en"
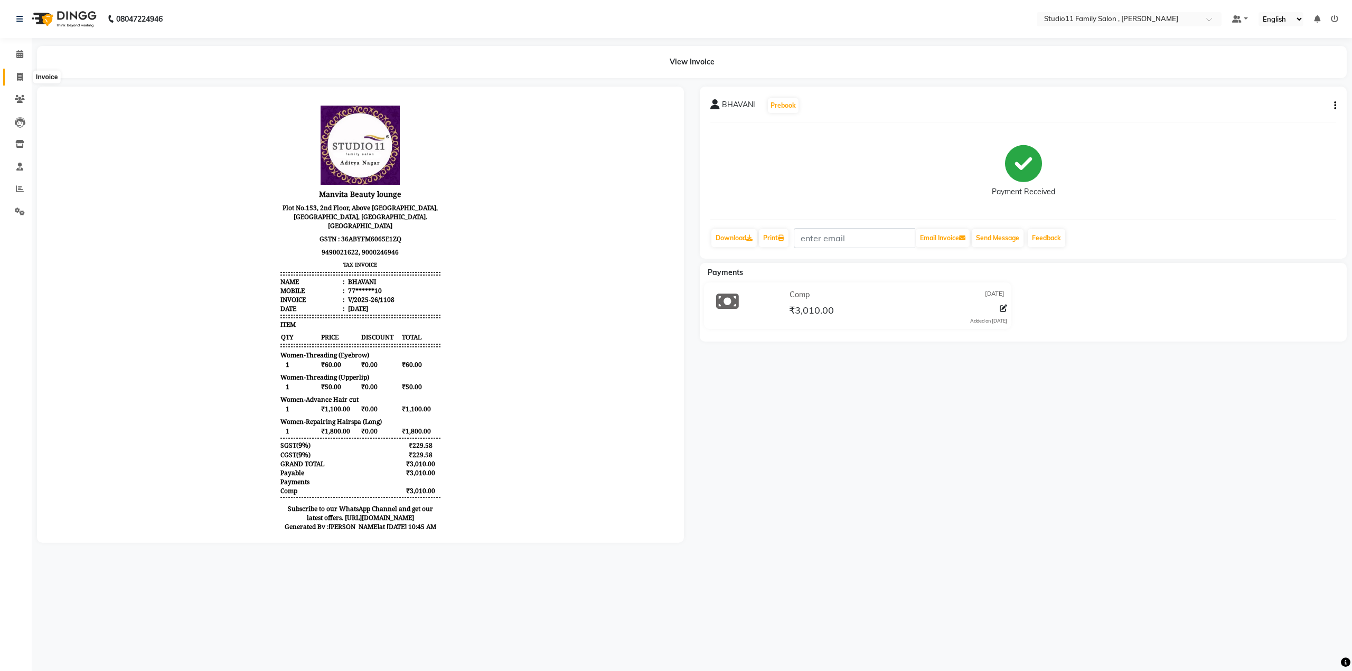
click at [18, 78] on icon at bounding box center [20, 77] width 6 height 8
select select "service"
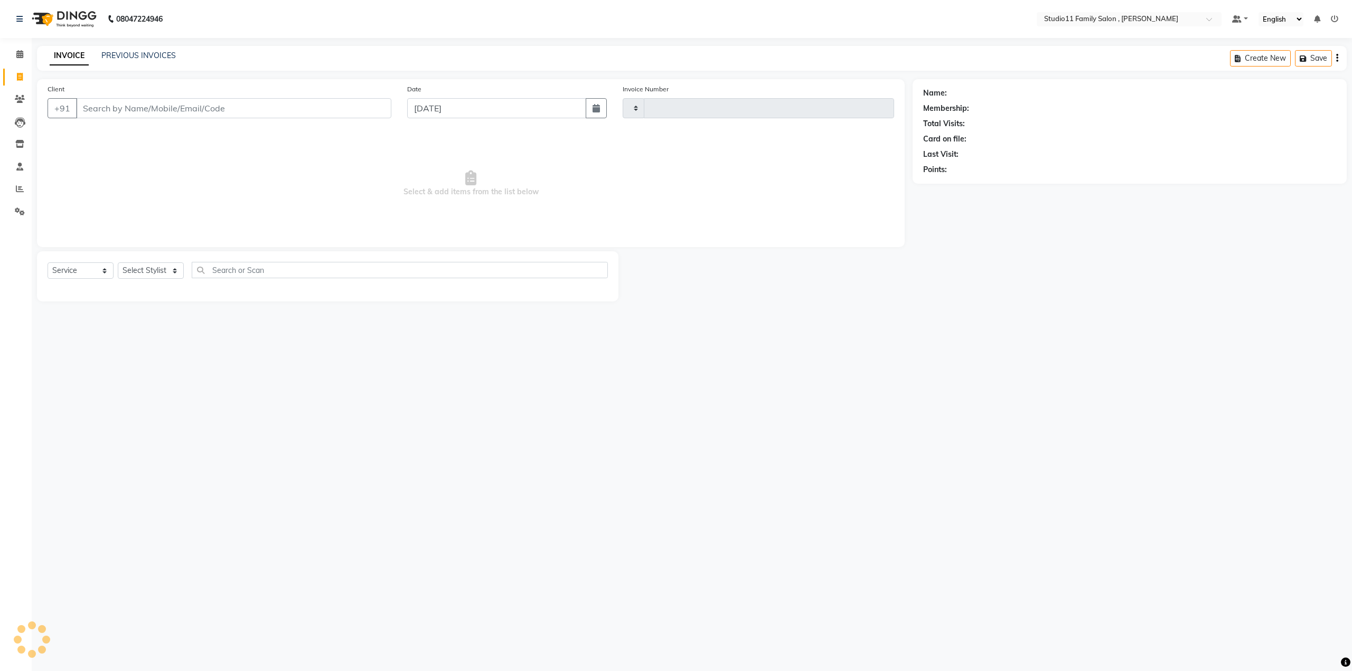
type input "1109"
select select "7303"
click at [150, 51] on link "PREVIOUS INVOICES" at bounding box center [138, 56] width 74 height 10
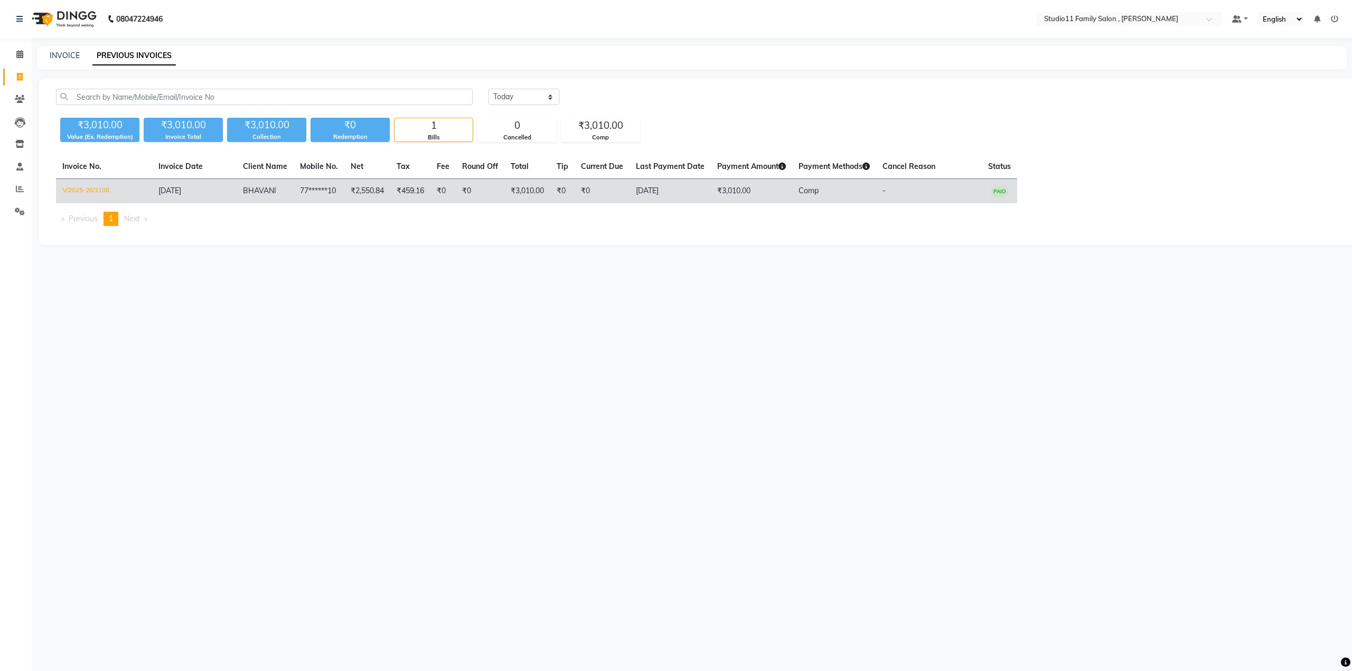
click at [568, 192] on td "₹0" at bounding box center [563, 191] width 24 height 25
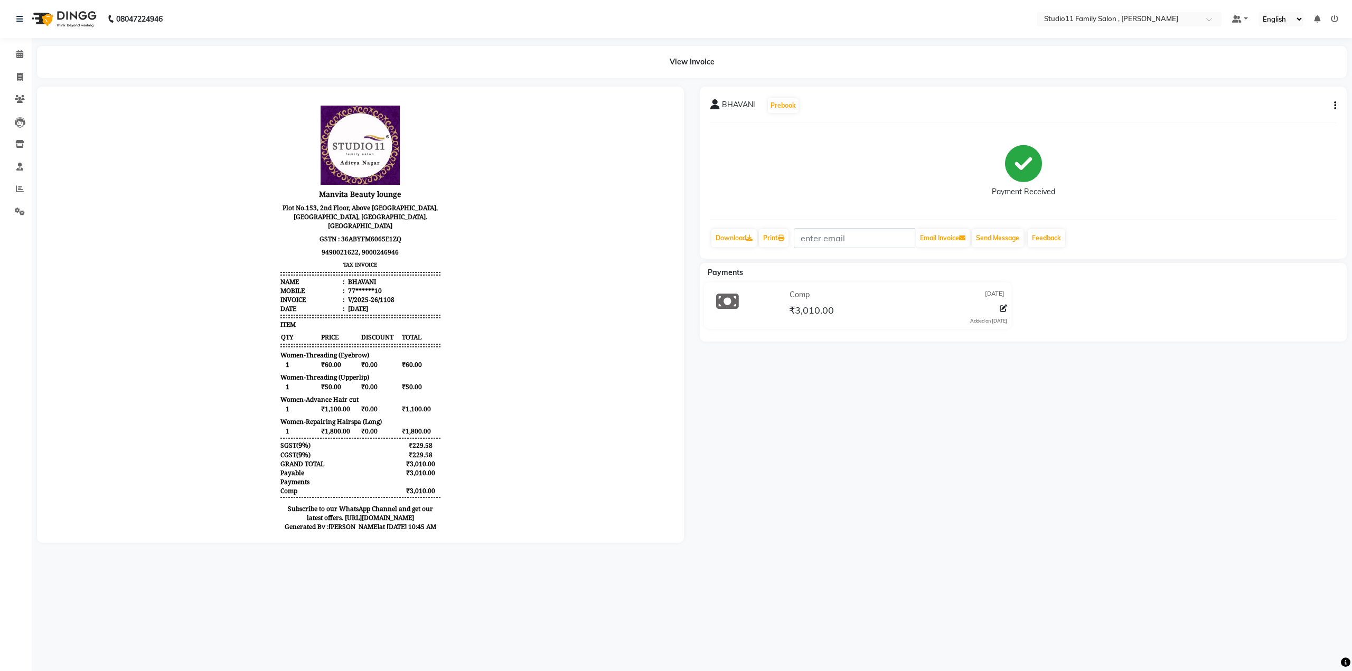
click at [1334, 18] on icon at bounding box center [1334, 18] width 7 height 7
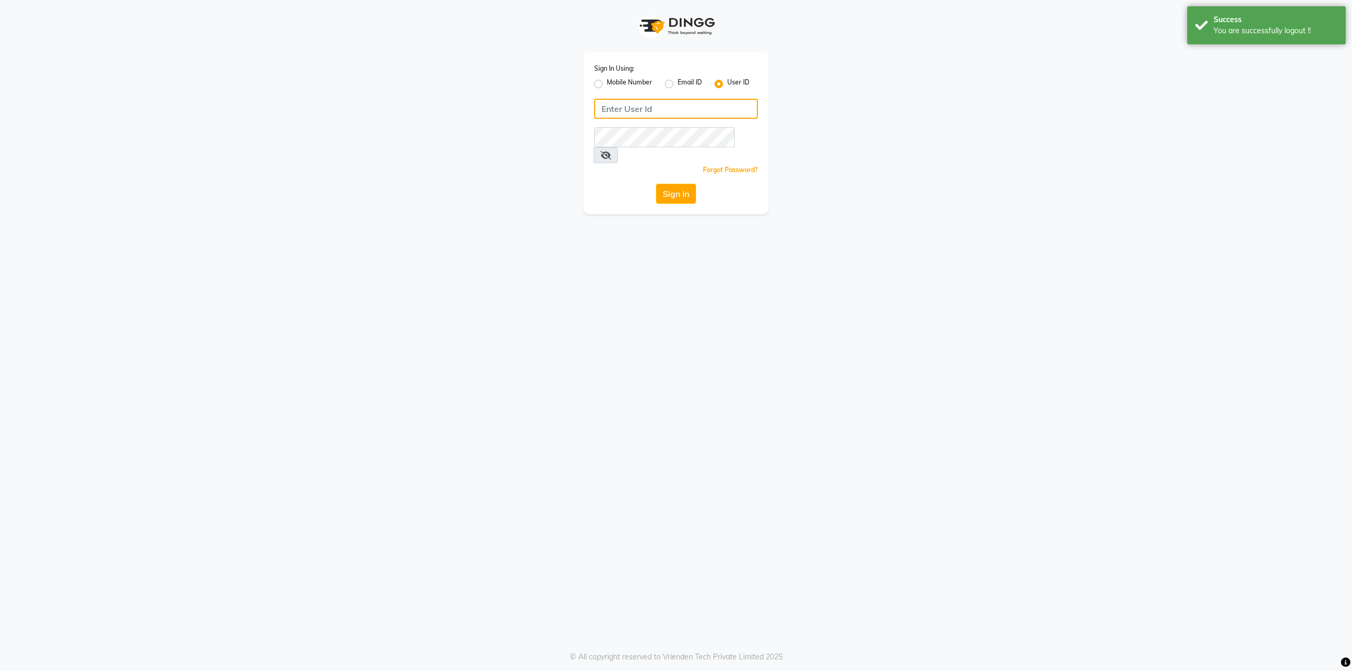
type input "9536798067"
click at [607, 86] on label "Mobile Number" at bounding box center [629, 84] width 45 height 13
click at [607, 85] on input "Mobile Number" at bounding box center [610, 81] width 7 height 7
radio input "true"
radio input "false"
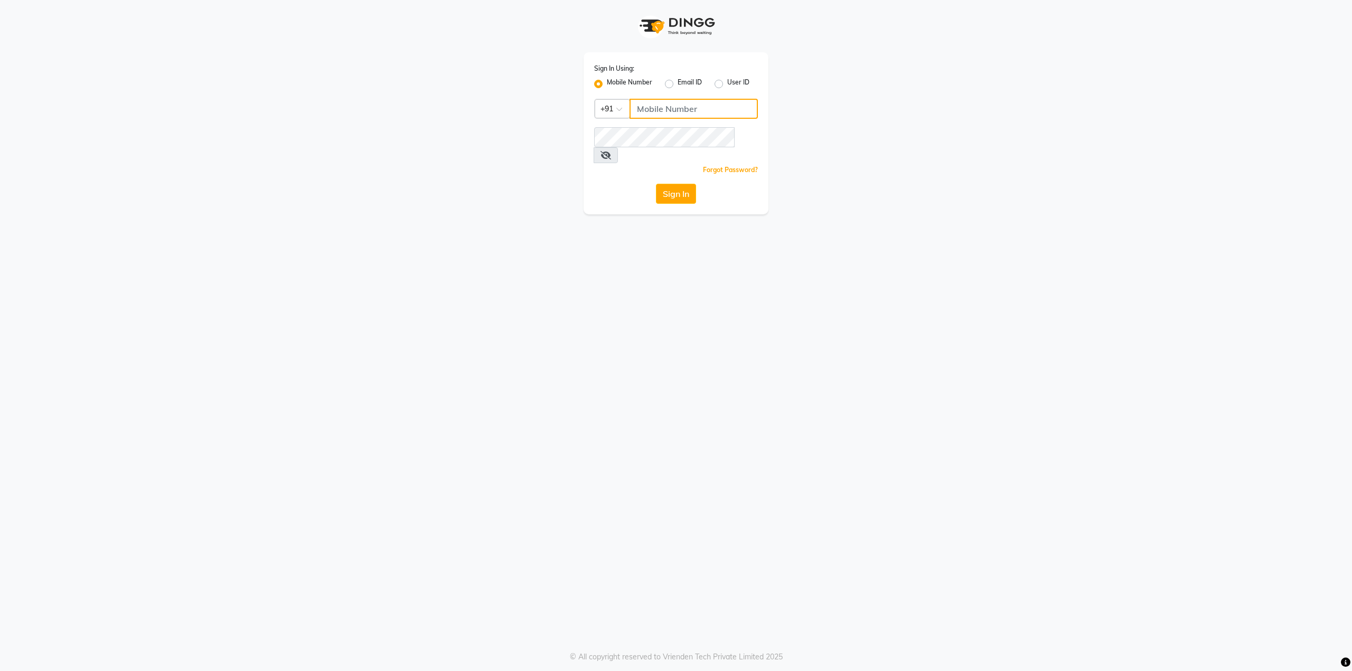
click at [653, 115] on input "Username" at bounding box center [694, 109] width 128 height 20
type input "9490021622"
click at [527, 278] on div "Sign In Using: Mobile Number Email ID User ID Country Code × [PHONE_NUMBER] Rem…" at bounding box center [676, 335] width 1352 height 671
click at [663, 184] on button "Sign In" at bounding box center [676, 194] width 40 height 20
